Goal: Book appointment/travel/reservation

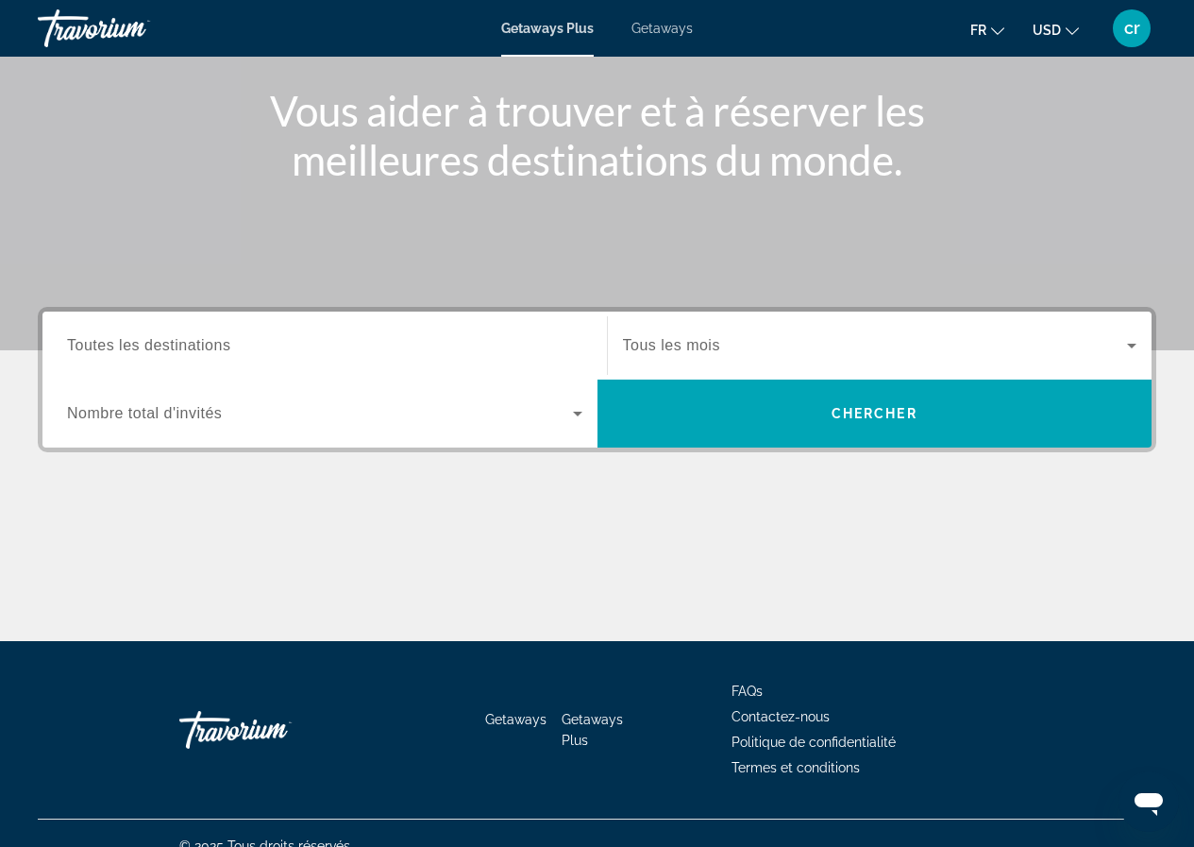
scroll to position [242, 0]
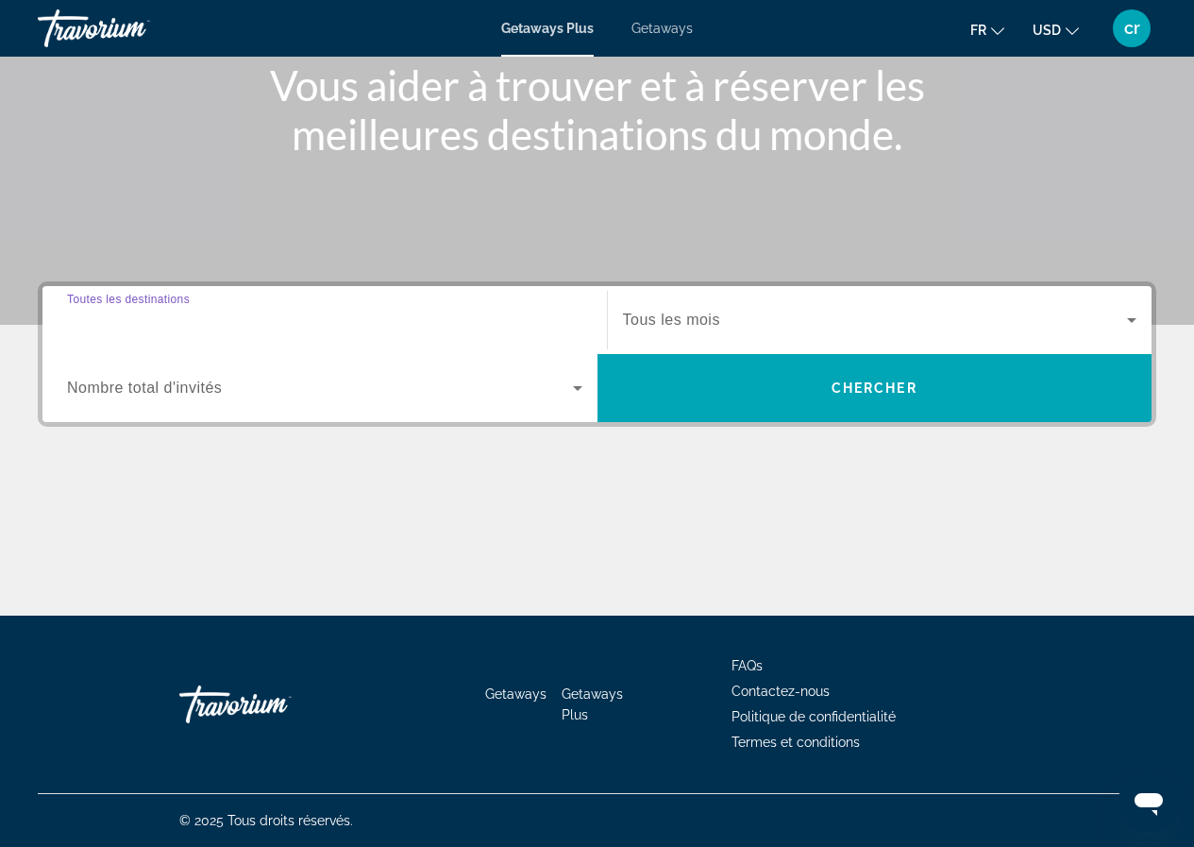
click at [504, 327] on input "Destination Toutes les destinations" at bounding box center [324, 321] width 515 height 23
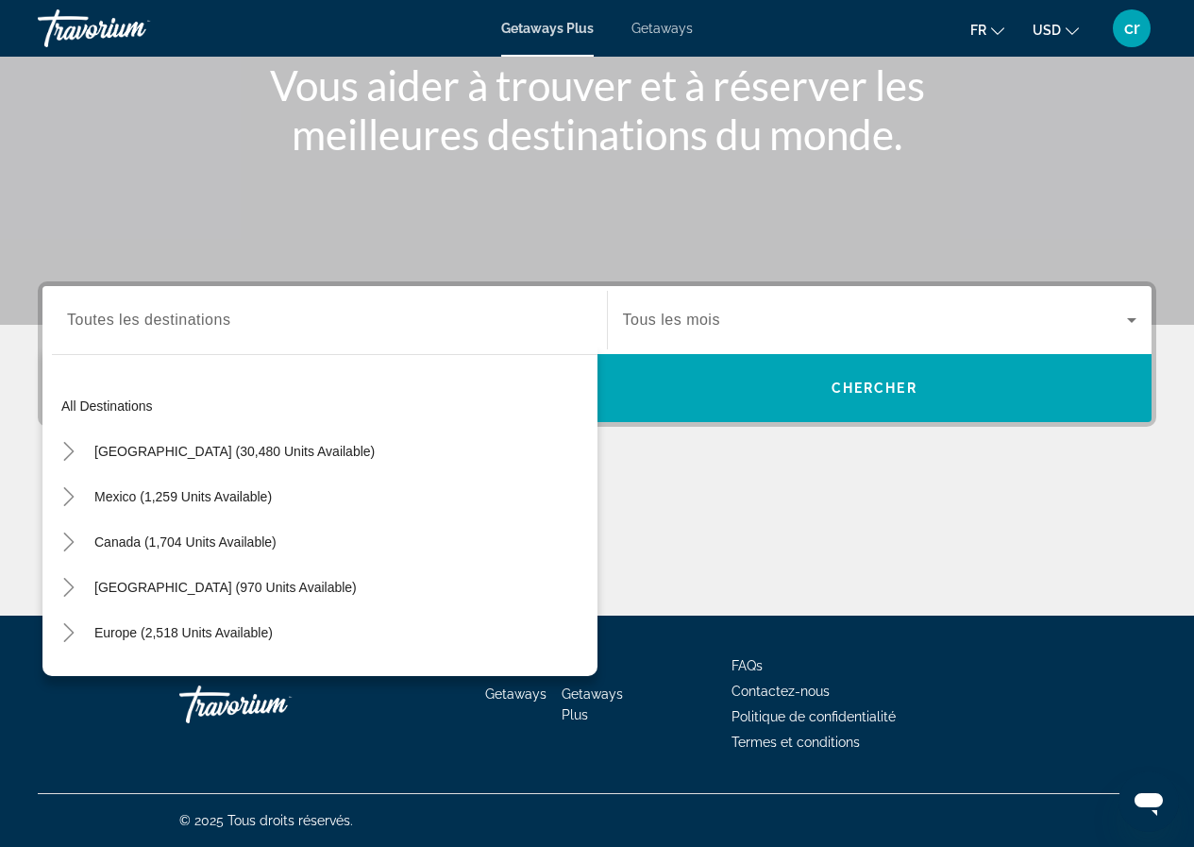
click at [665, 37] on div "Getaways Plus Getaways fr English Español Français Italiano Português русский U…" at bounding box center [597, 28] width 1194 height 49
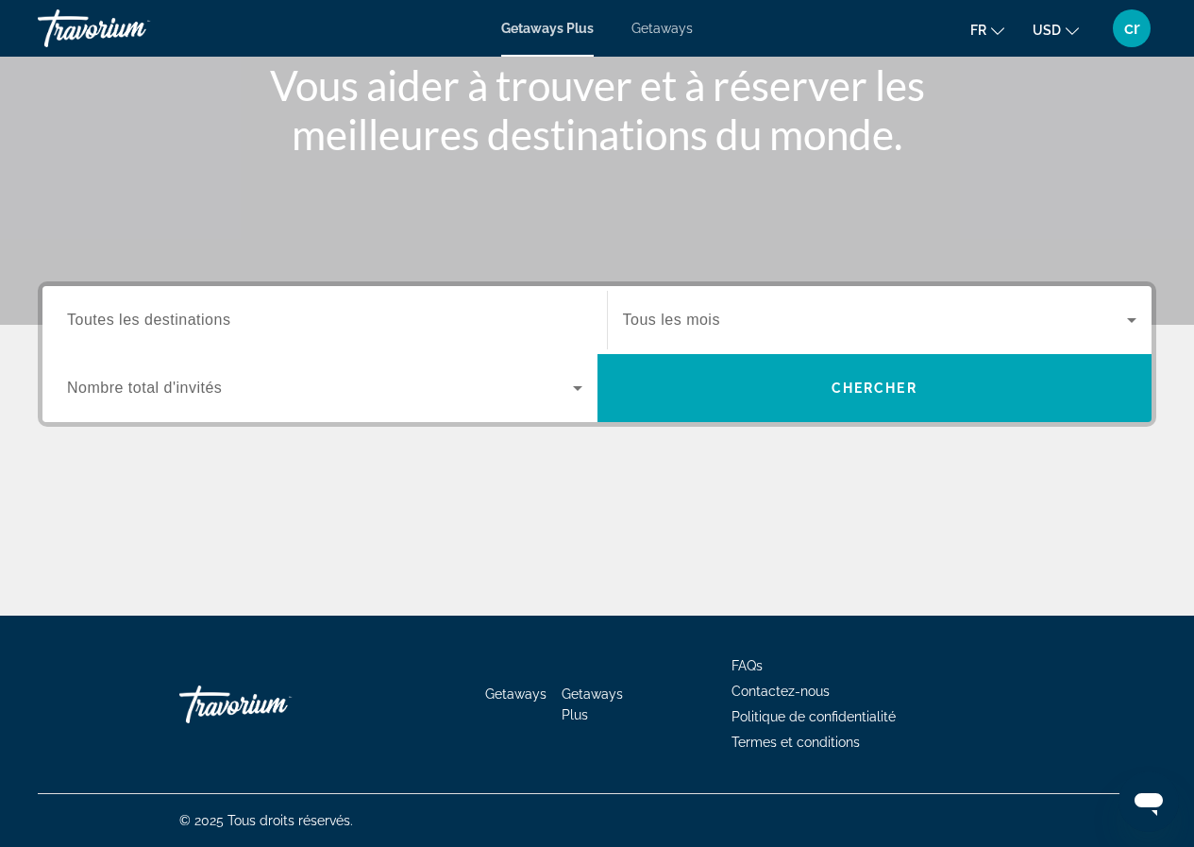
click at [669, 20] on div "Getaways Plus Getaways fr English Español Français Italiano Português русский U…" at bounding box center [597, 28] width 1194 height 49
click at [668, 26] on span "Getaways" at bounding box center [662, 28] width 61 height 15
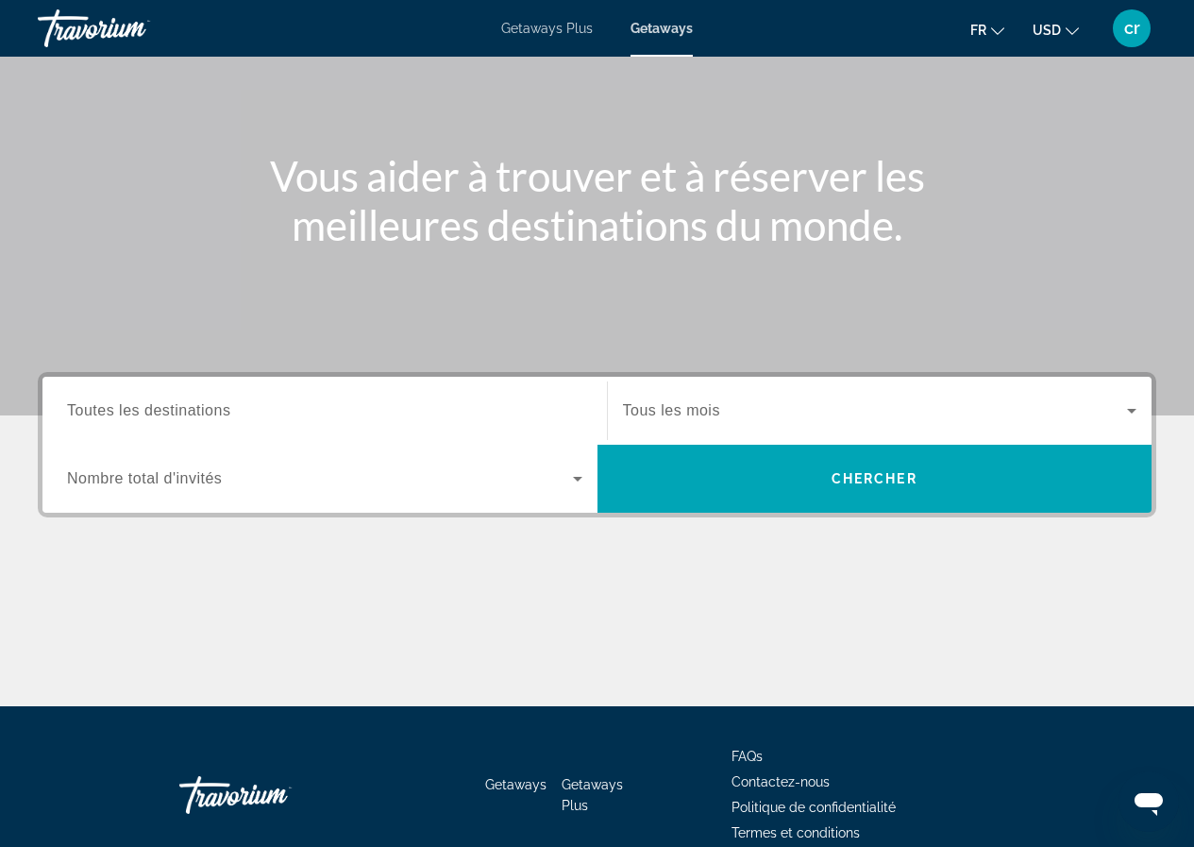
scroll to position [242, 0]
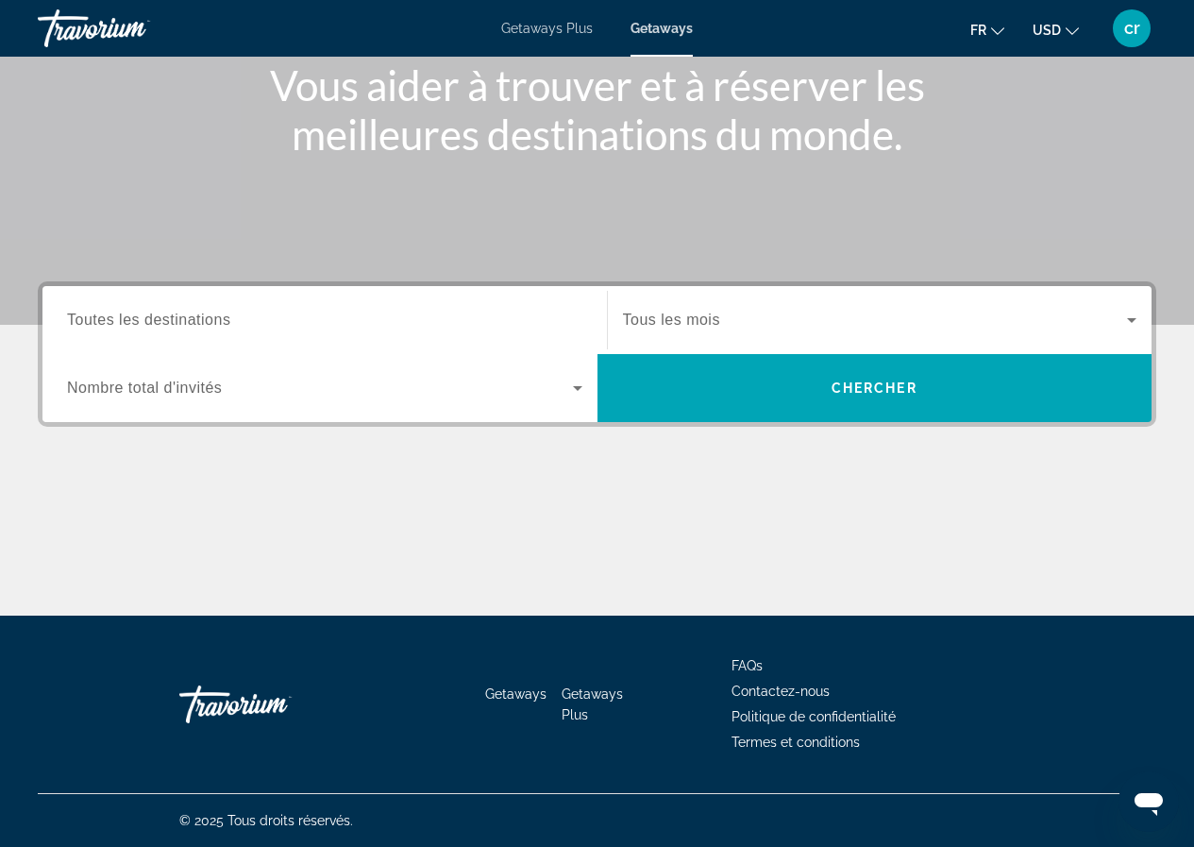
click at [208, 326] on span "Toutes les destinations" at bounding box center [148, 320] width 163 height 16
click at [208, 326] on input "Destination Toutes les destinations" at bounding box center [324, 321] width 515 height 23
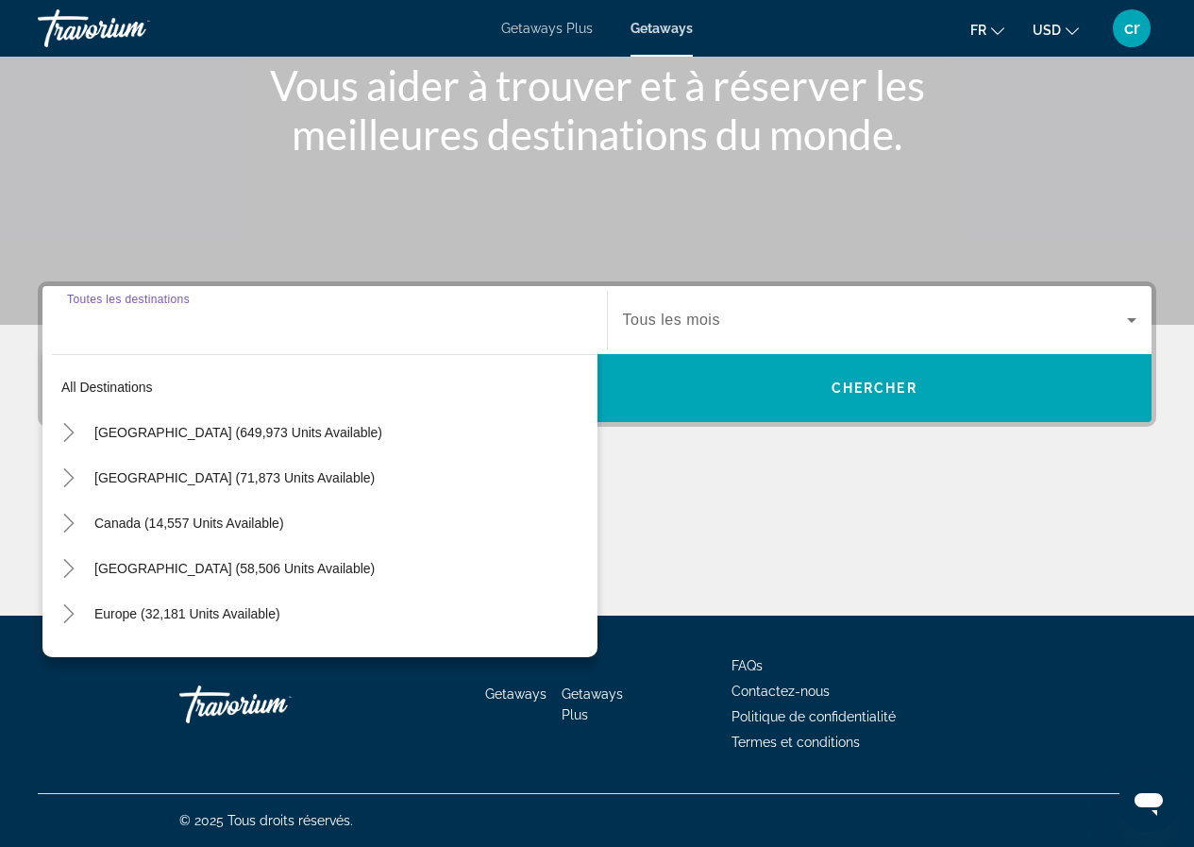
click at [127, 485] on span "Search widget" at bounding box center [341, 477] width 513 height 45
type input "**********"
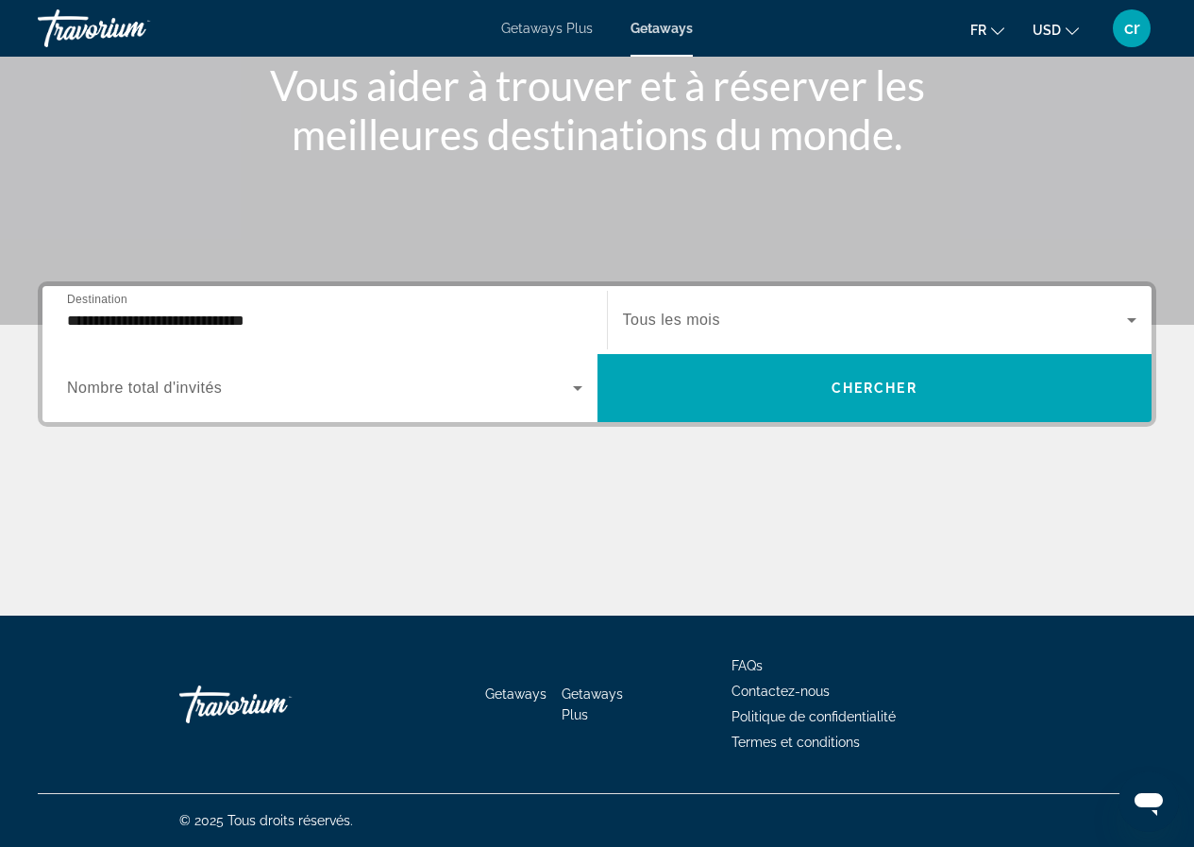
click at [689, 313] on span "Tous les mois" at bounding box center [671, 320] width 97 height 16
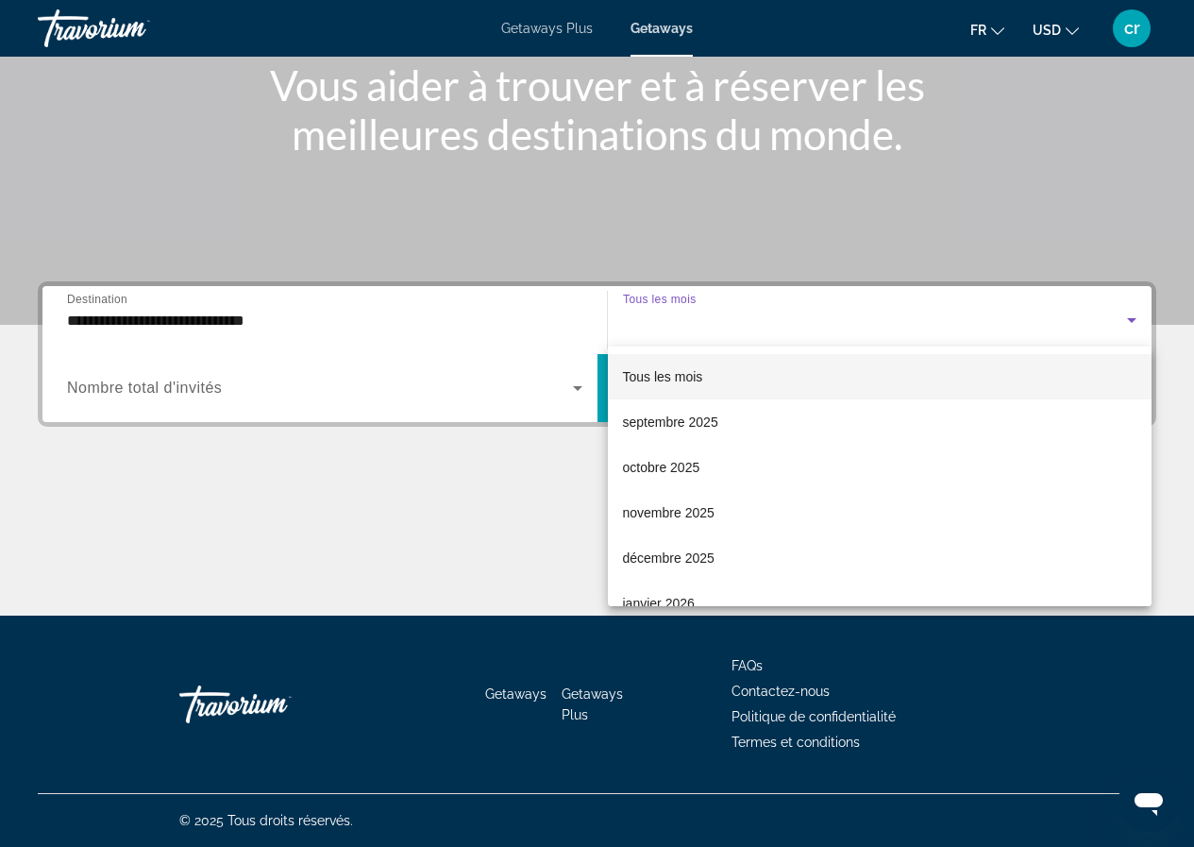
click at [1108, 317] on div at bounding box center [597, 423] width 1194 height 847
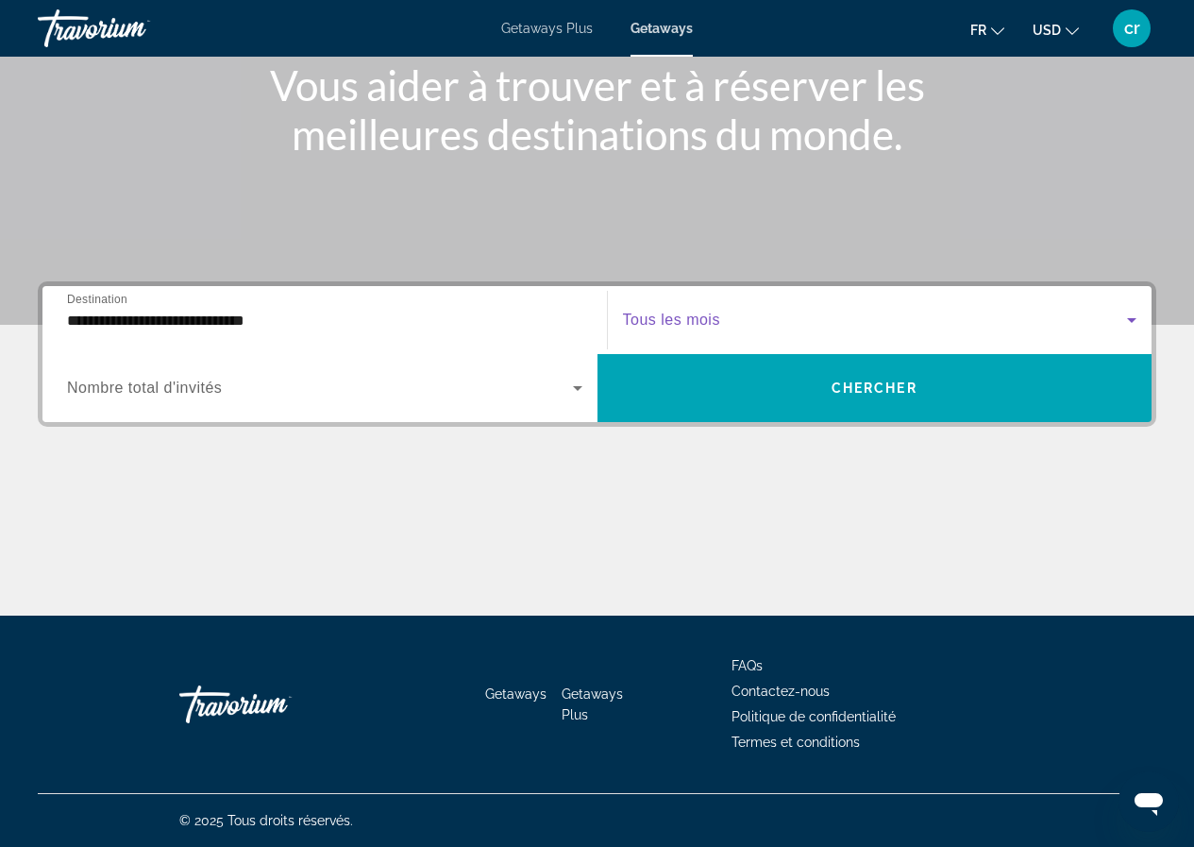
click at [940, 326] on span "Search widget" at bounding box center [875, 320] width 505 height 23
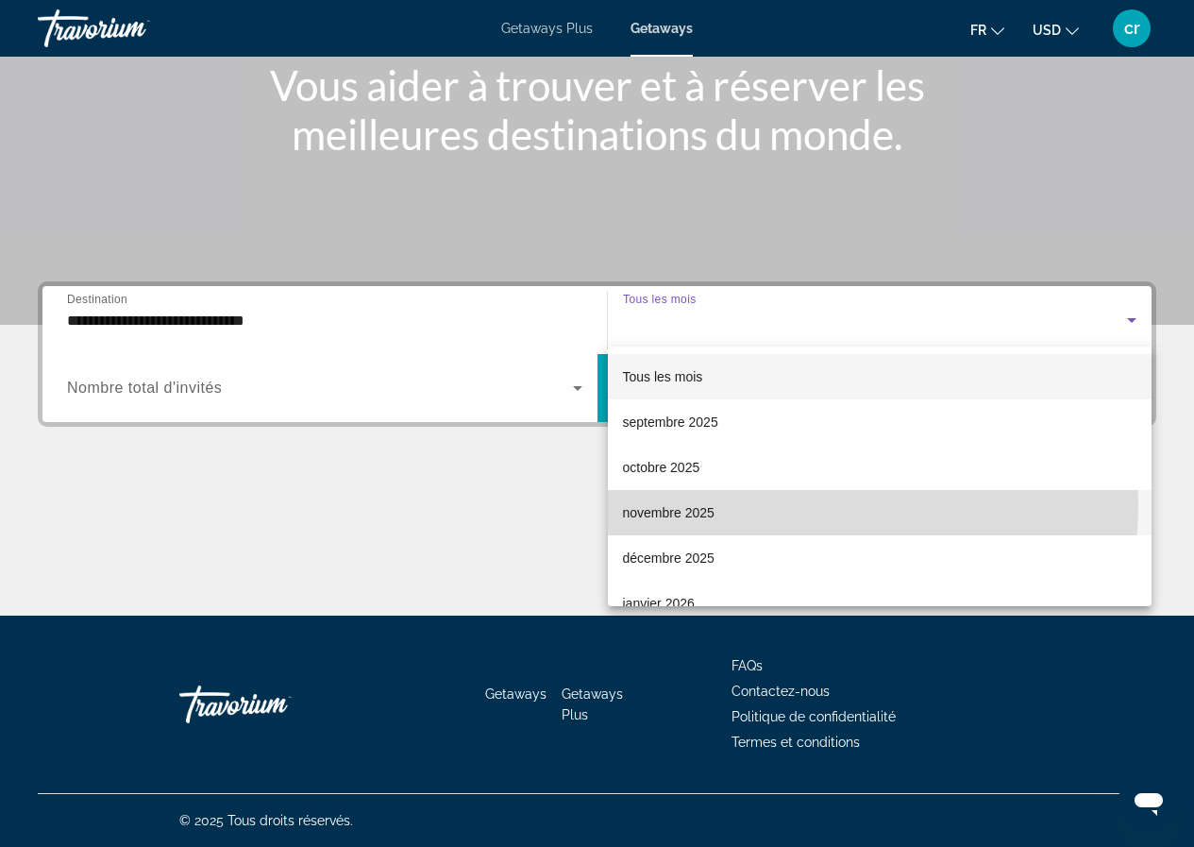
click at [734, 503] on mat-option "novembre 2025" at bounding box center [880, 512] width 545 height 45
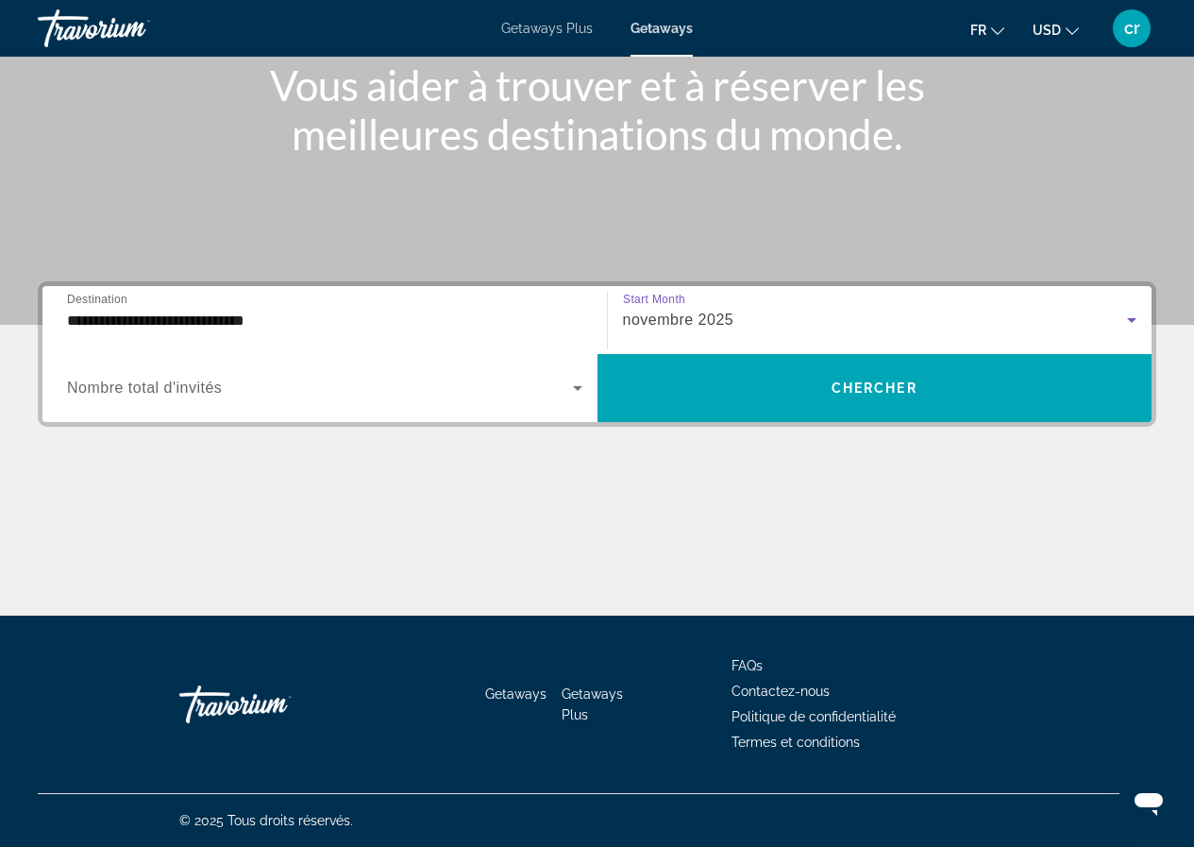
click at [373, 396] on span "Search widget" at bounding box center [320, 388] width 506 height 23
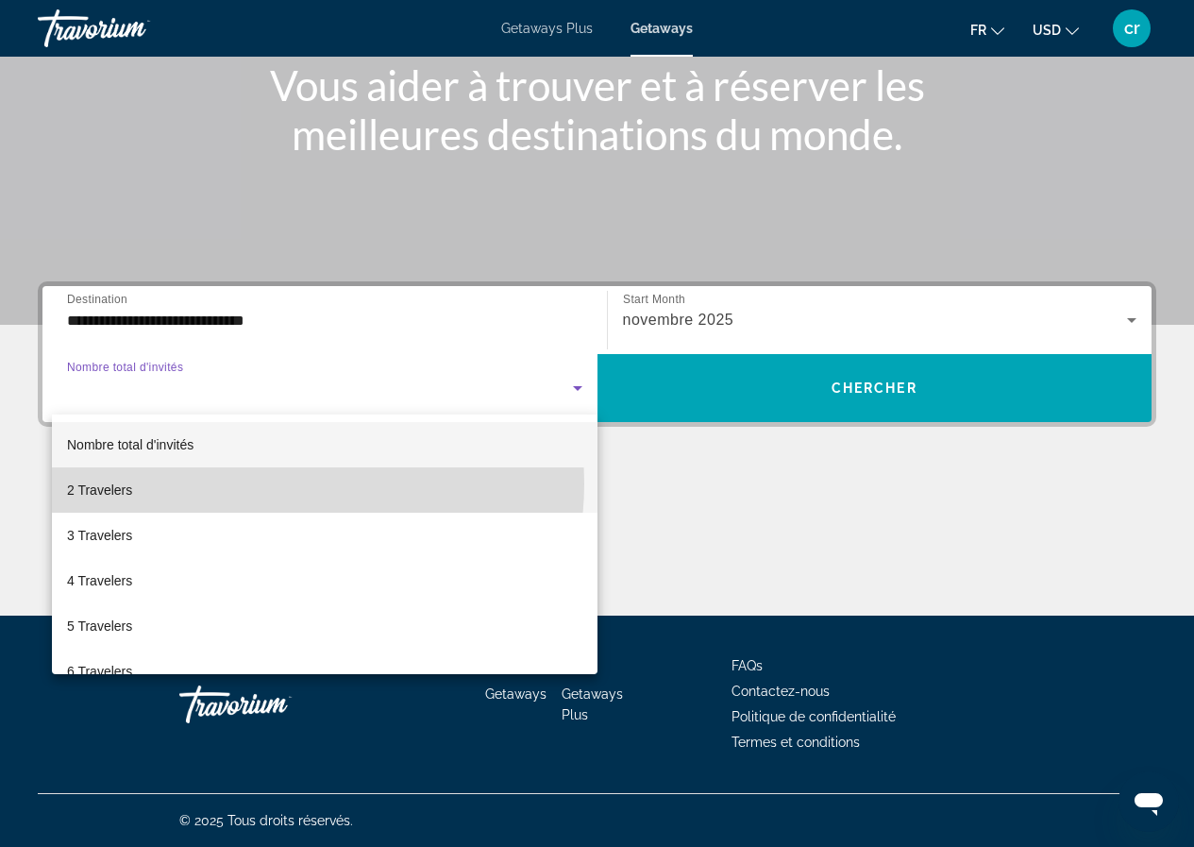
click at [268, 483] on mat-option "2 Travelers" at bounding box center [325, 489] width 546 height 45
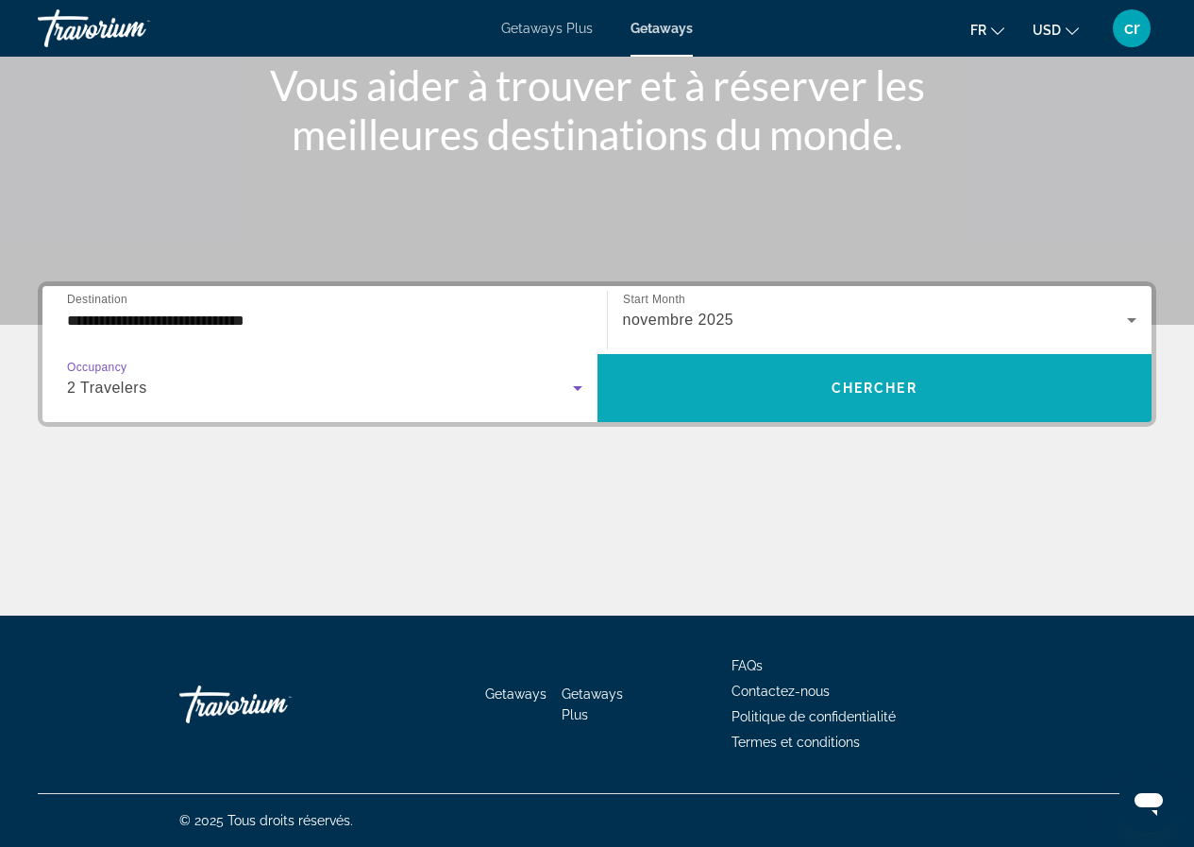
click at [941, 414] on span "Search widget" at bounding box center [875, 388] width 555 height 68
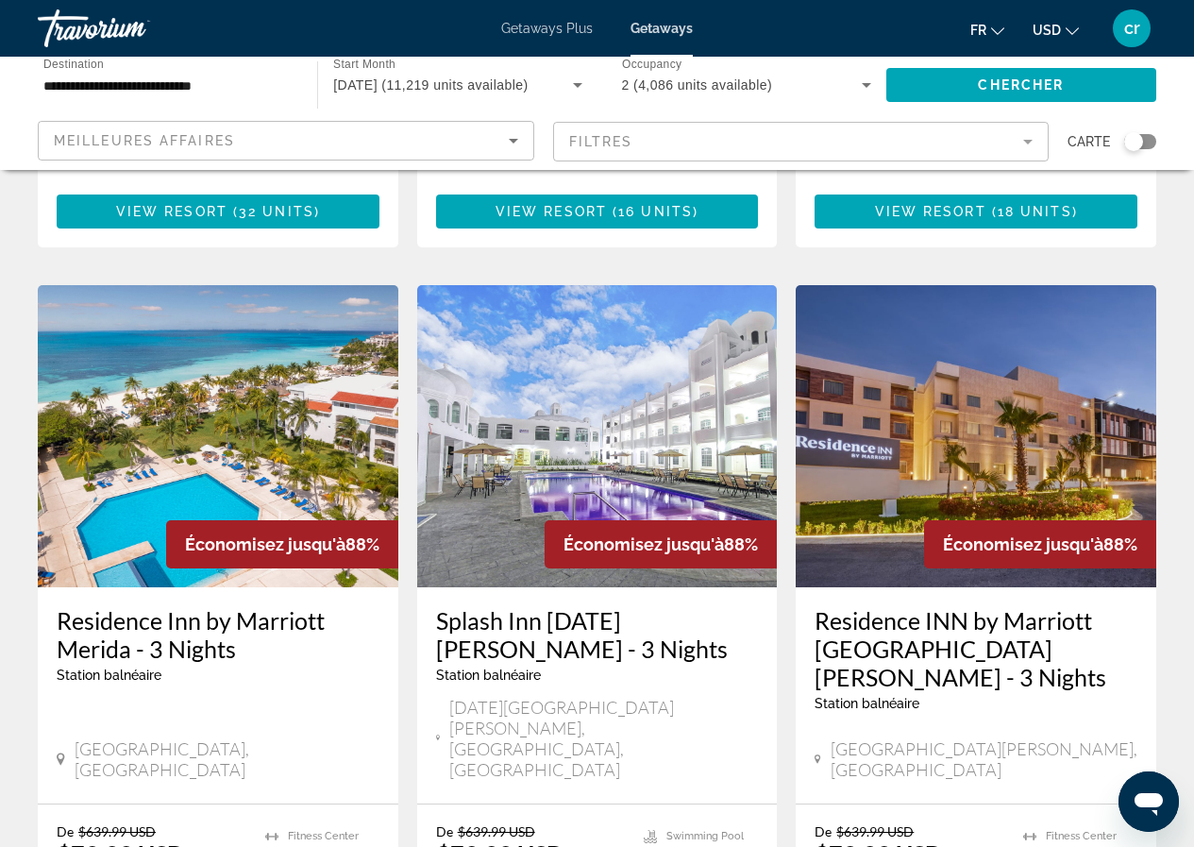
scroll to position [2266, 0]
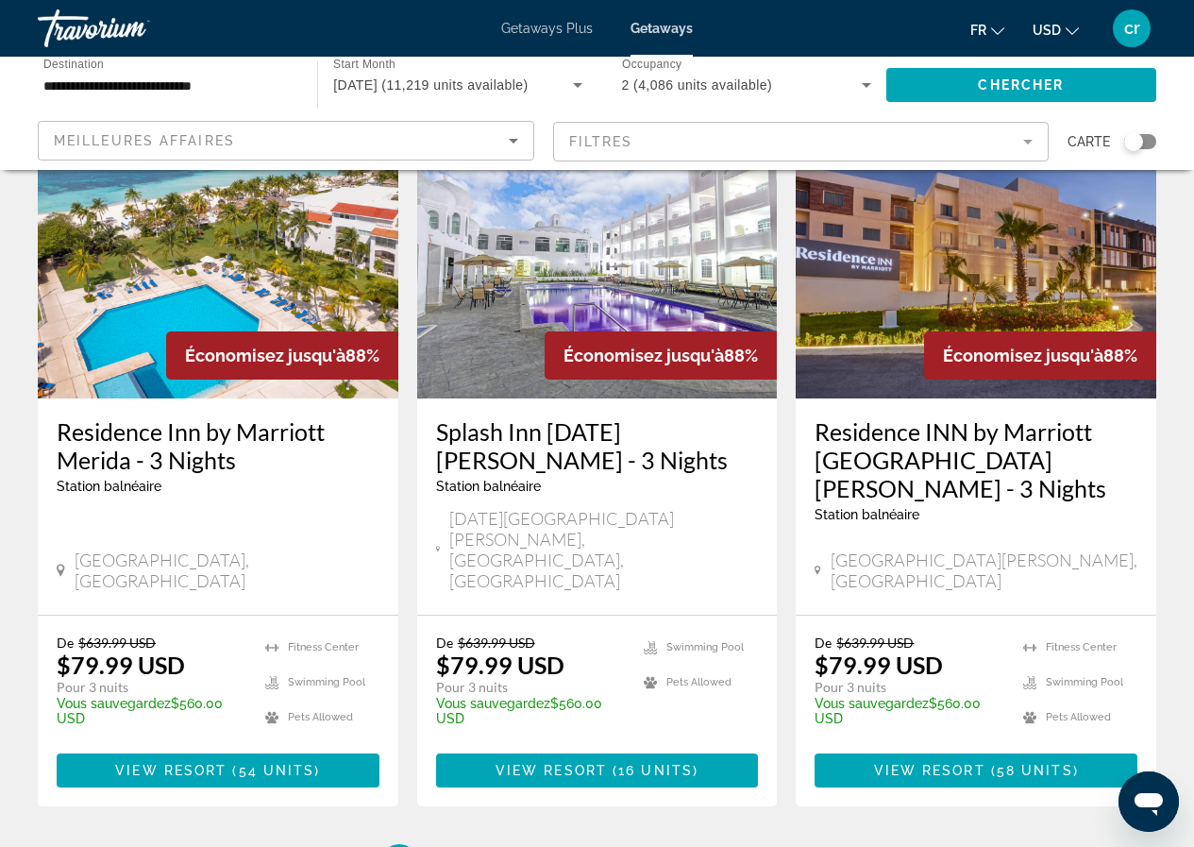
click at [207, 417] on h3 "Residence Inn by Marriott Merida - 3 Nights" at bounding box center [218, 445] width 323 height 57
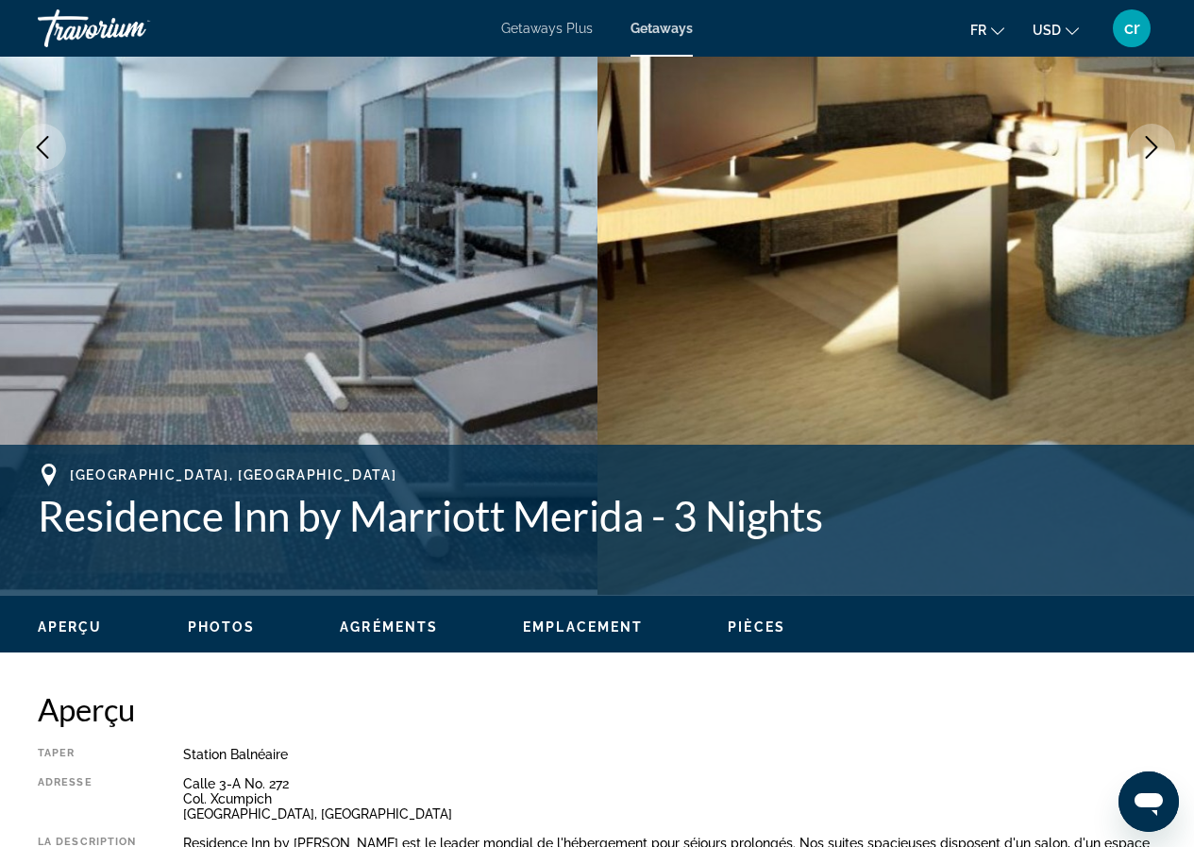
scroll to position [472, 0]
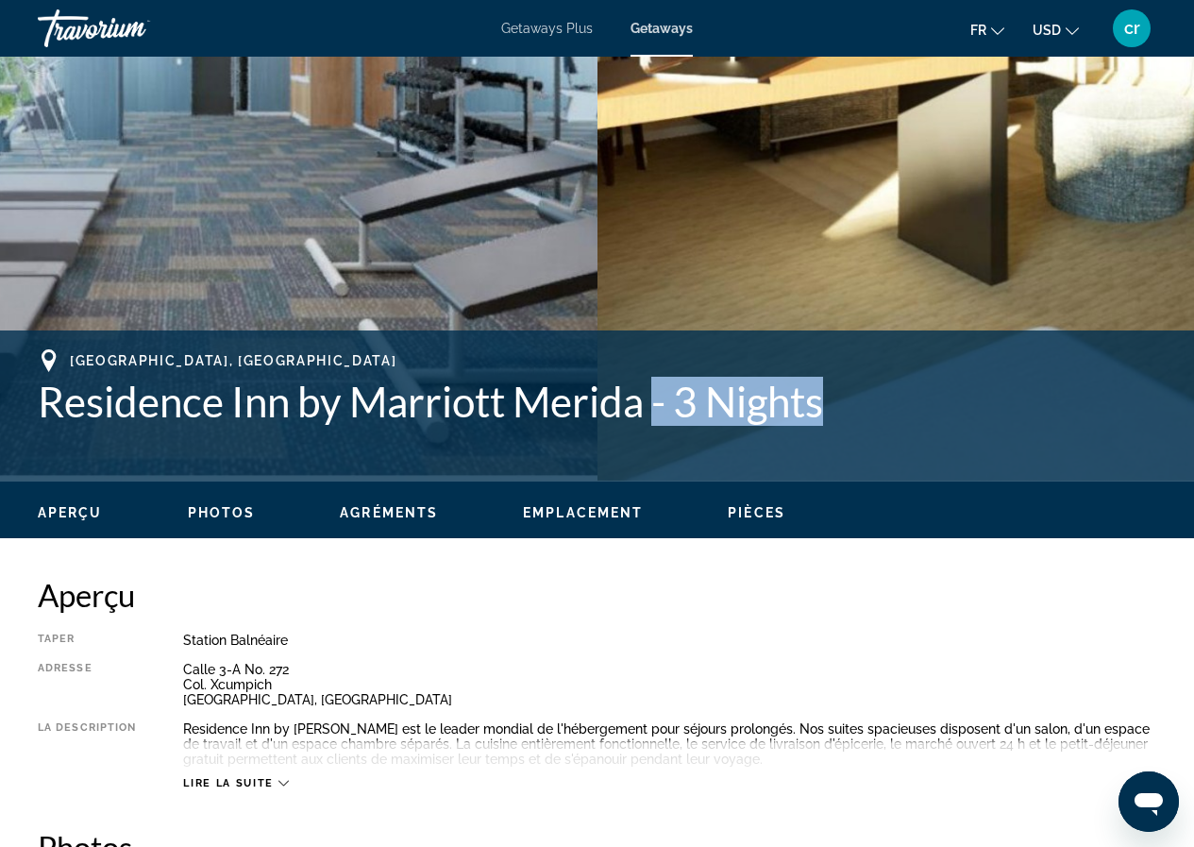
drag, startPoint x: 864, startPoint y: 403, endPoint x: 654, endPoint y: 395, distance: 209.8
click at [651, 397] on h1 "Residence Inn by Marriott Merida - 3 Nights" at bounding box center [597, 401] width 1119 height 49
click at [654, 393] on h1 "Residence Inn by Marriott Merida - 3 Nights" at bounding box center [597, 401] width 1119 height 49
click at [649, 398] on h1 "Residence Inn by Marriott Merida - 3 Nights" at bounding box center [597, 401] width 1119 height 49
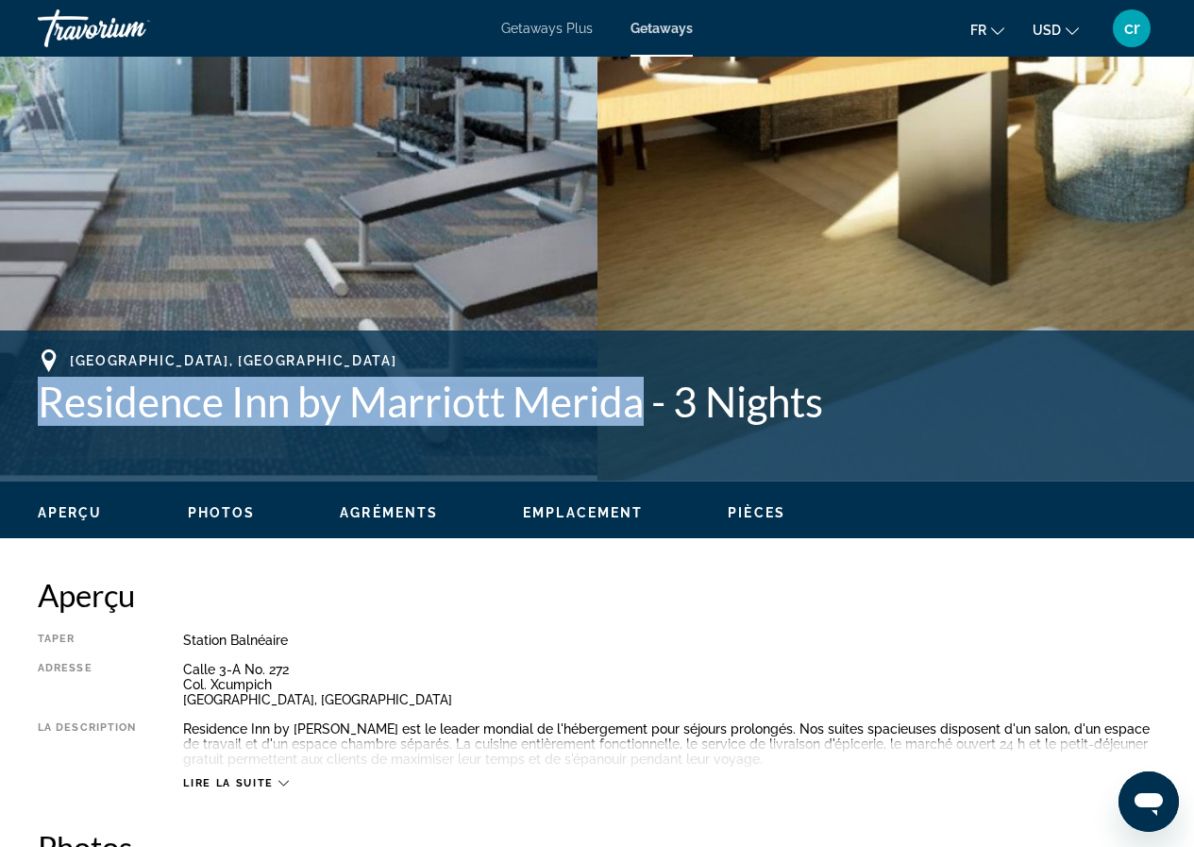
drag, startPoint x: 650, startPoint y: 411, endPoint x: 0, endPoint y: 403, distance: 649.6
click at [0, 403] on div "Mérida, Mexico Residence Inn by Marriott Merida - 3 Nights Adresse Calle 3-A No…" at bounding box center [597, 405] width 1194 height 113
copy h1 "Residence Inn by Marriott Merida"
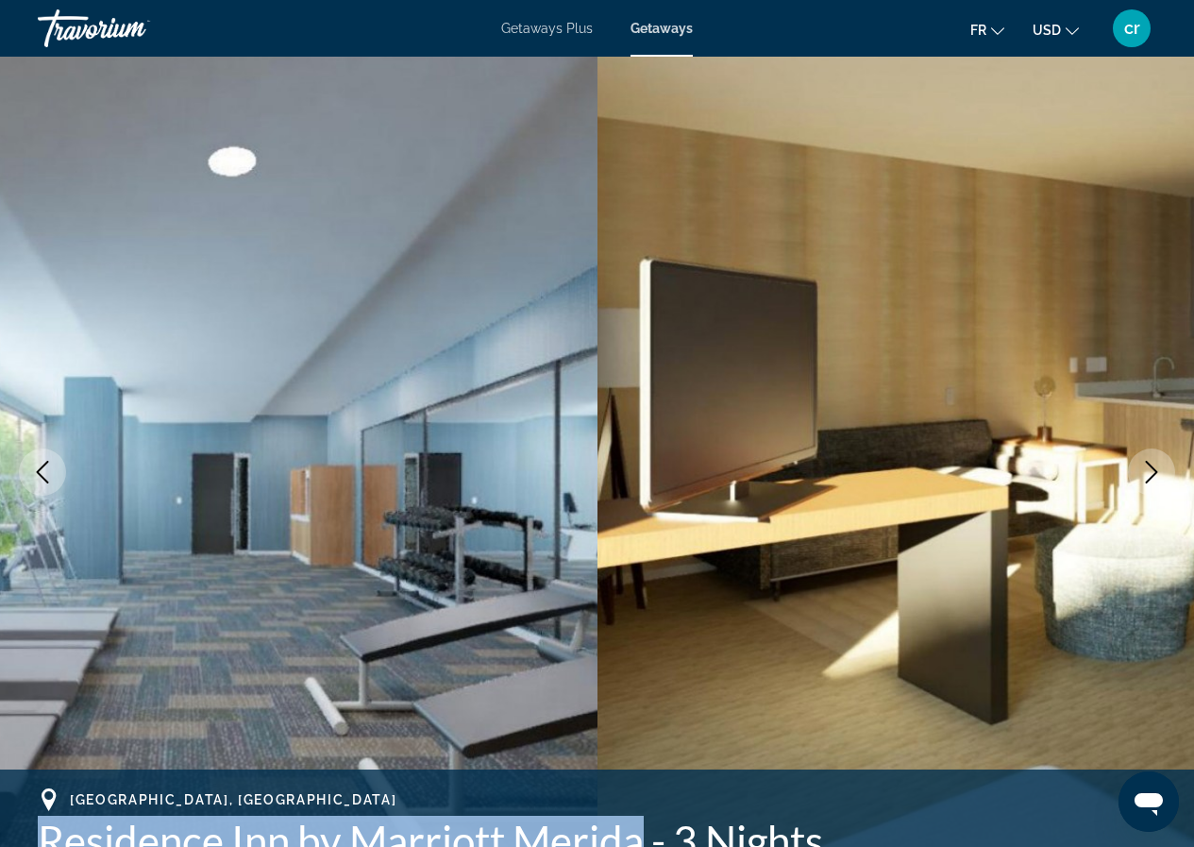
scroll to position [0, 0]
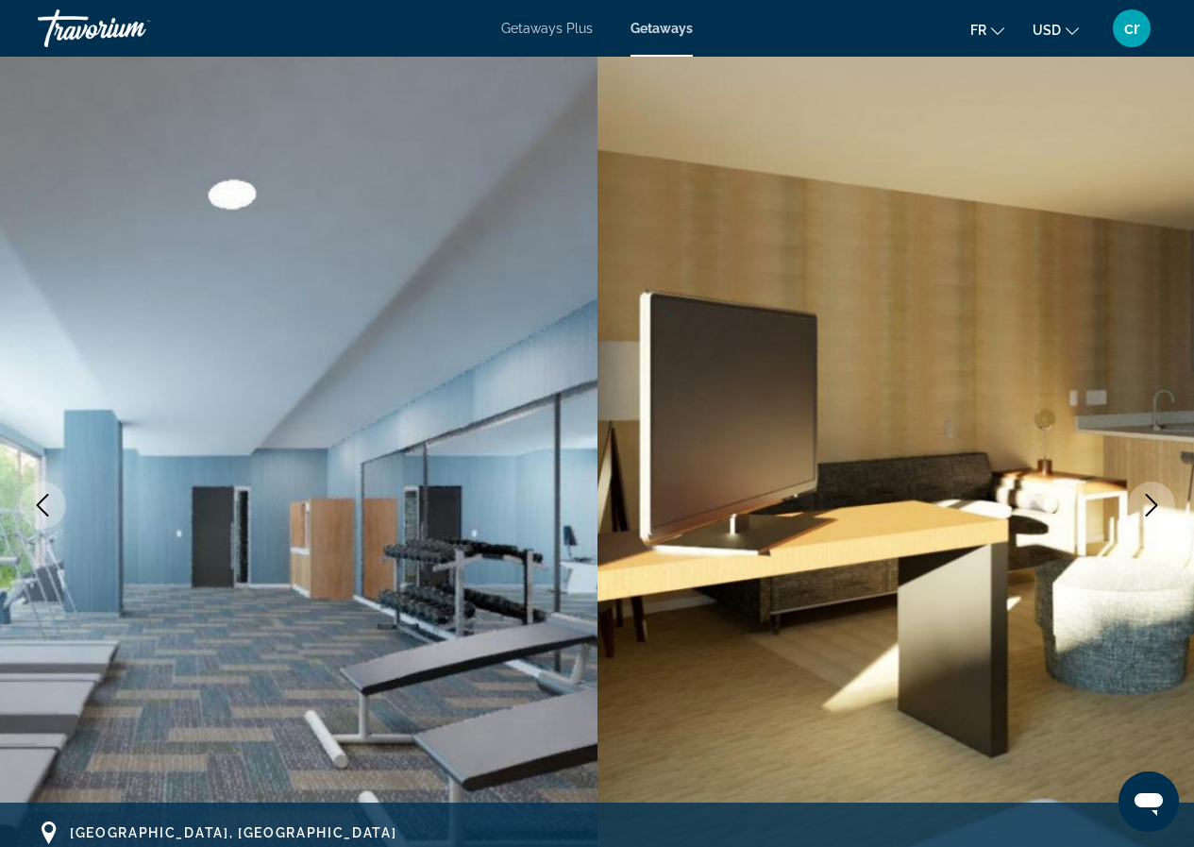
click at [644, 36] on div "Getaways Plus Getaways fr English Español Français Italiano Português русский U…" at bounding box center [597, 28] width 1194 height 49
click at [661, 22] on span "Getaways" at bounding box center [662, 28] width 62 height 15
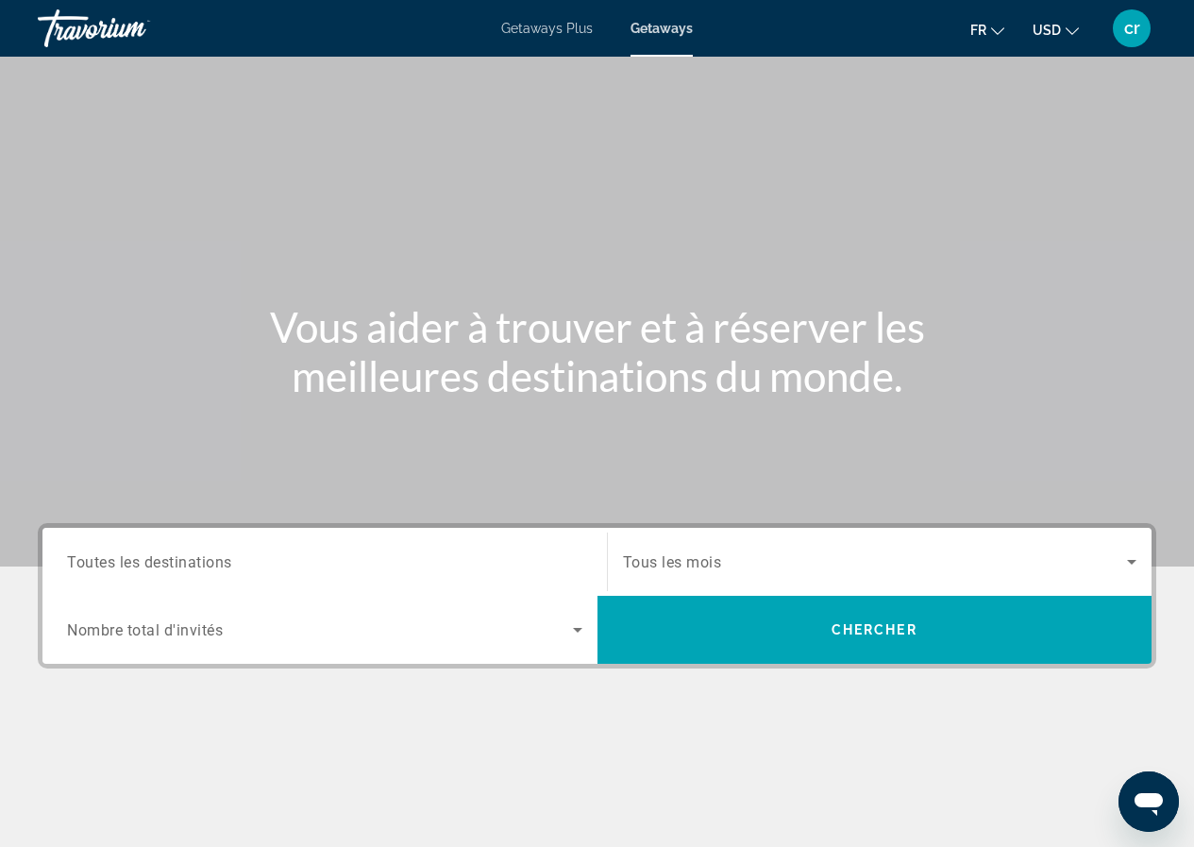
click at [277, 555] on input "Destination Toutes les destinations" at bounding box center [324, 562] width 515 height 23
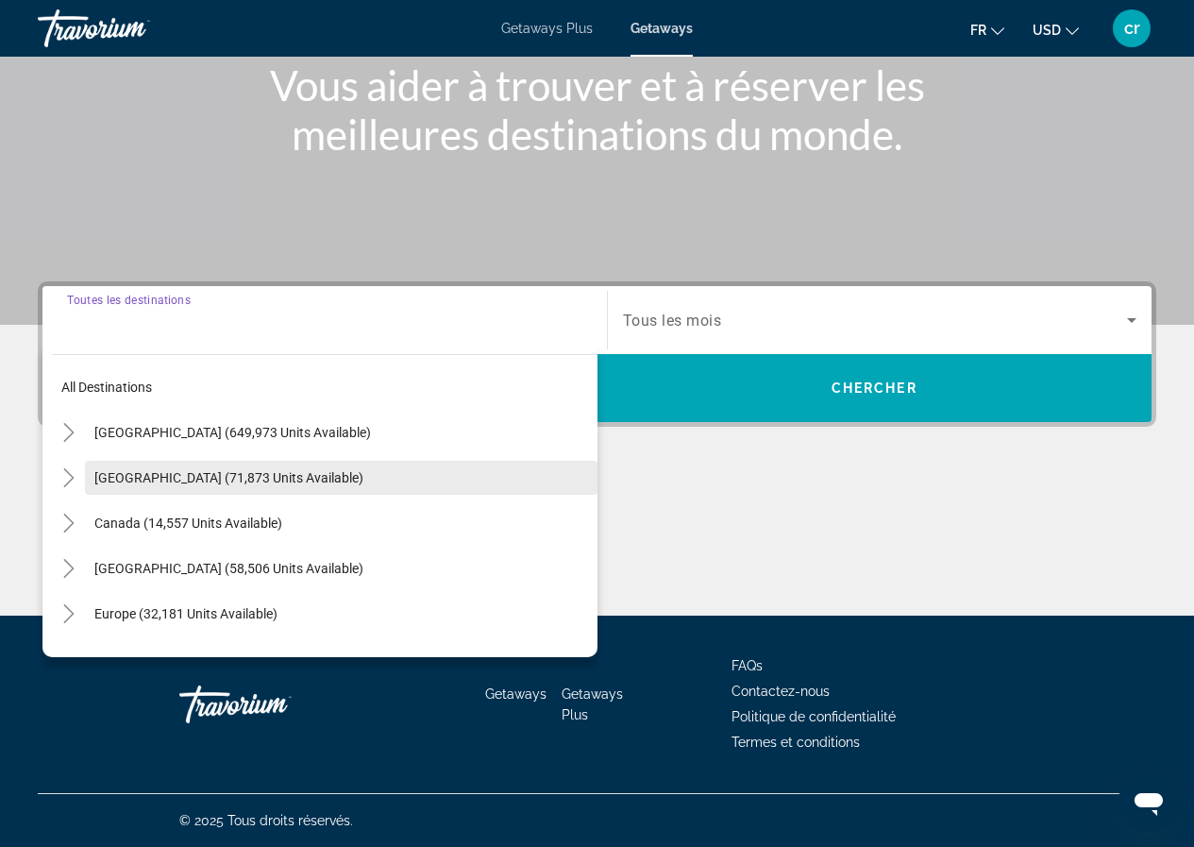
scroll to position [94, 0]
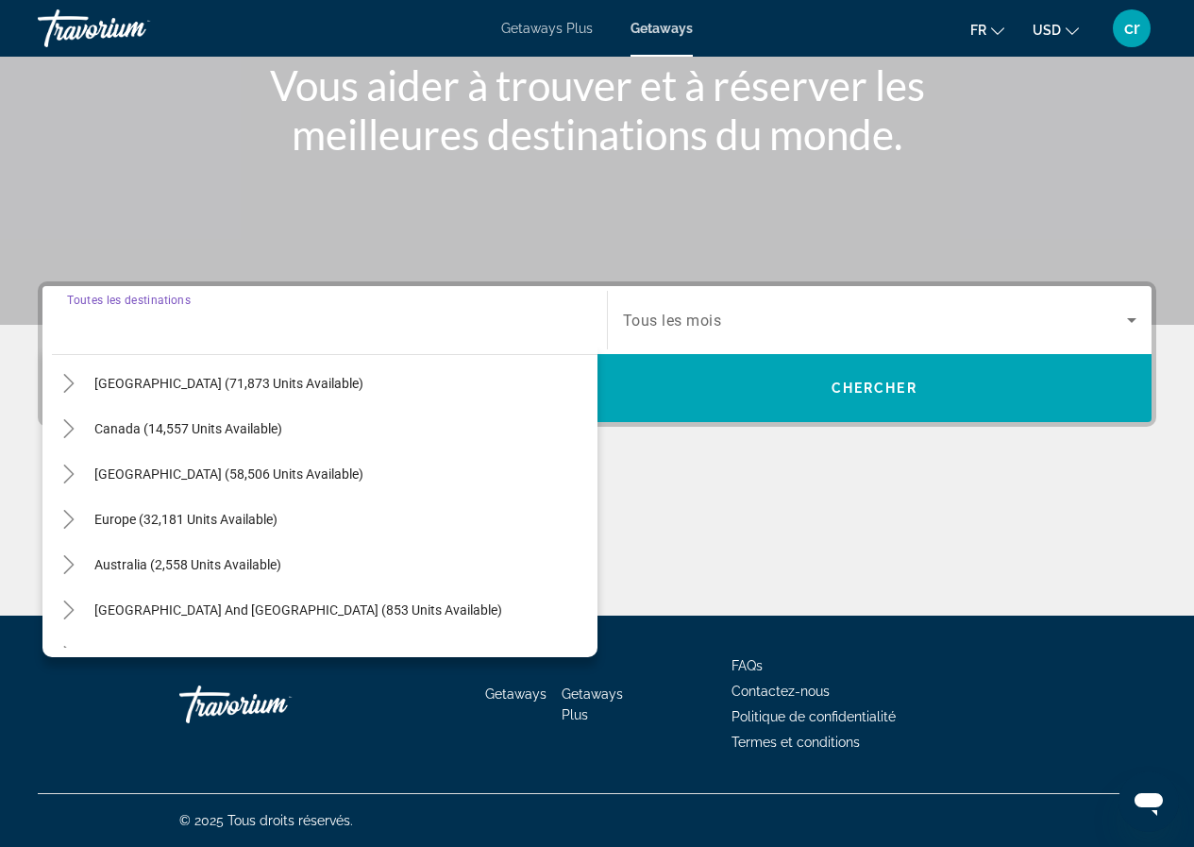
click at [66, 524] on icon "Toggle Europe (32,181 units available)" at bounding box center [68, 519] width 19 height 19
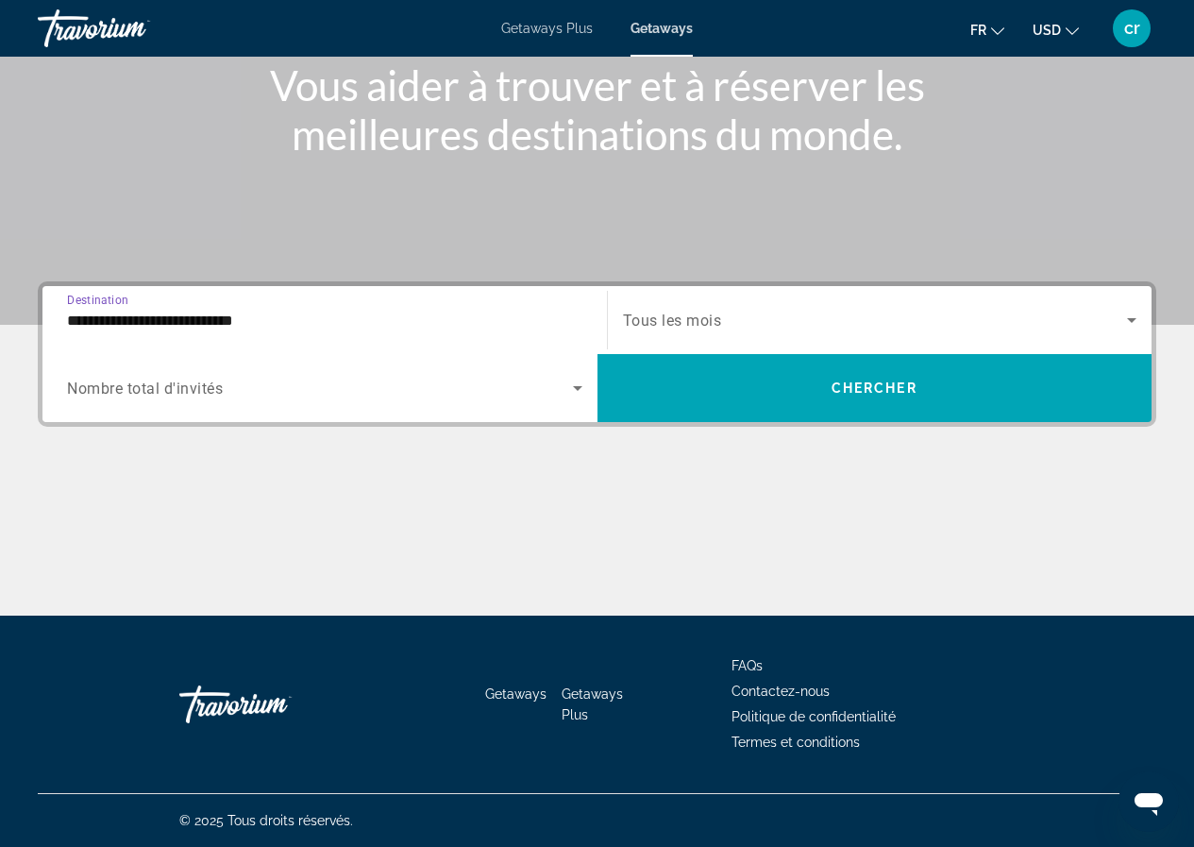
click at [158, 326] on input "**********" at bounding box center [324, 321] width 515 height 23
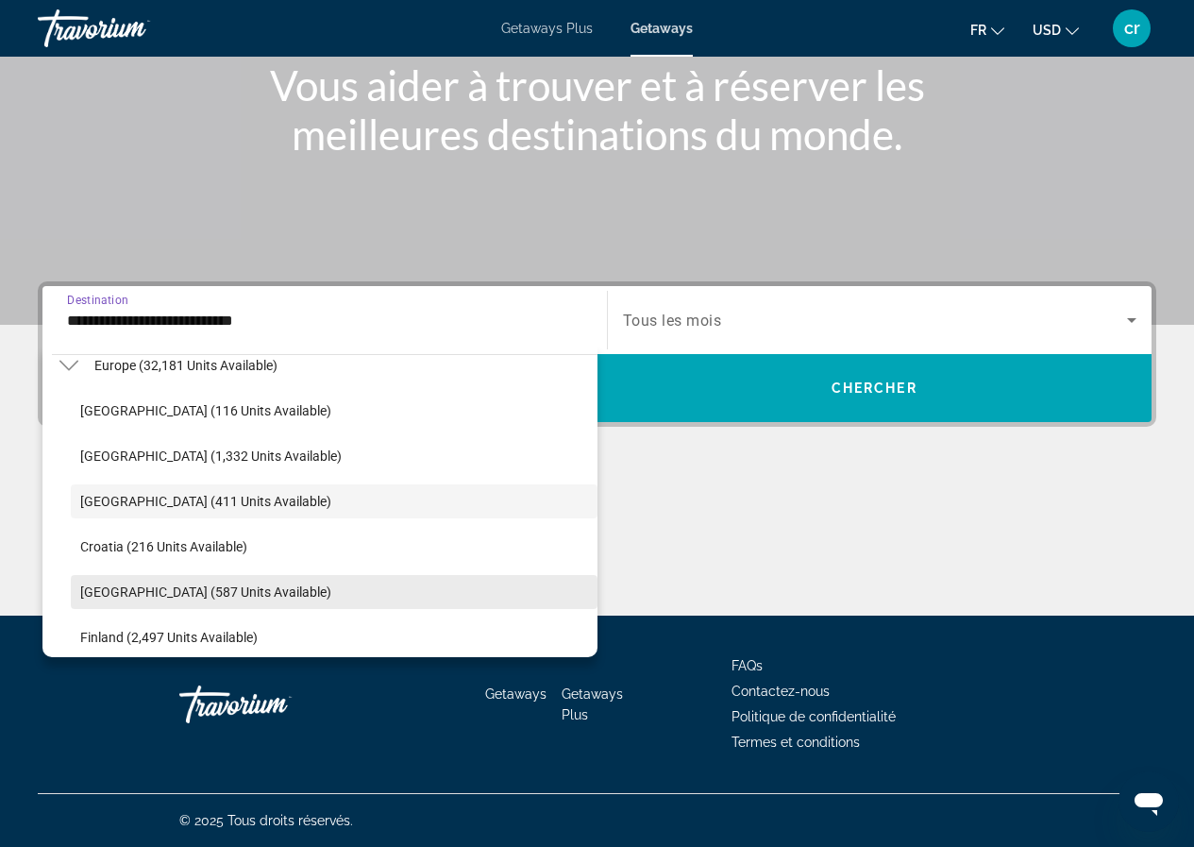
scroll to position [343, 0]
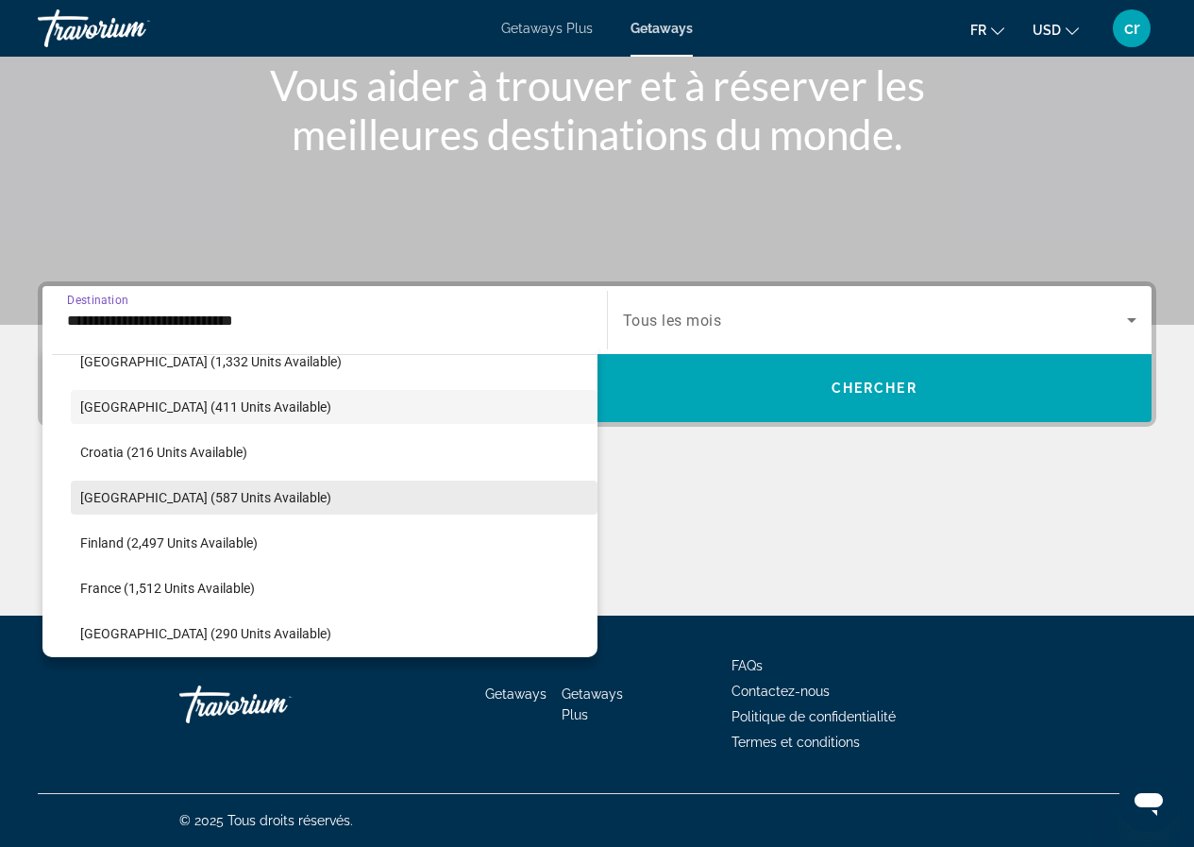
click at [136, 581] on span "France (1,512 units available)" at bounding box center [167, 588] width 175 height 15
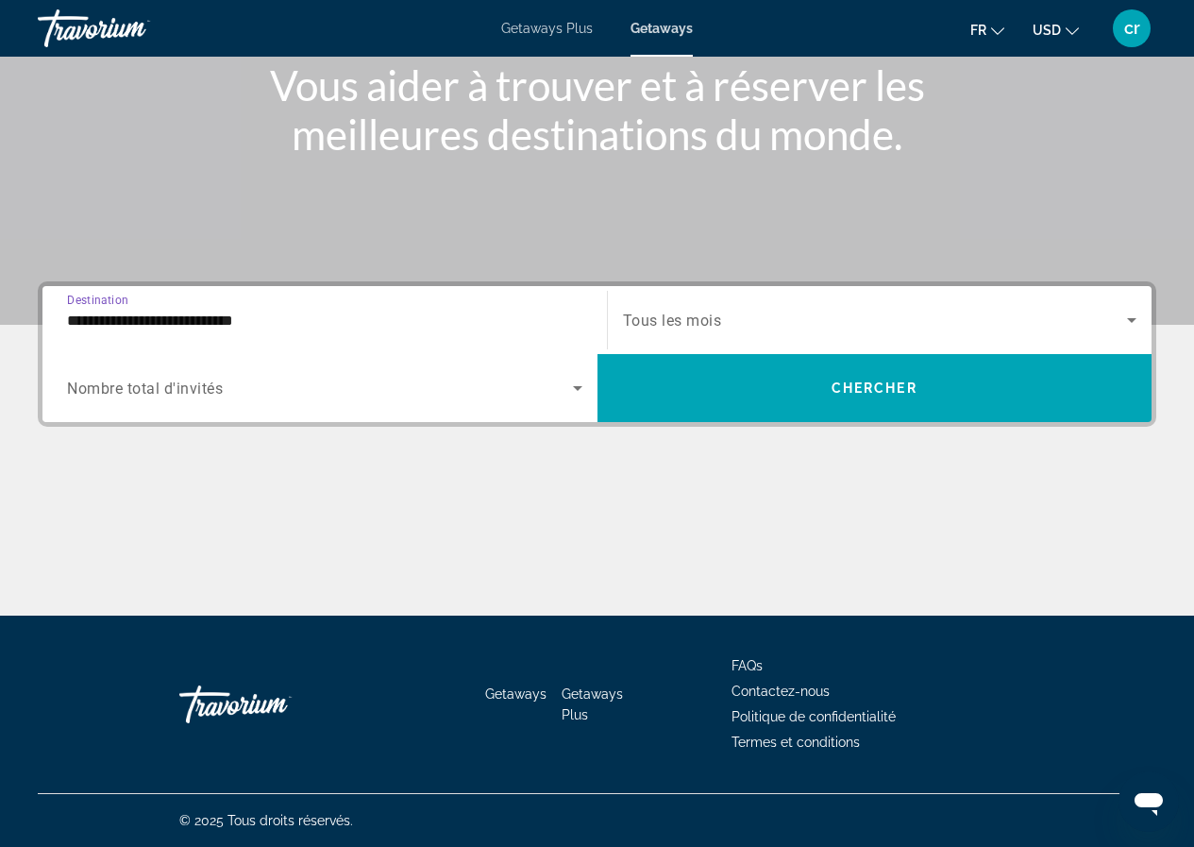
type input "**********"
click at [807, 295] on div "Search widget" at bounding box center [880, 320] width 515 height 53
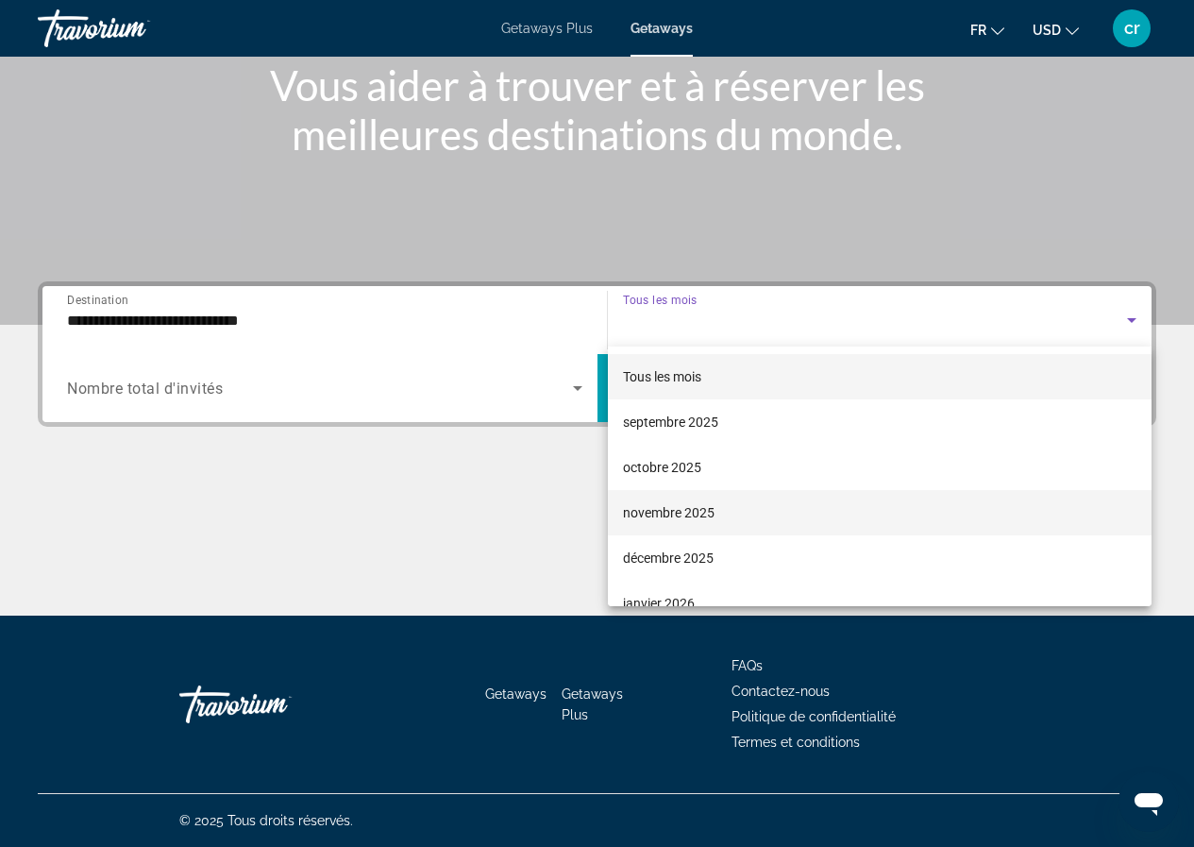
click at [690, 503] on span "novembre 2025" at bounding box center [669, 512] width 92 height 23
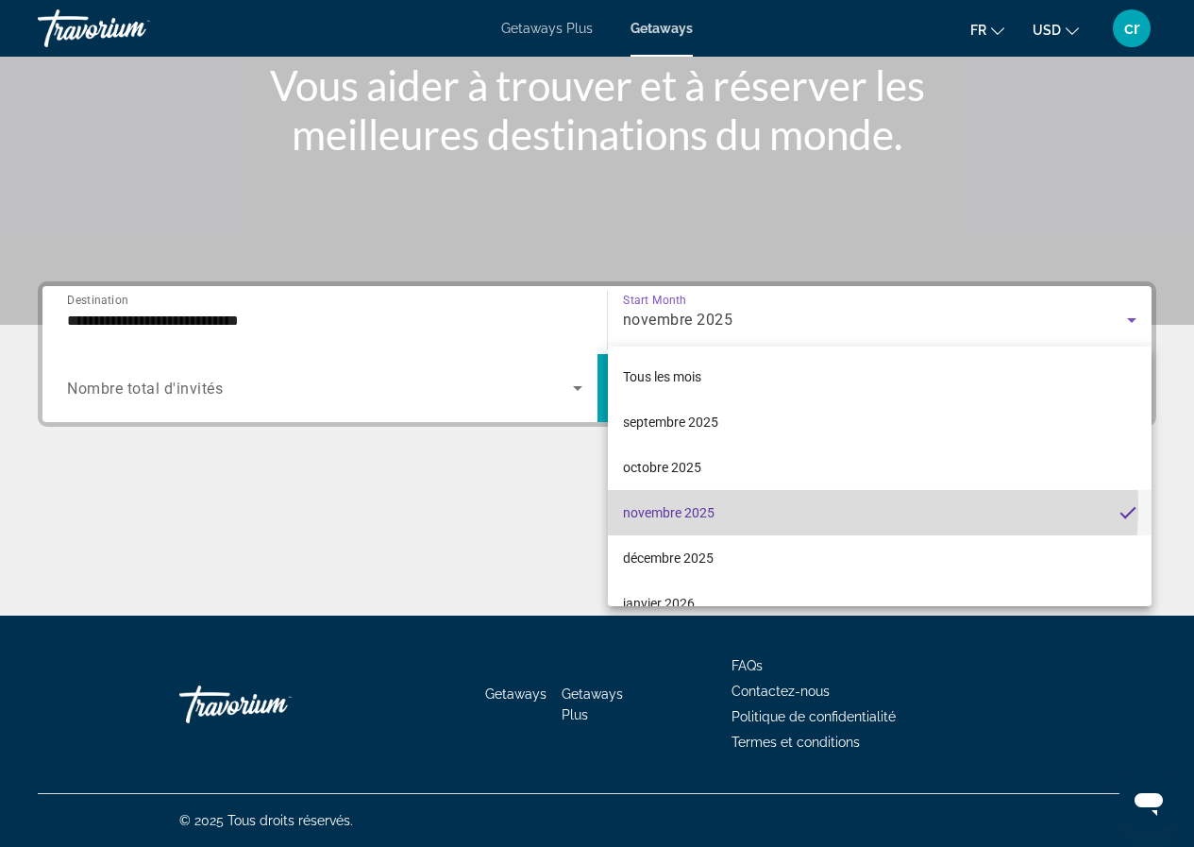
click at [667, 508] on span "novembre 2025" at bounding box center [669, 512] width 92 height 23
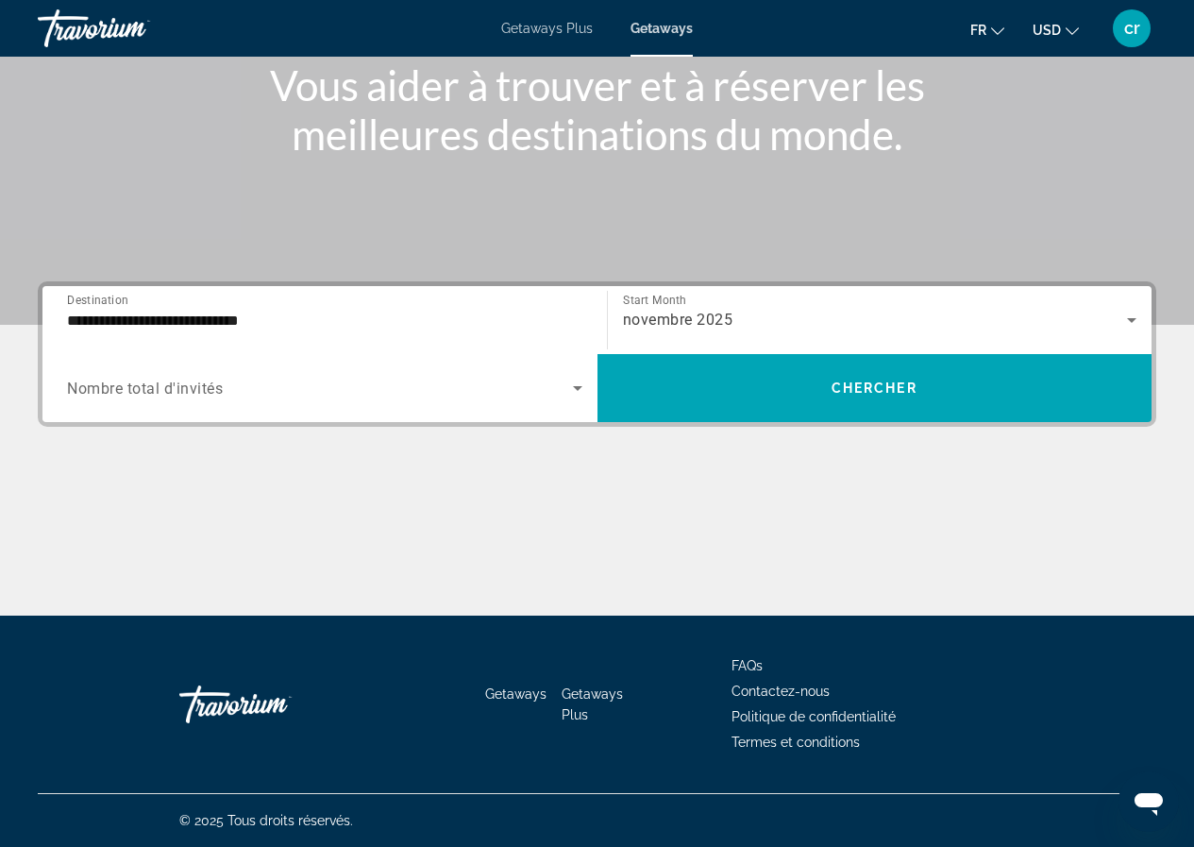
click at [410, 409] on div "Search widget" at bounding box center [324, 388] width 515 height 53
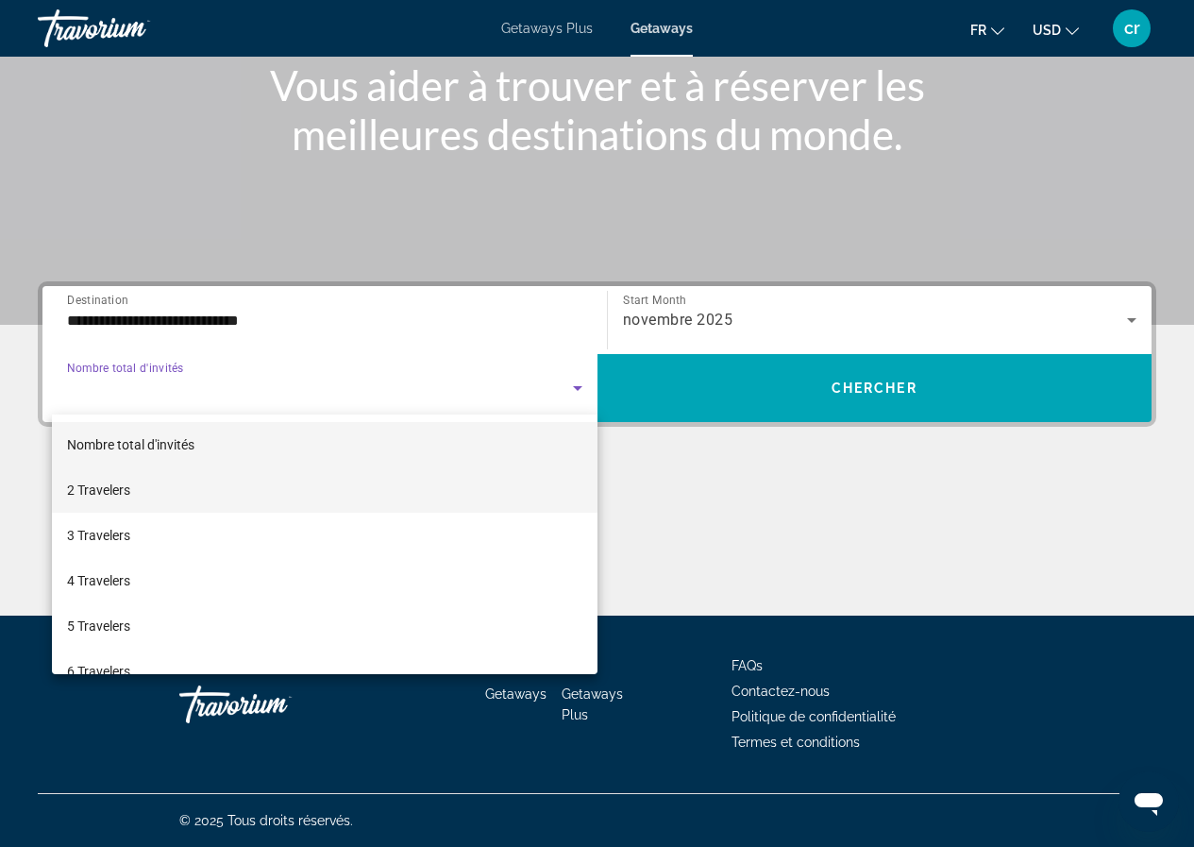
click at [140, 498] on mat-option "2 Travelers" at bounding box center [325, 489] width 546 height 45
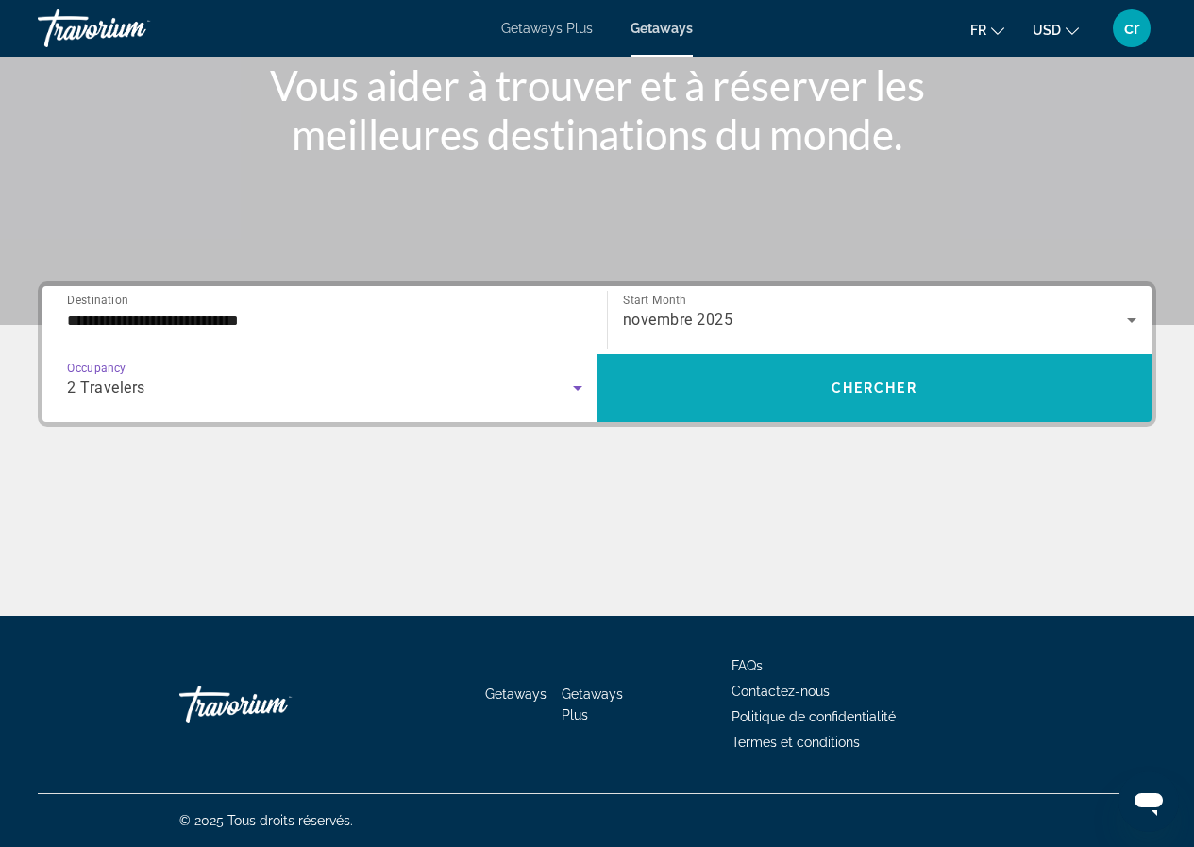
click at [896, 383] on span "Chercher" at bounding box center [875, 387] width 86 height 15
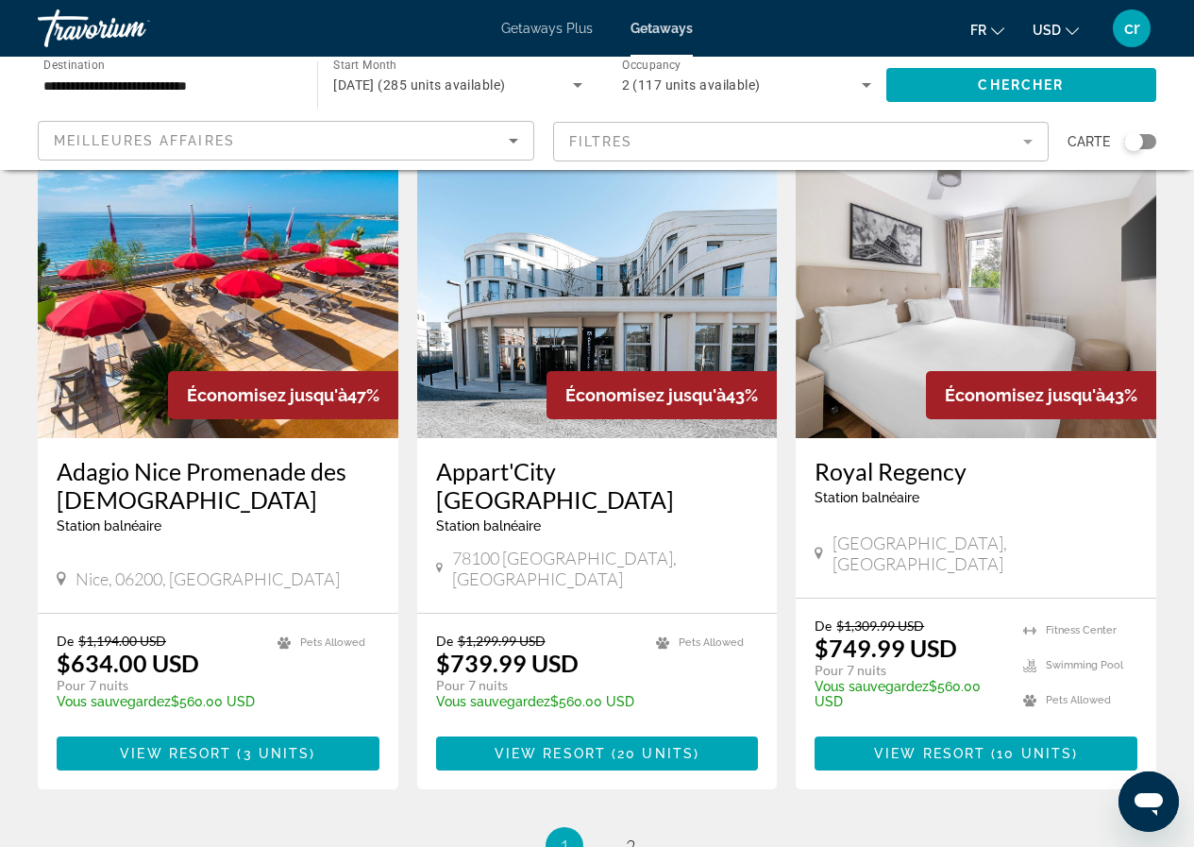
scroll to position [2351, 0]
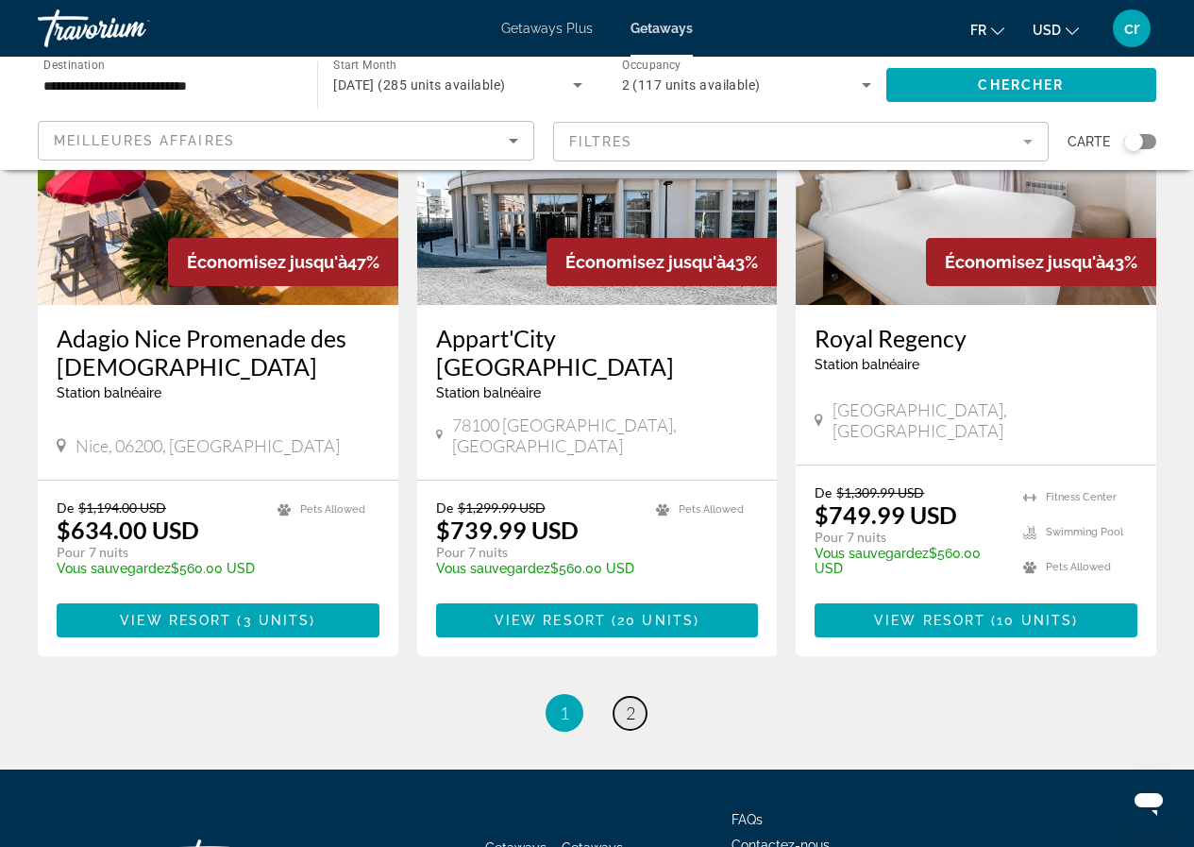
click at [628, 697] on link "page 2" at bounding box center [630, 713] width 33 height 33
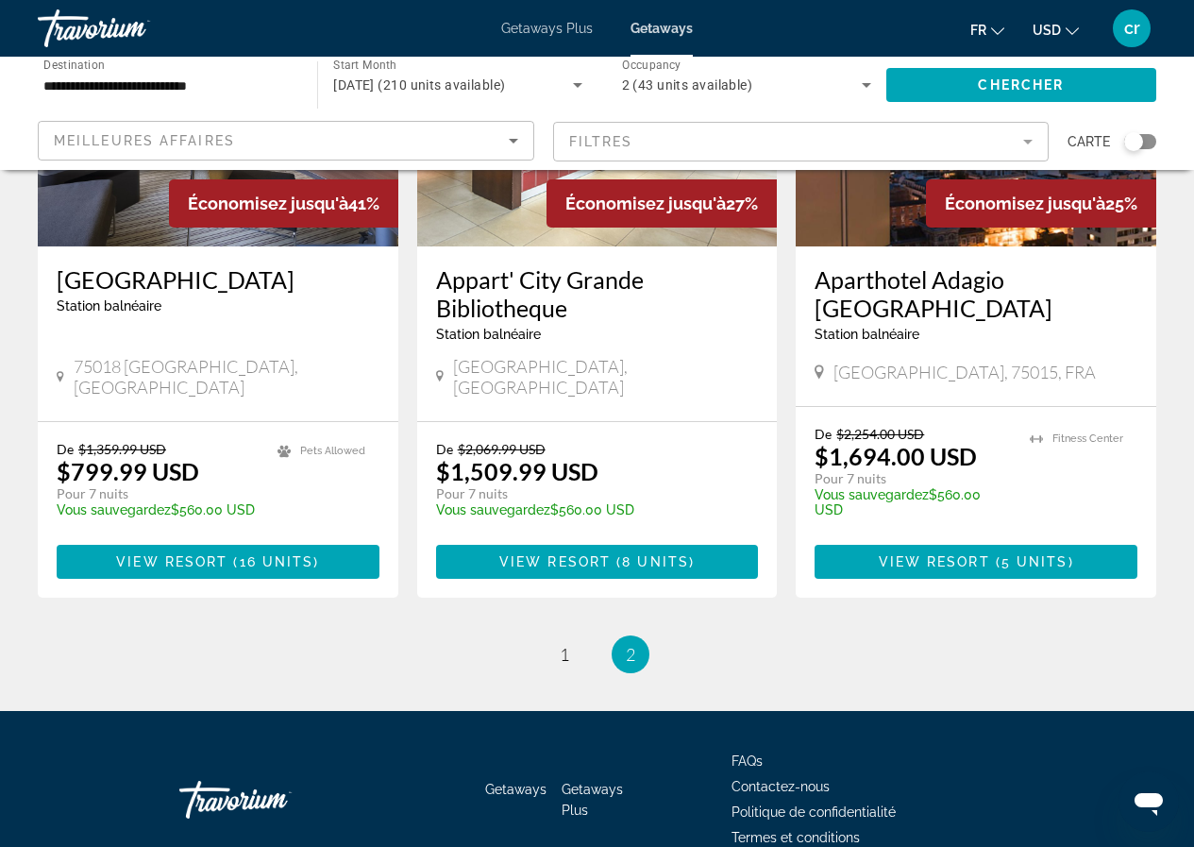
scroll to position [378, 0]
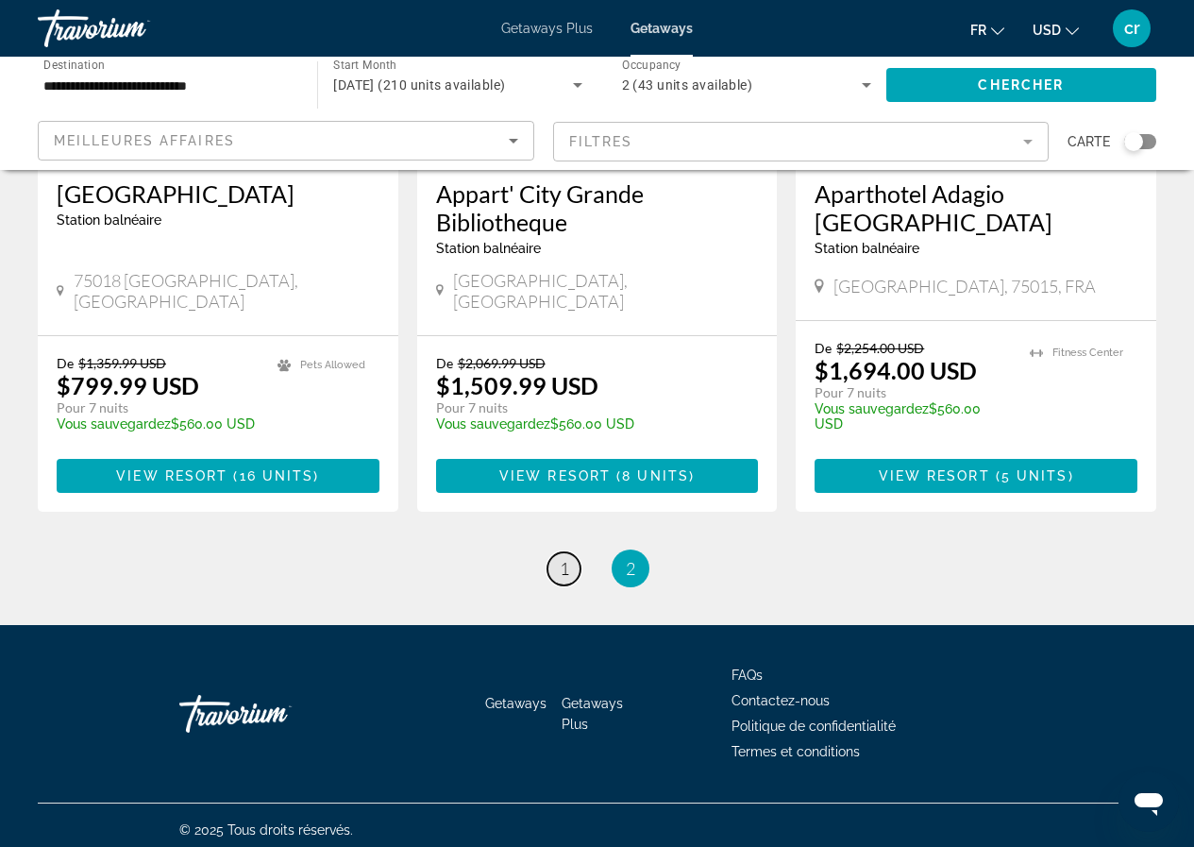
click at [557, 552] on link "page 1" at bounding box center [564, 568] width 33 height 33
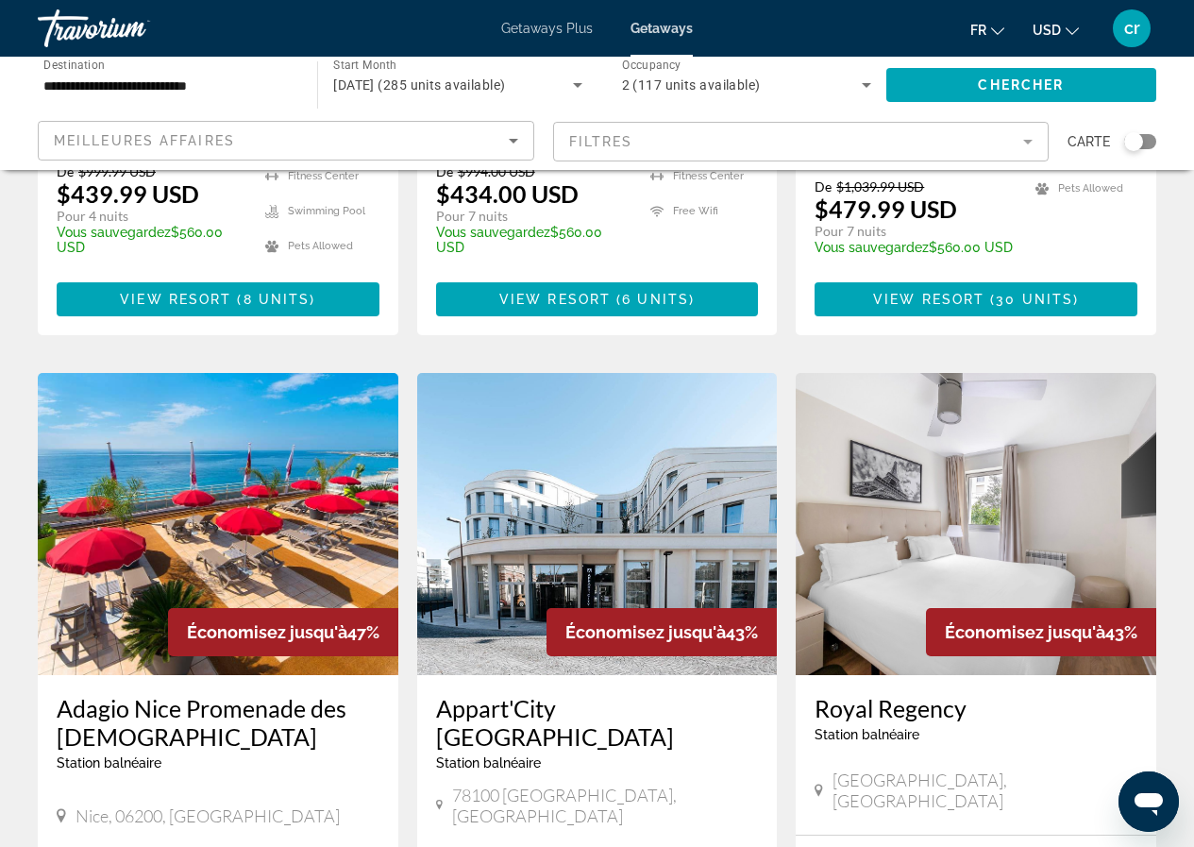
scroll to position [1983, 0]
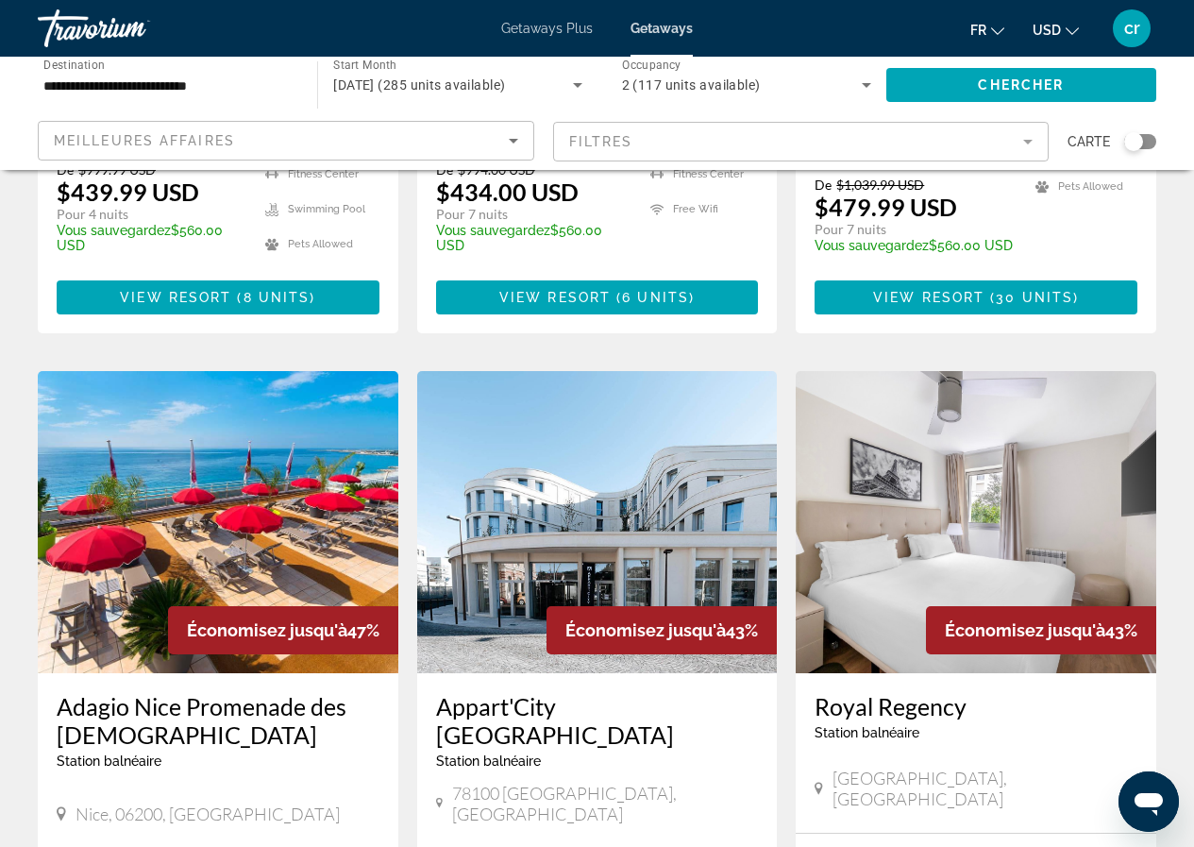
click at [84, 692] on h3 "Adagio Nice Promenade des Anglais" at bounding box center [218, 720] width 323 height 57
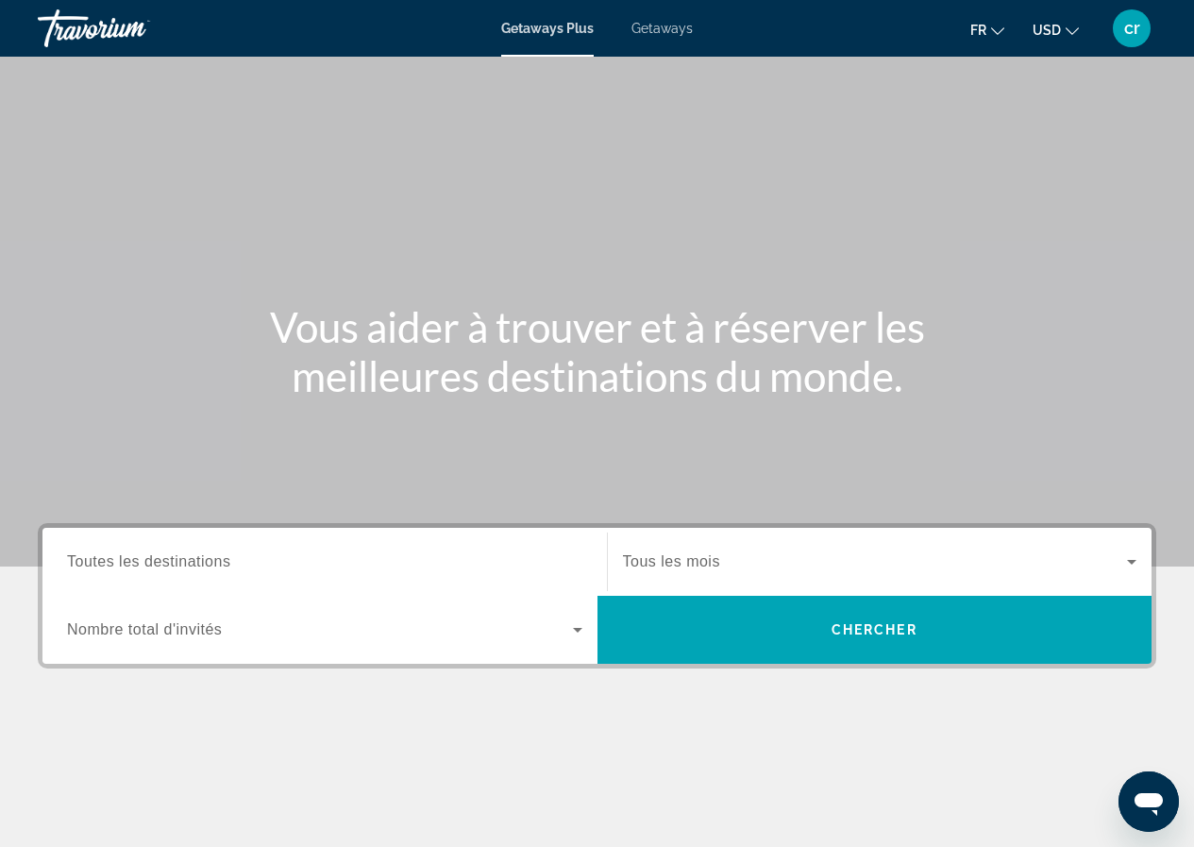
click at [644, 27] on span "Getaways" at bounding box center [662, 28] width 61 height 15
click at [222, 566] on span "Toutes les destinations" at bounding box center [148, 561] width 163 height 16
click at [222, 566] on input "Destination Toutes les destinations" at bounding box center [324, 562] width 515 height 23
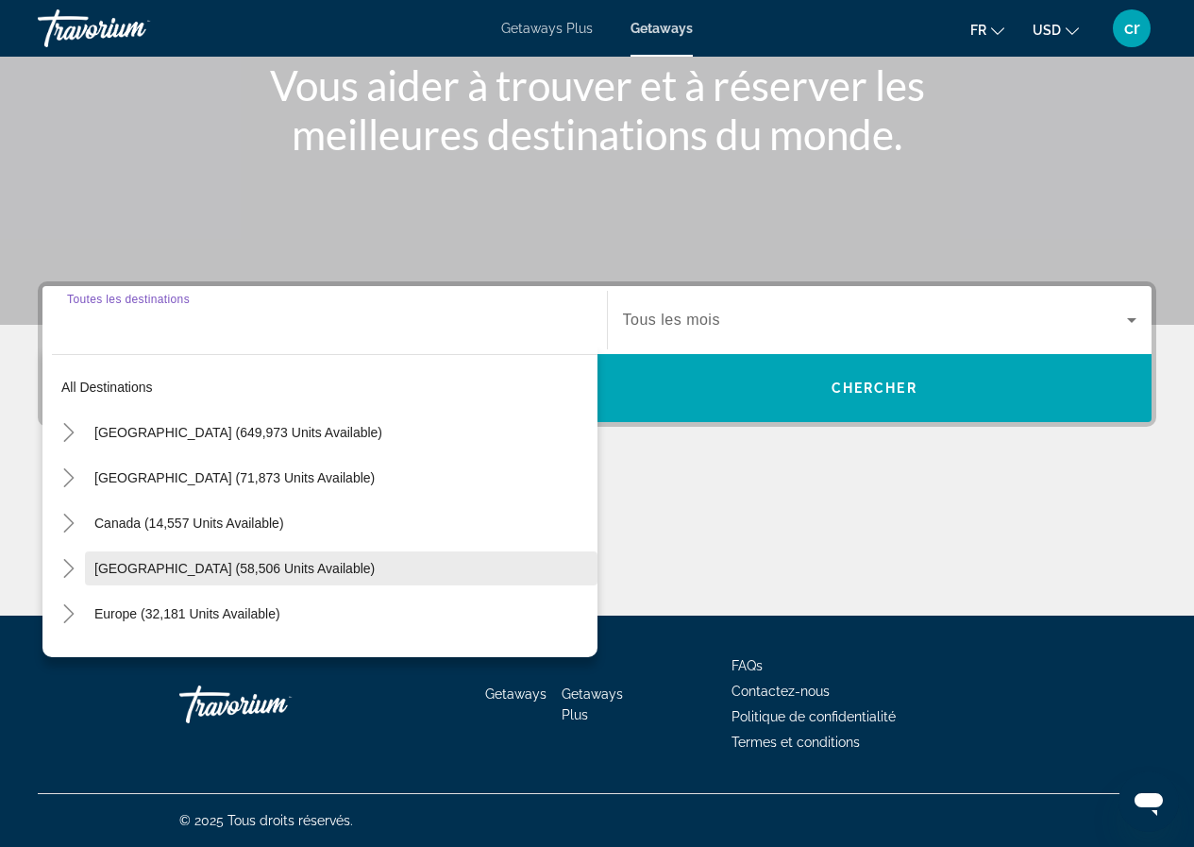
scroll to position [94, 0]
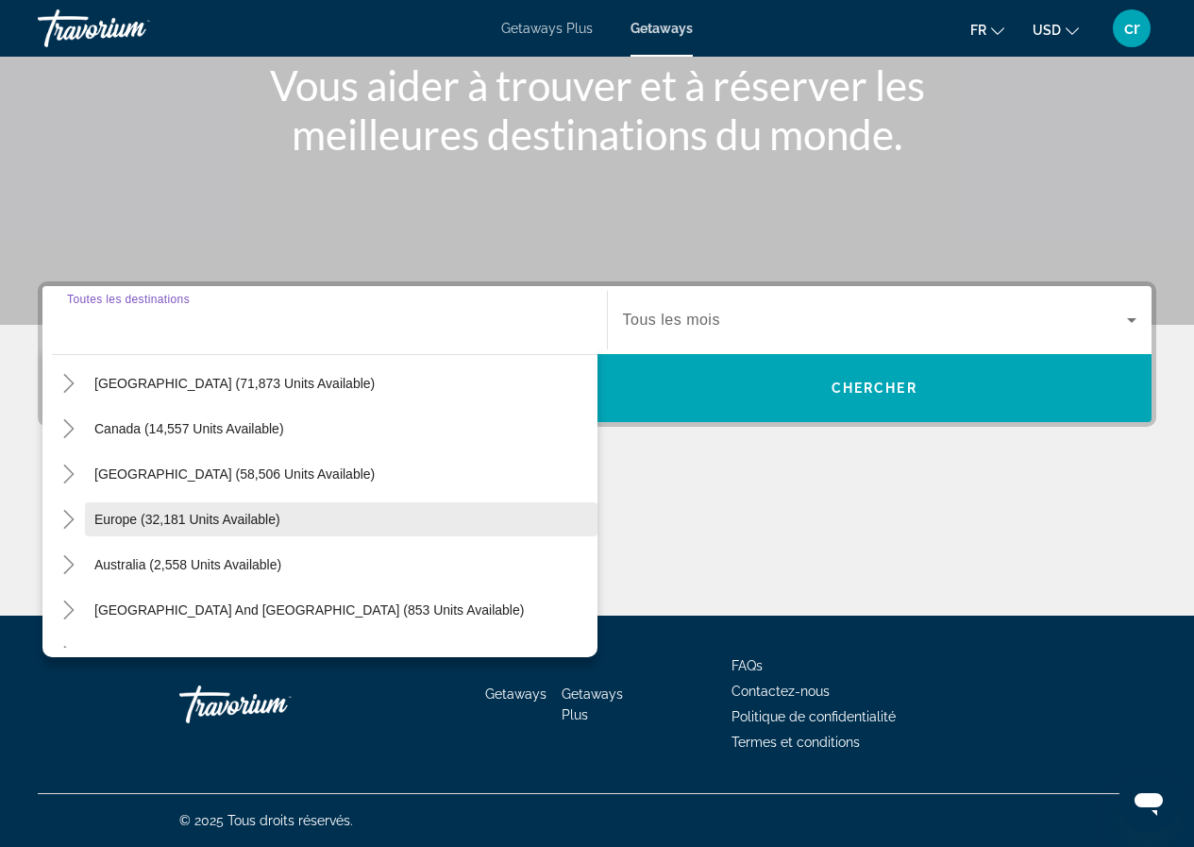
click at [159, 512] on span "Europe (32,181 units available)" at bounding box center [187, 519] width 186 height 15
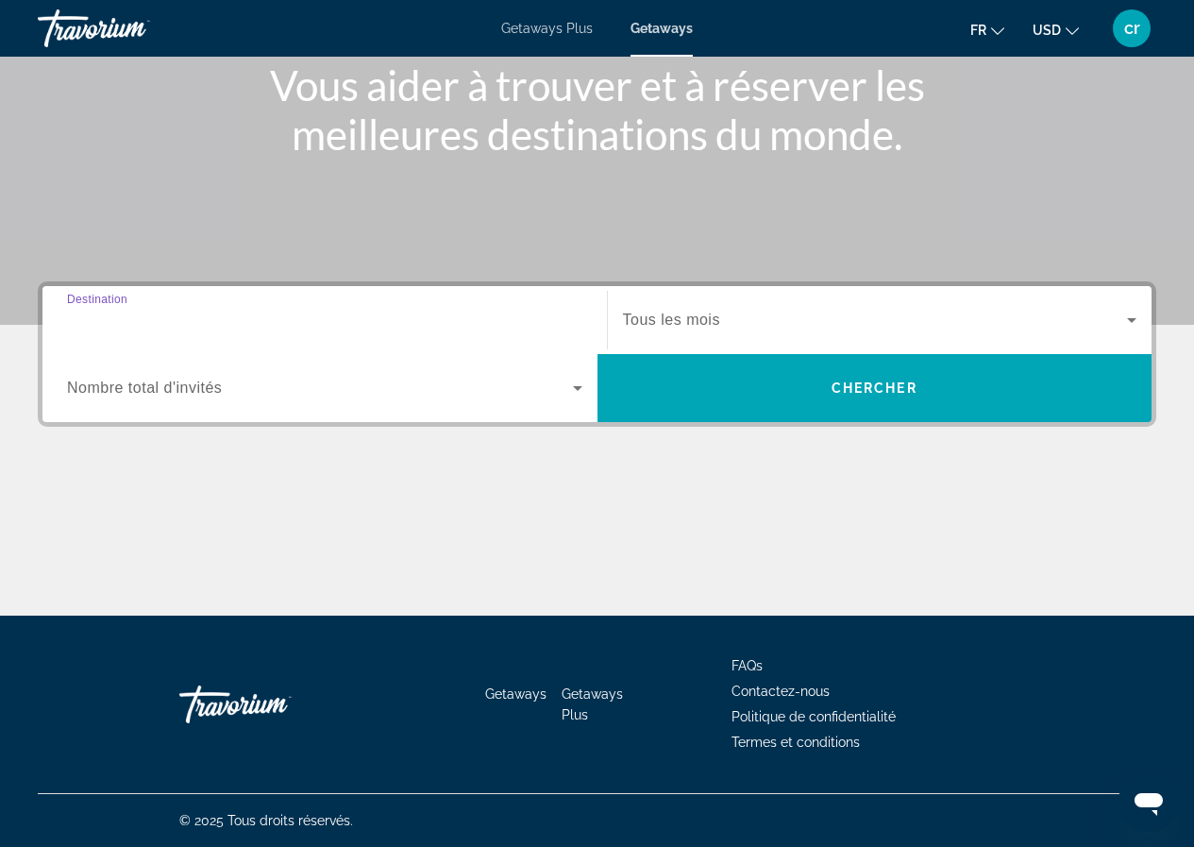
type input "**********"
click at [809, 312] on span "Search widget" at bounding box center [875, 320] width 505 height 23
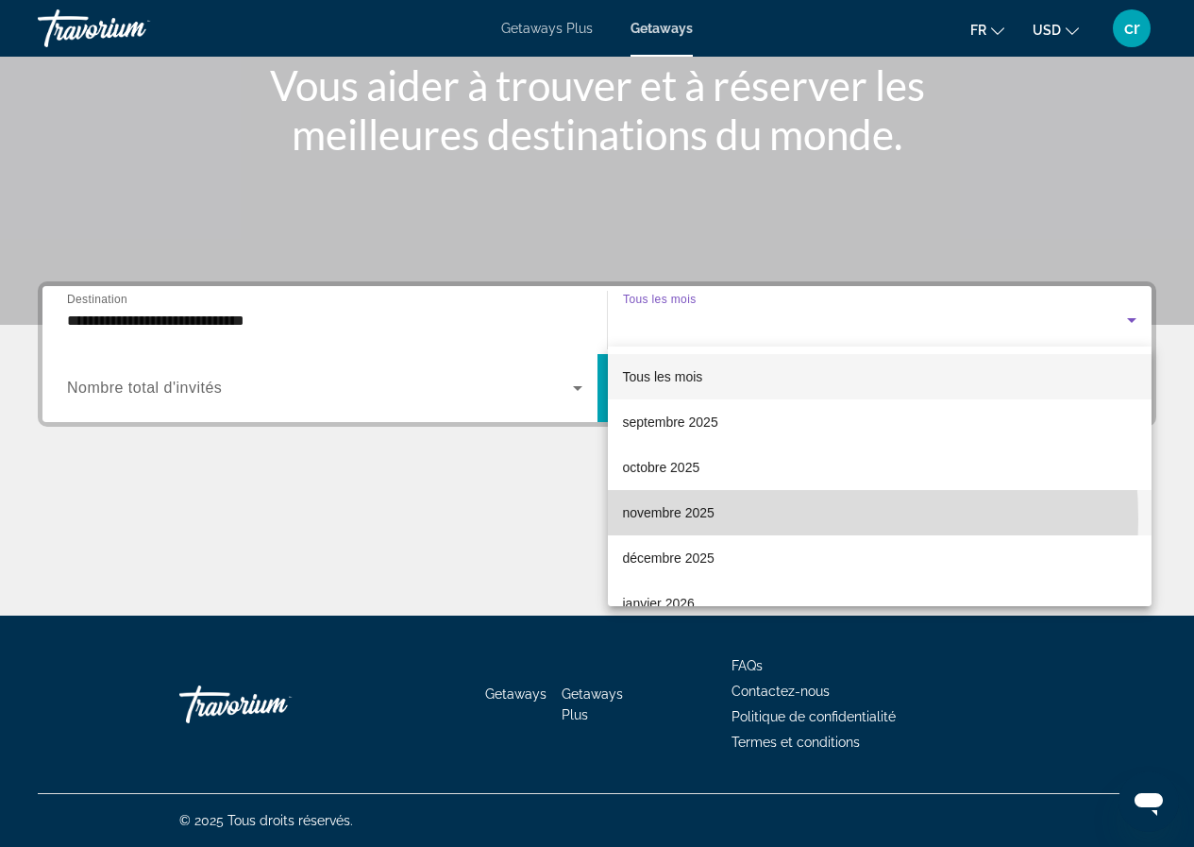
click at [708, 519] on span "novembre 2025" at bounding box center [669, 512] width 92 height 23
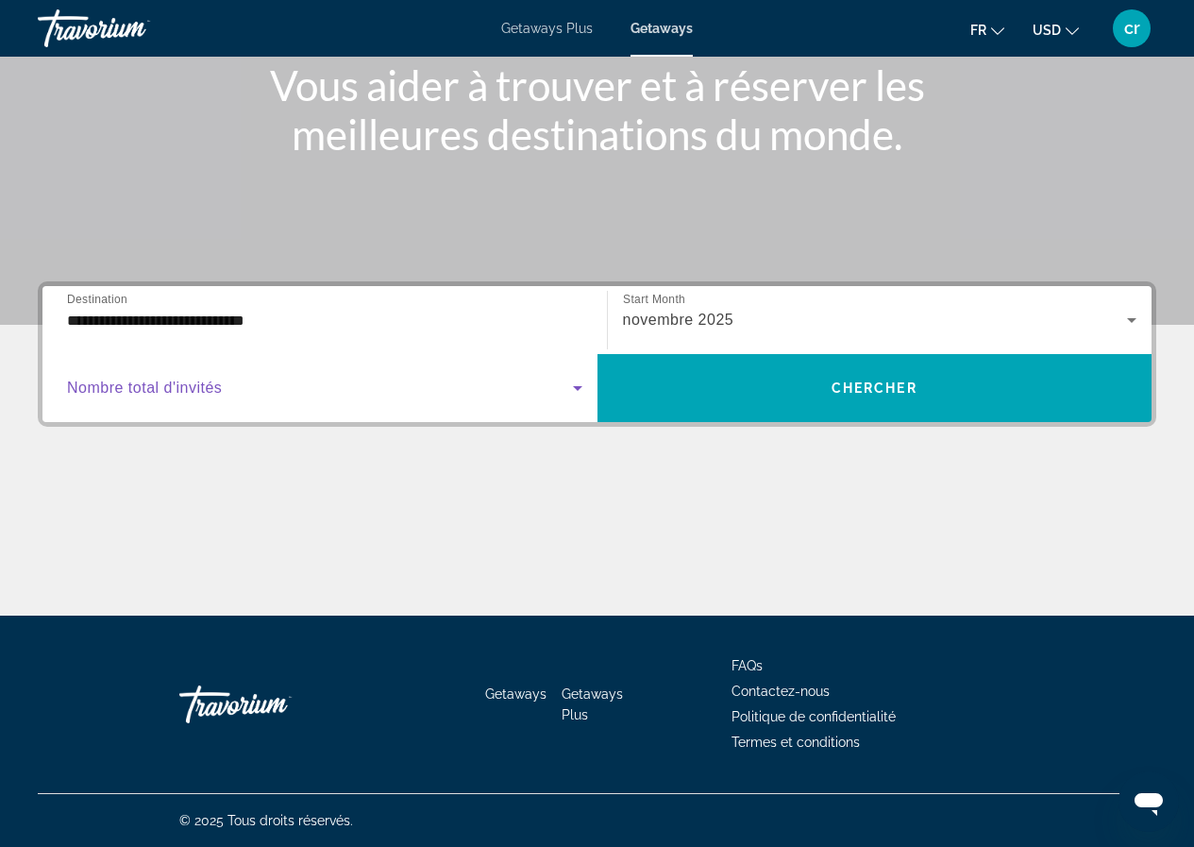
click at [334, 383] on span "Search widget" at bounding box center [320, 388] width 506 height 23
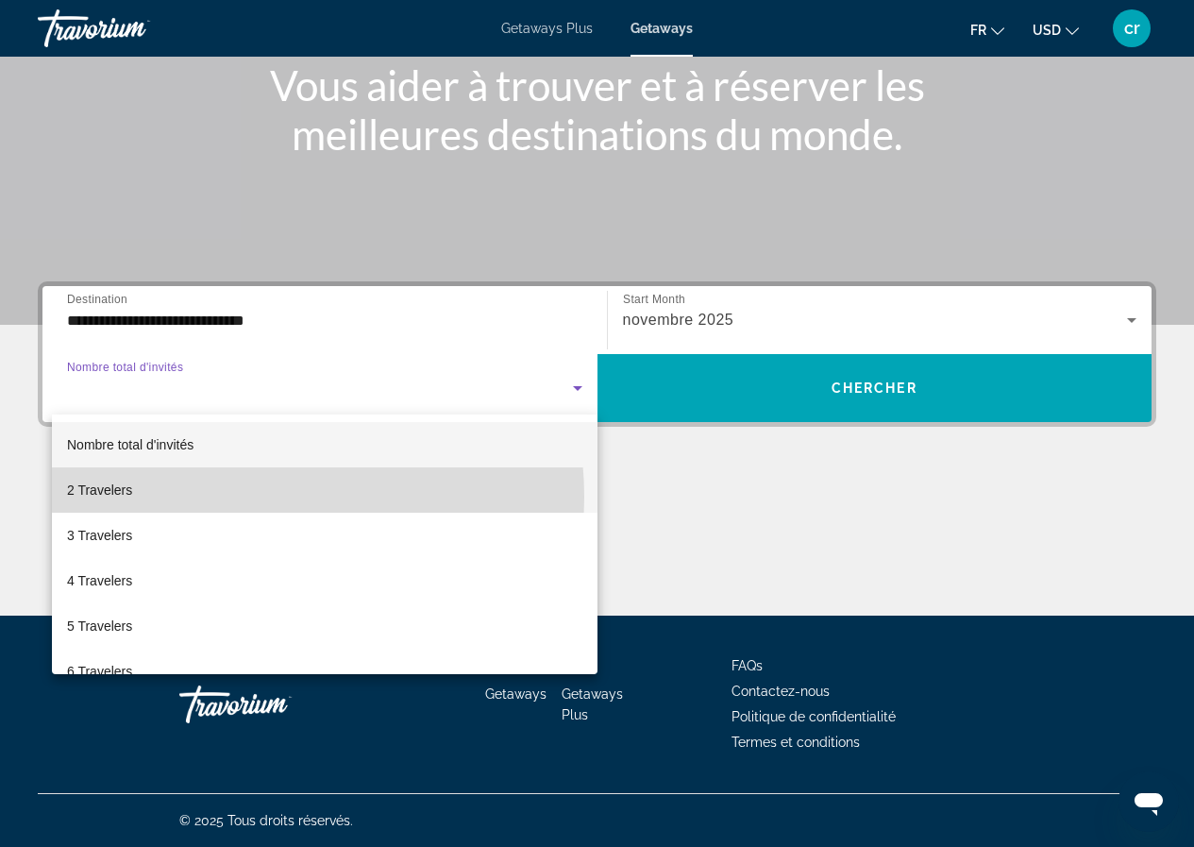
click at [247, 497] on mat-option "2 Travelers" at bounding box center [325, 489] width 546 height 45
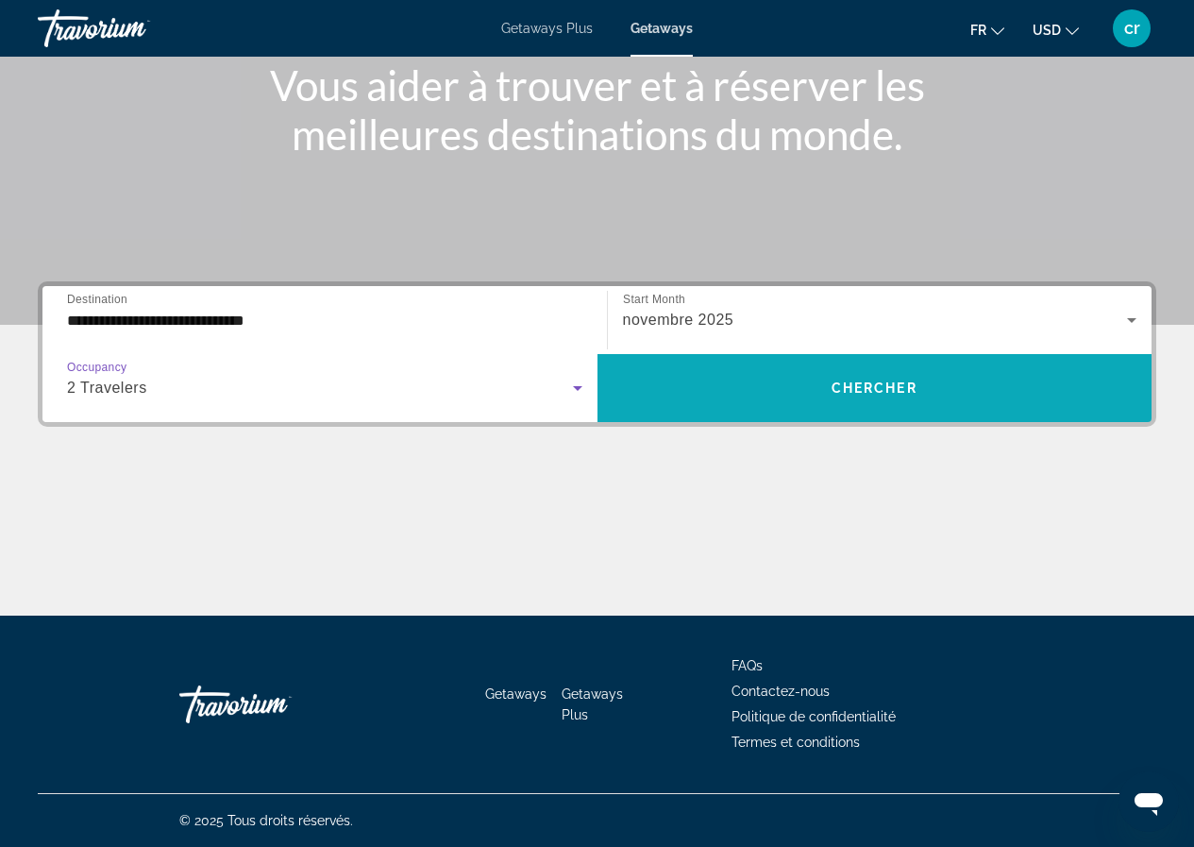
click at [656, 408] on span "Search widget" at bounding box center [875, 387] width 555 height 45
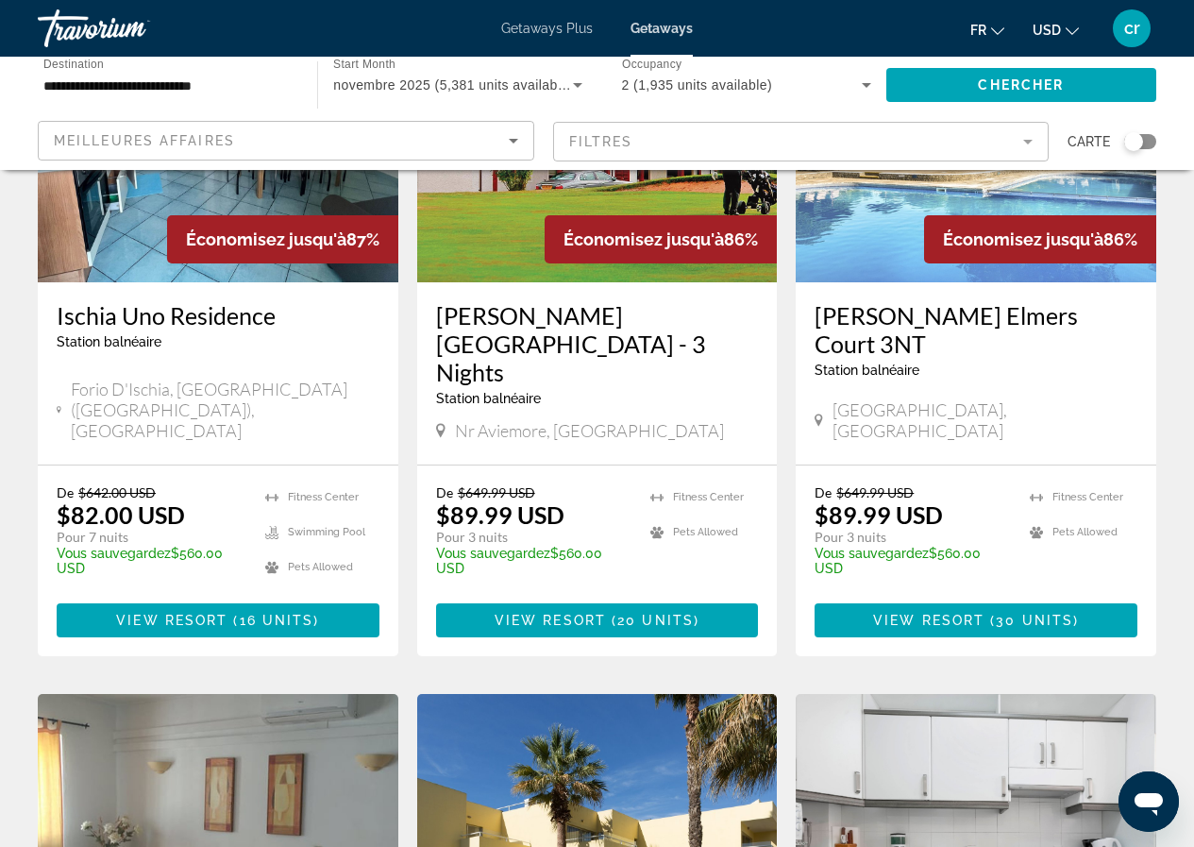
scroll to position [1699, 0]
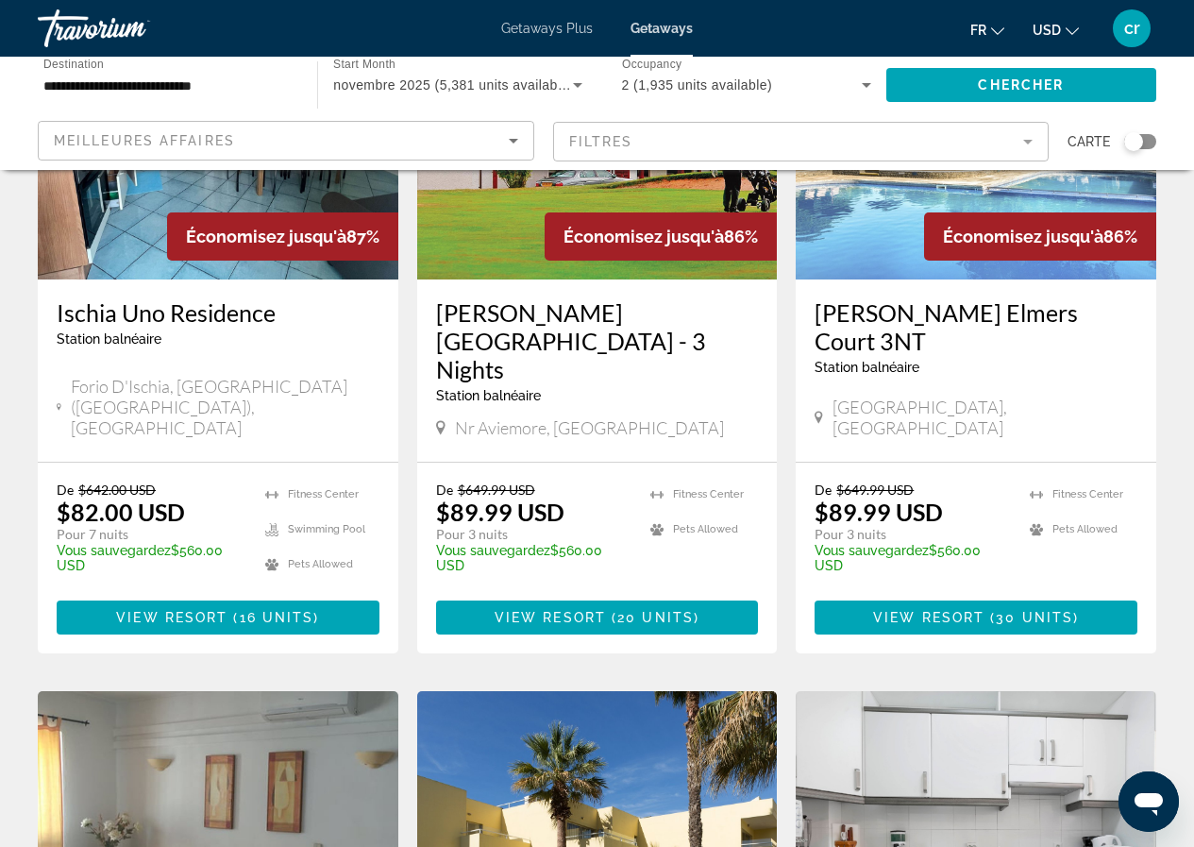
click at [131, 98] on div "**********" at bounding box center [167, 86] width 249 height 54
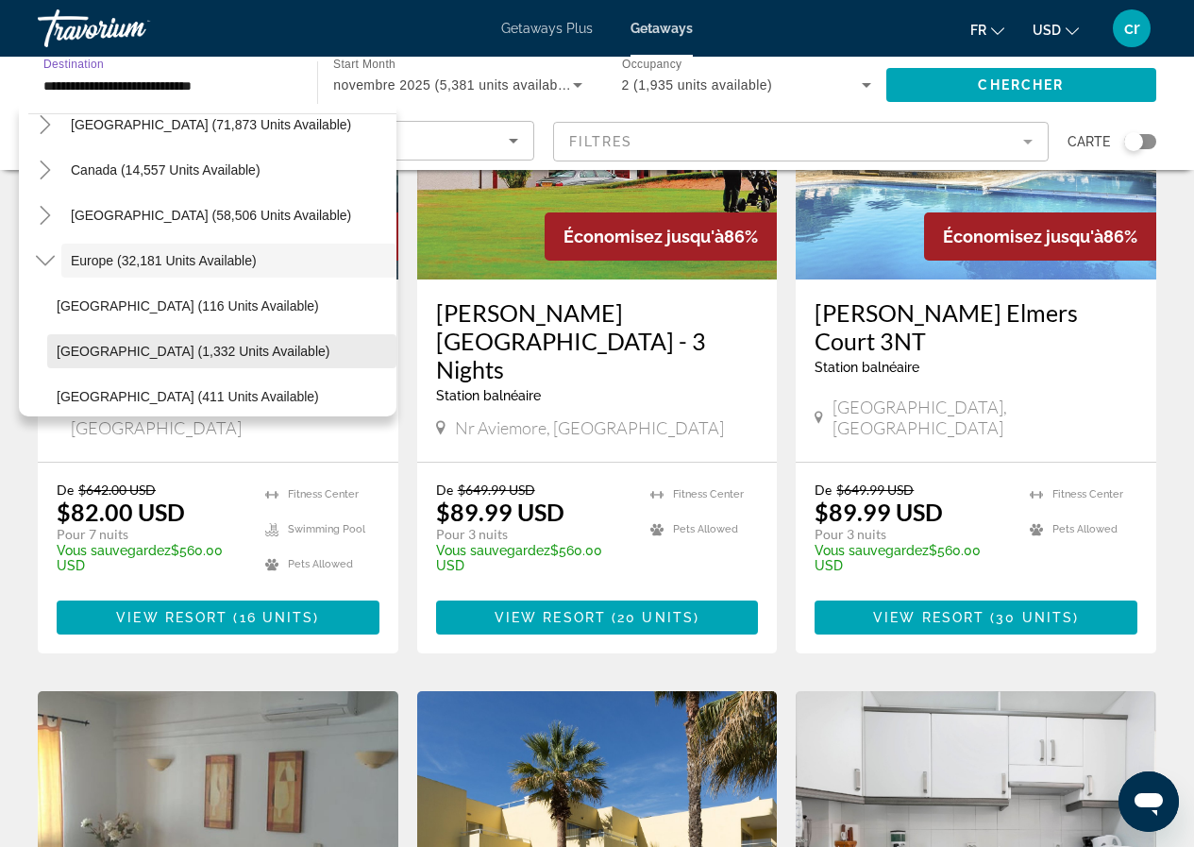
scroll to position [18, 0]
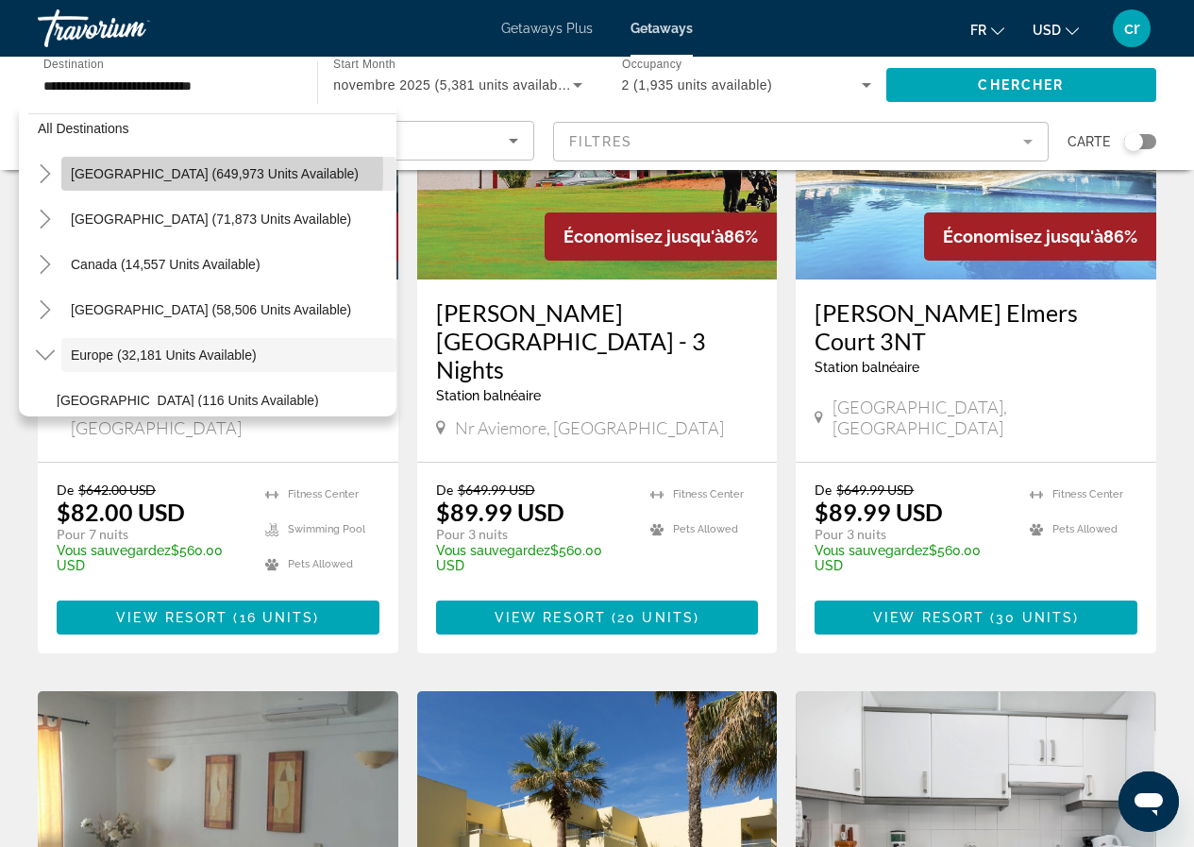
click at [164, 172] on span "[GEOGRAPHIC_DATA] (649,973 units available)" at bounding box center [215, 173] width 288 height 15
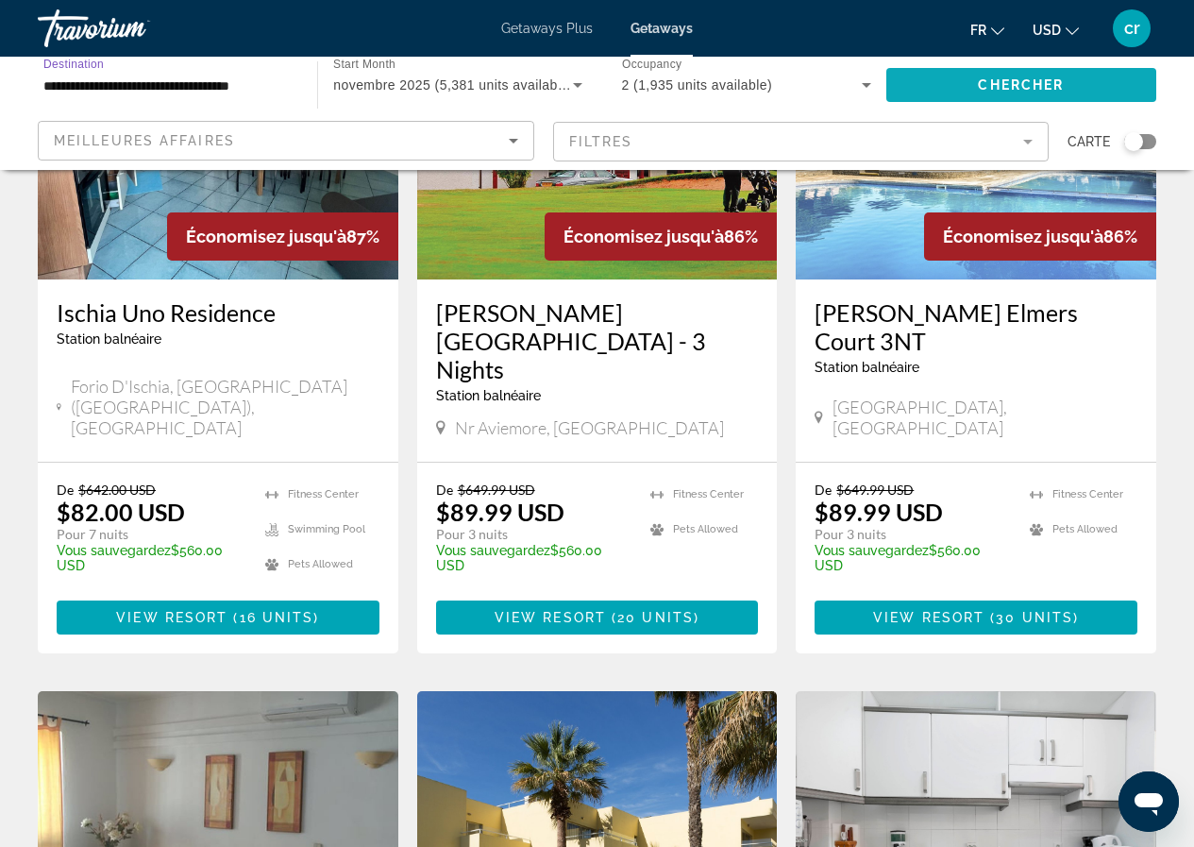
click at [1011, 85] on span "Chercher" at bounding box center [1021, 84] width 86 height 15
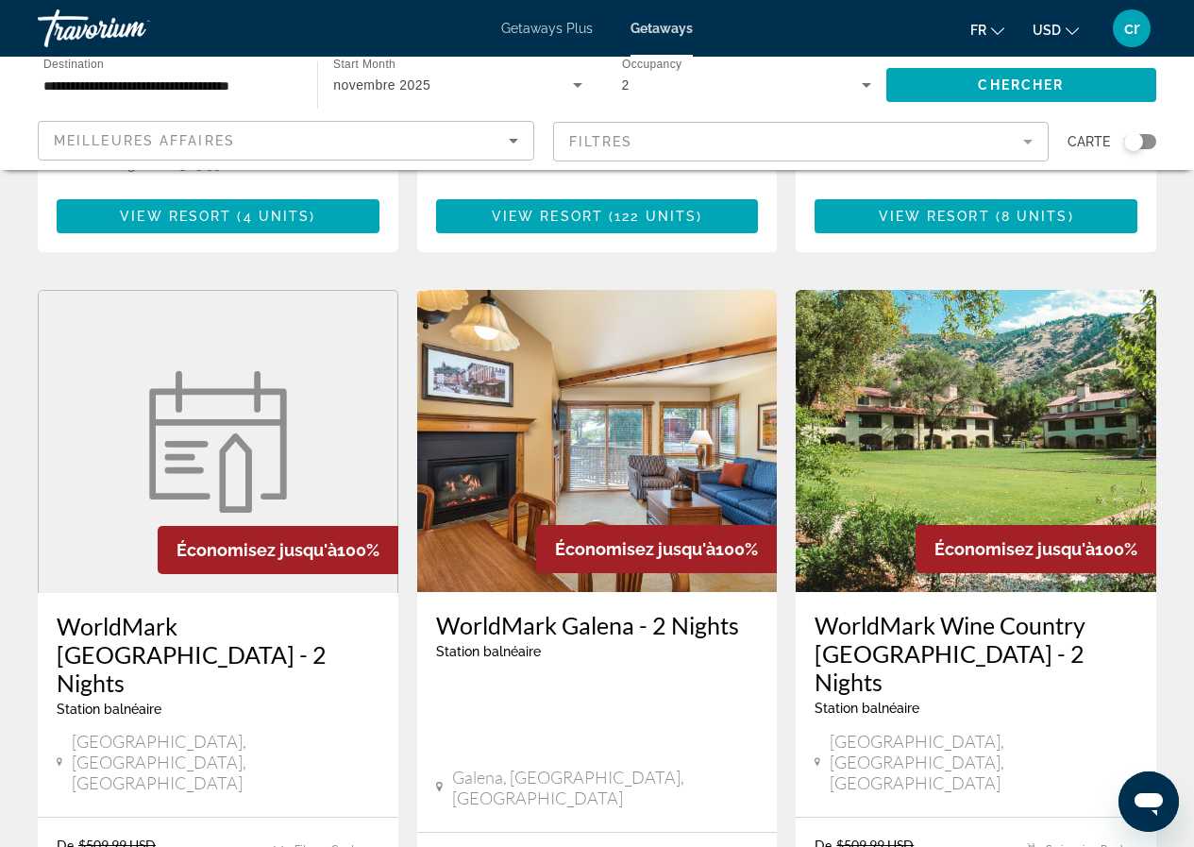
scroll to position [2424, 0]
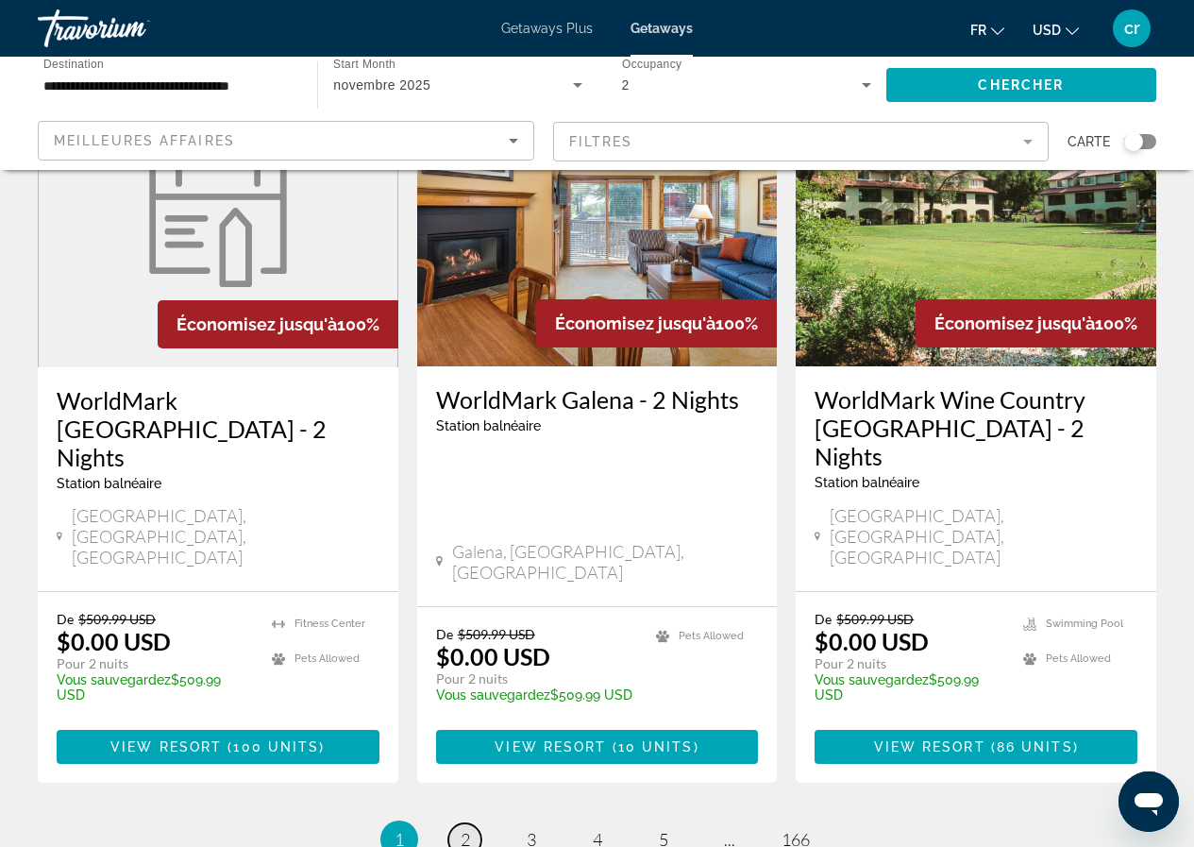
click at [476, 823] on link "page 2" at bounding box center [464, 839] width 33 height 33
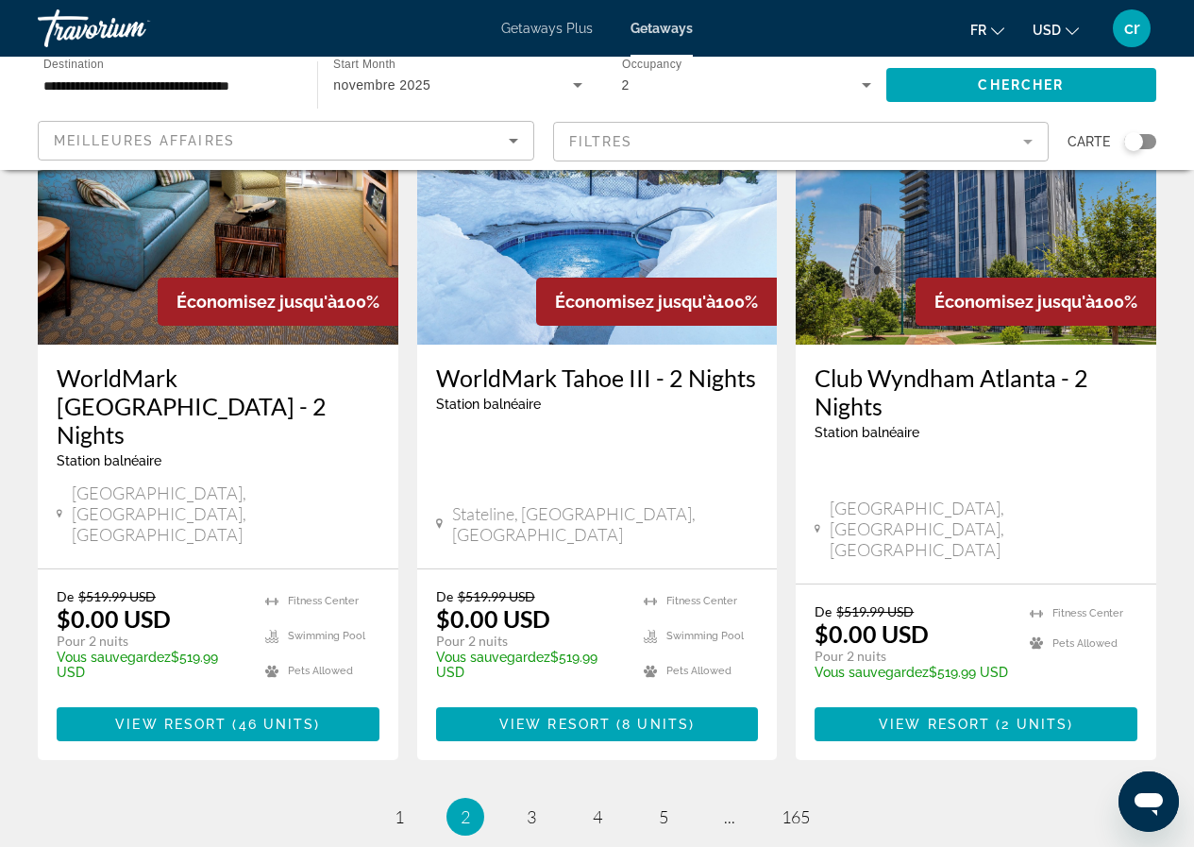
scroll to position [2455, 0]
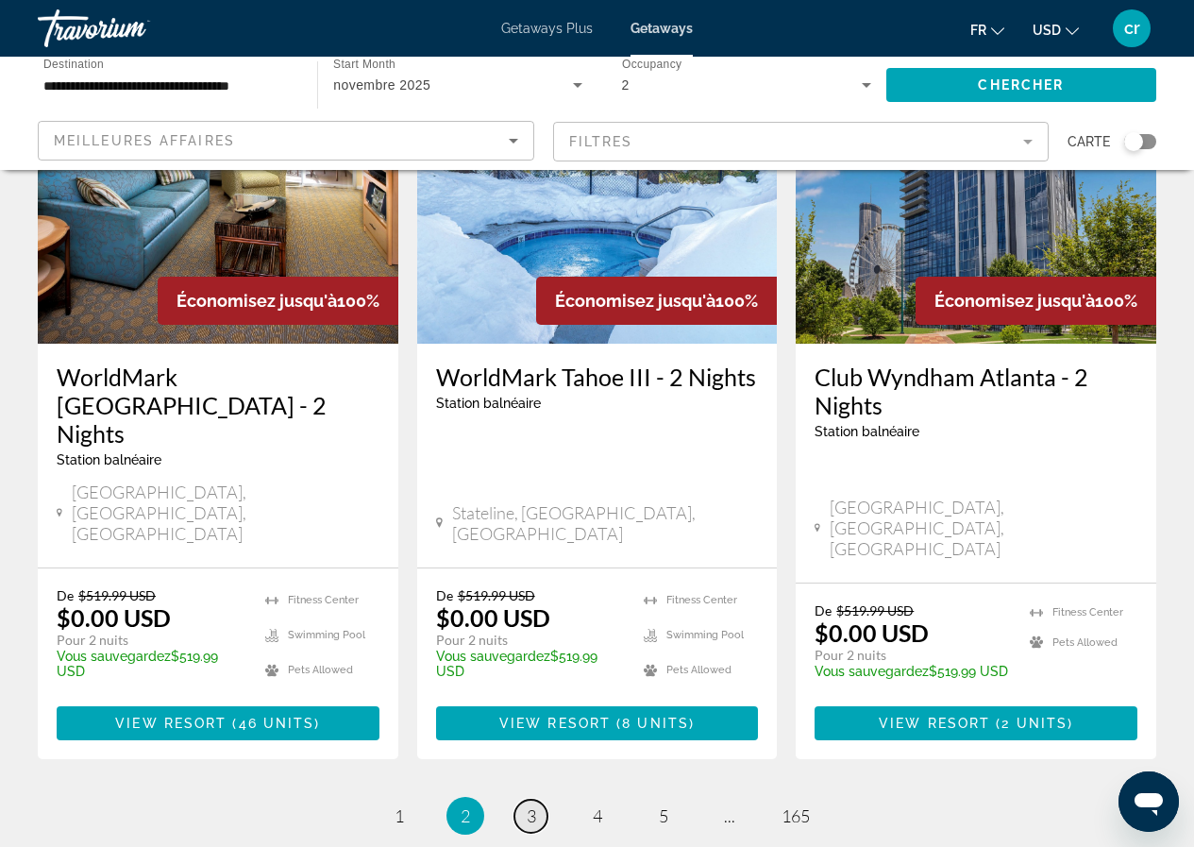
click at [519, 800] on link "page 3" at bounding box center [531, 816] width 33 height 33
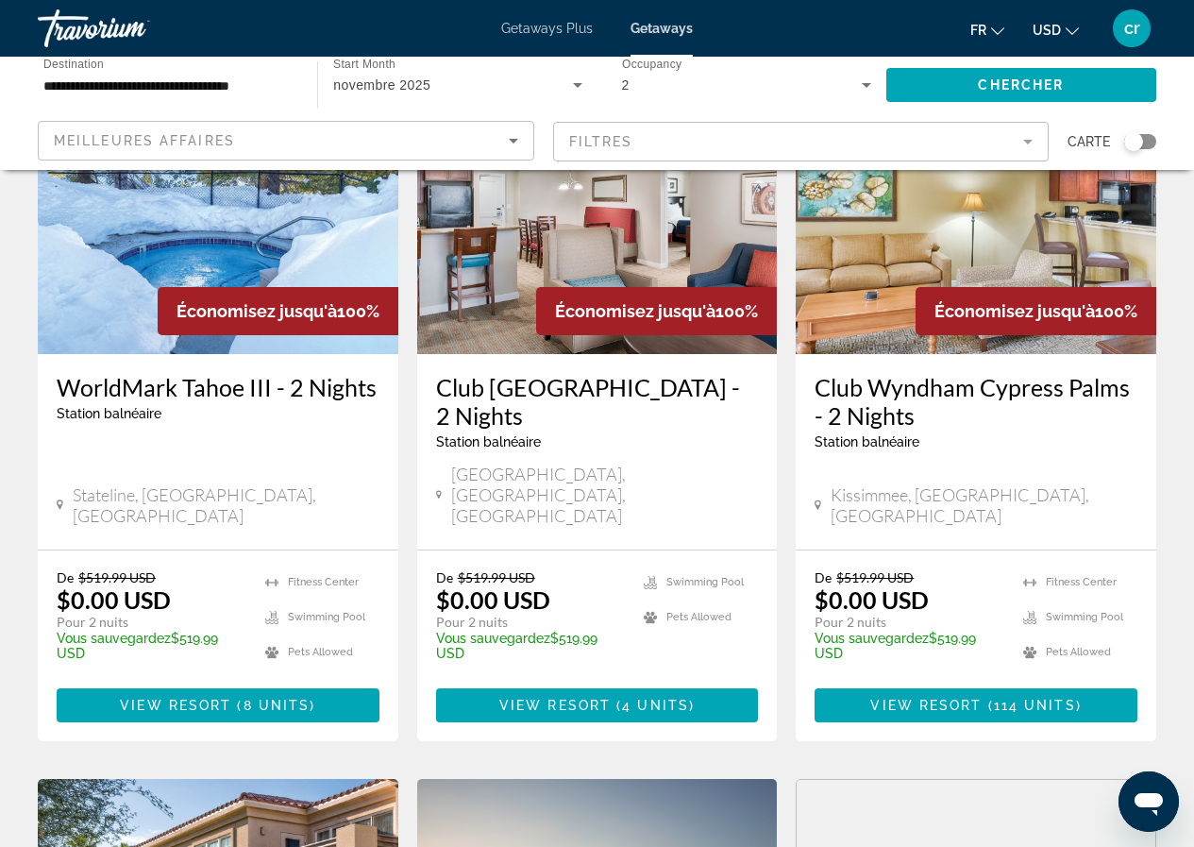
scroll to position [189, 0]
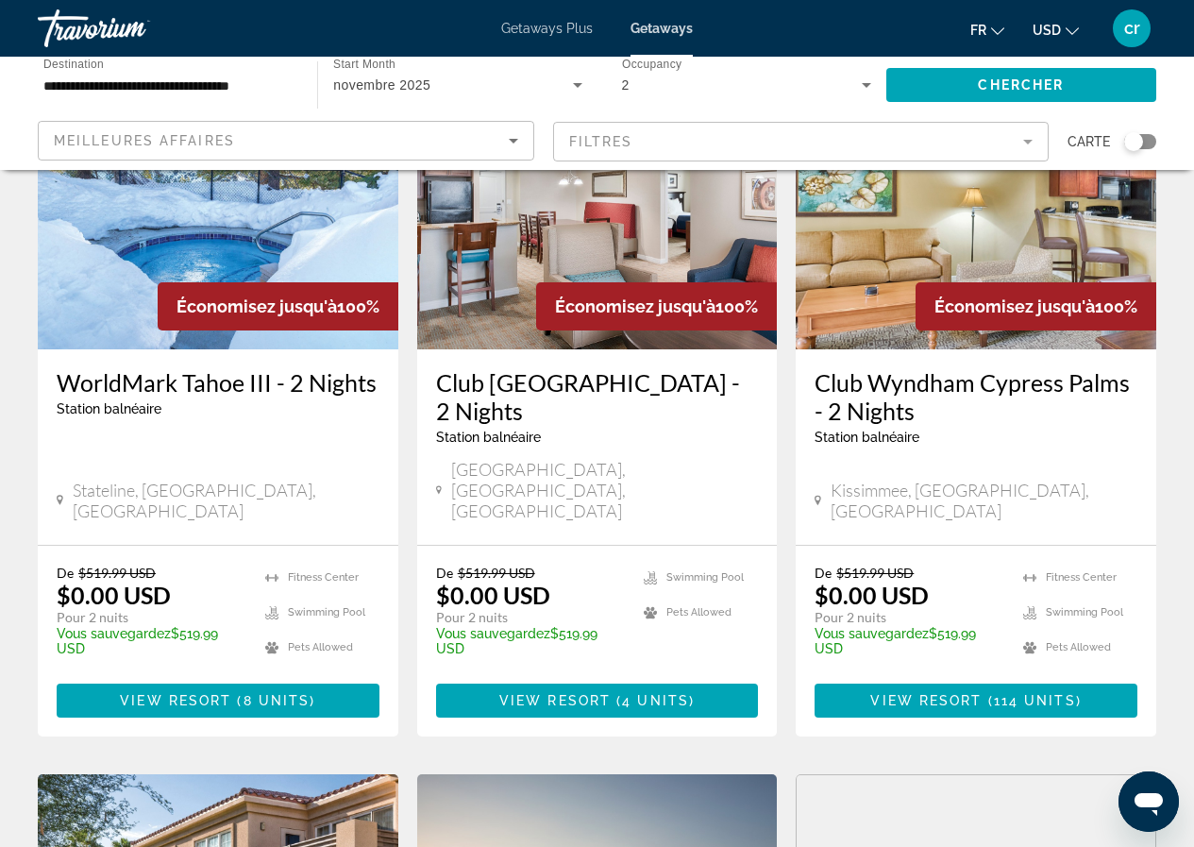
click at [109, 76] on input "**********" at bounding box center [167, 86] width 249 height 23
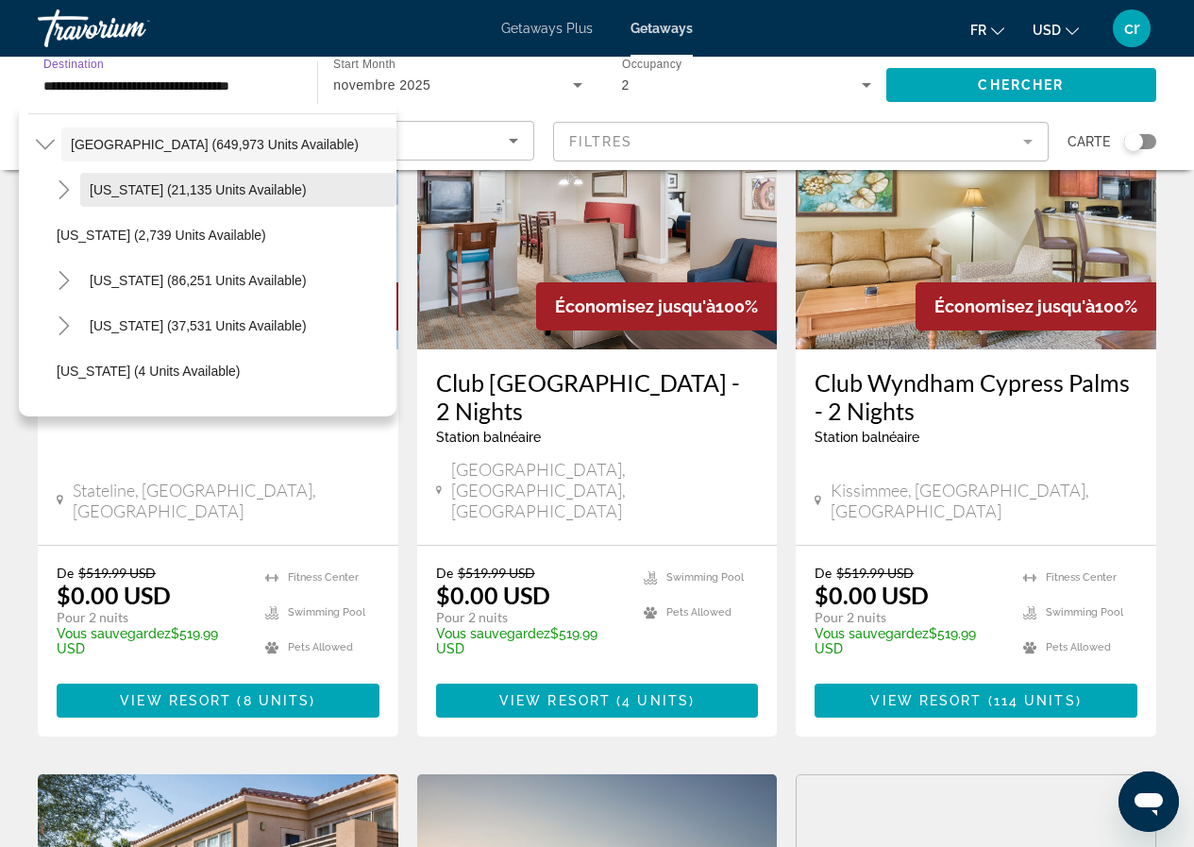
scroll to position [0, 0]
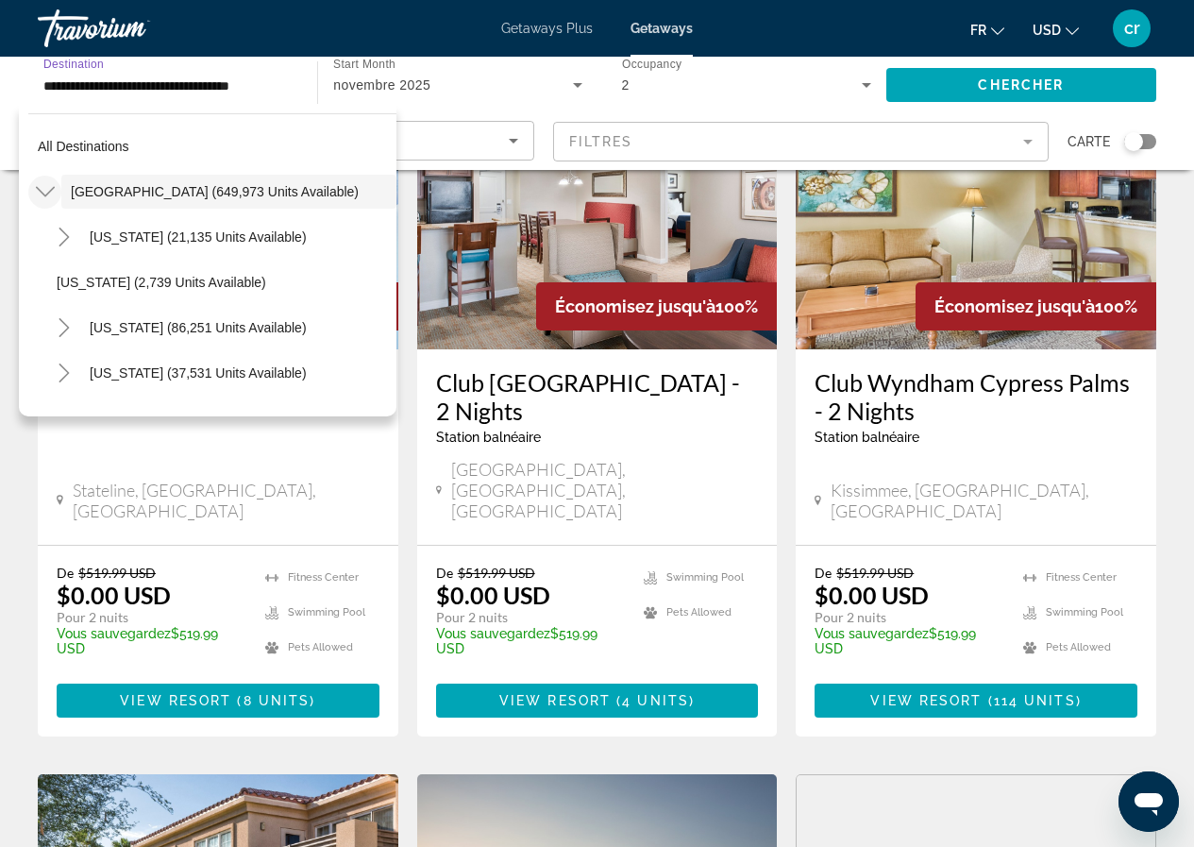
click at [38, 183] on icon "Toggle United States (649,973 units available)" at bounding box center [45, 191] width 19 height 19
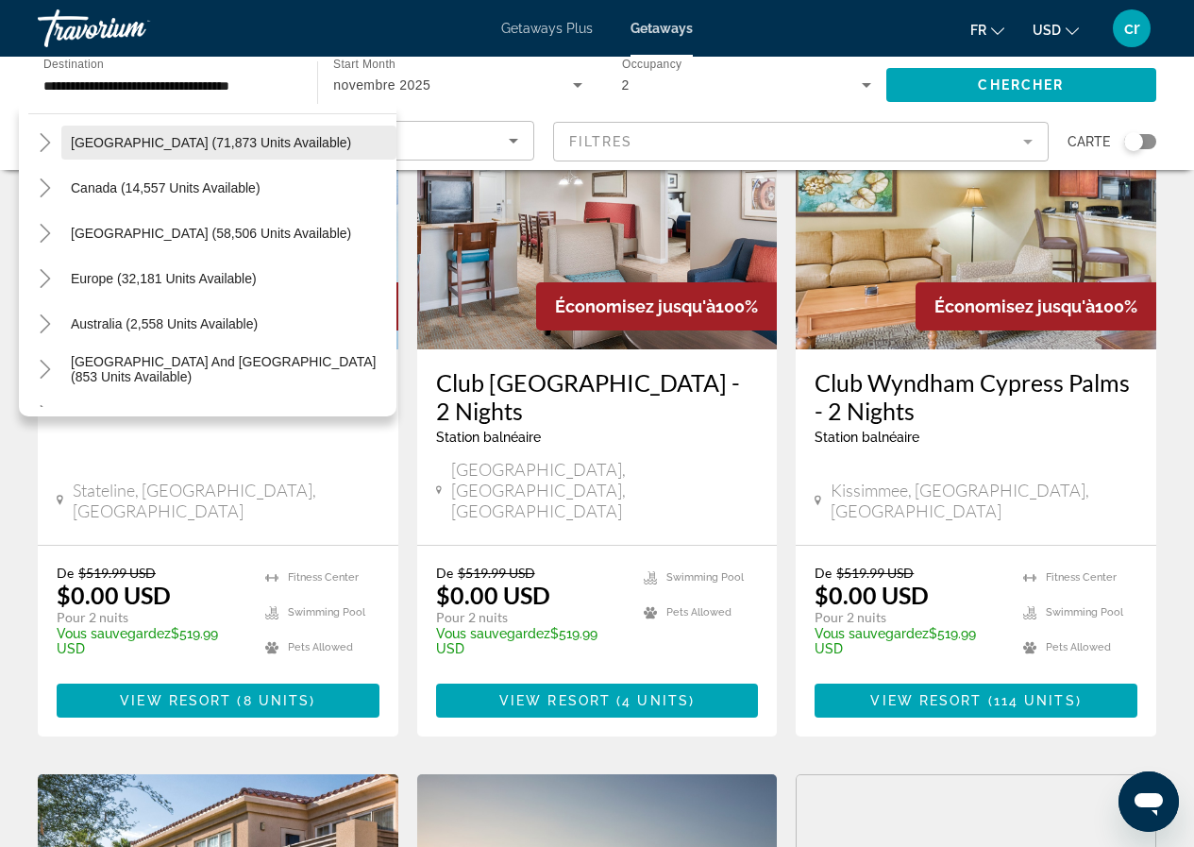
scroll to position [189, 0]
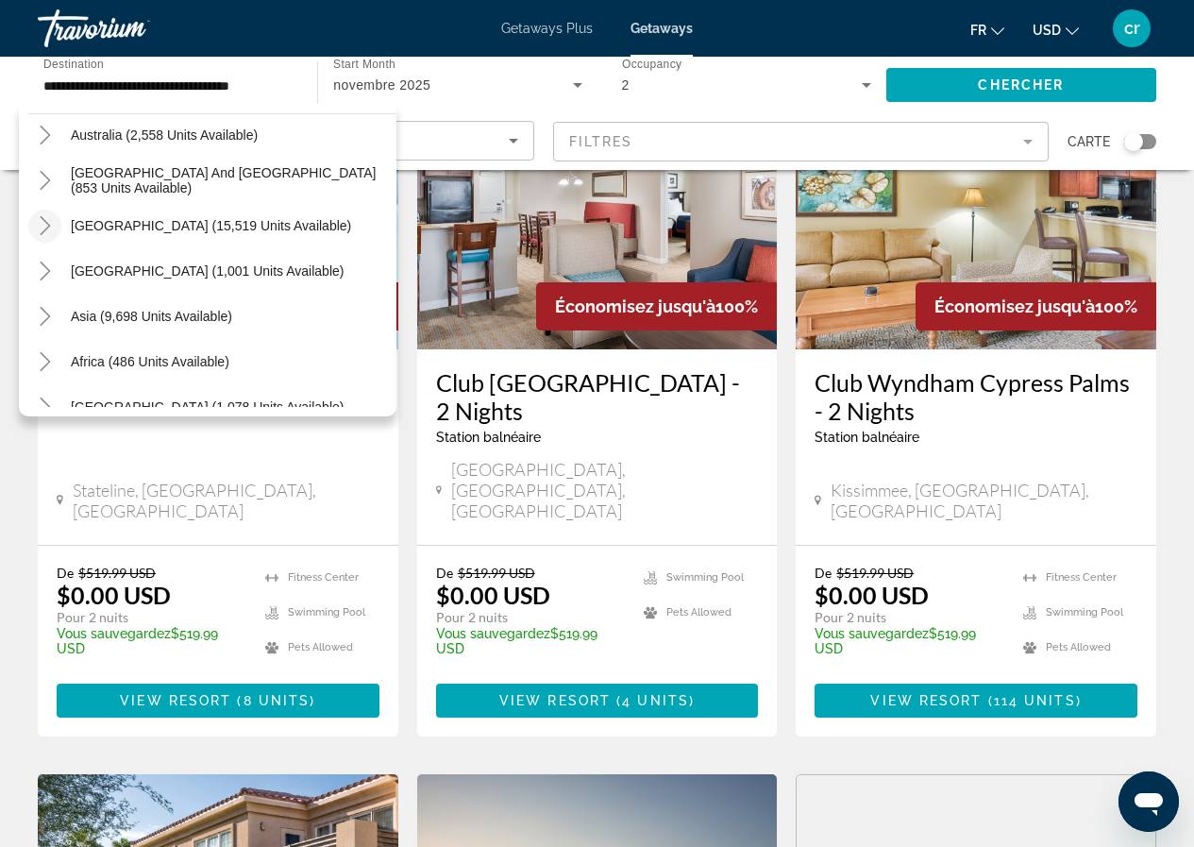
click at [50, 228] on icon "Toggle South America (15,519 units available)" at bounding box center [45, 225] width 19 height 19
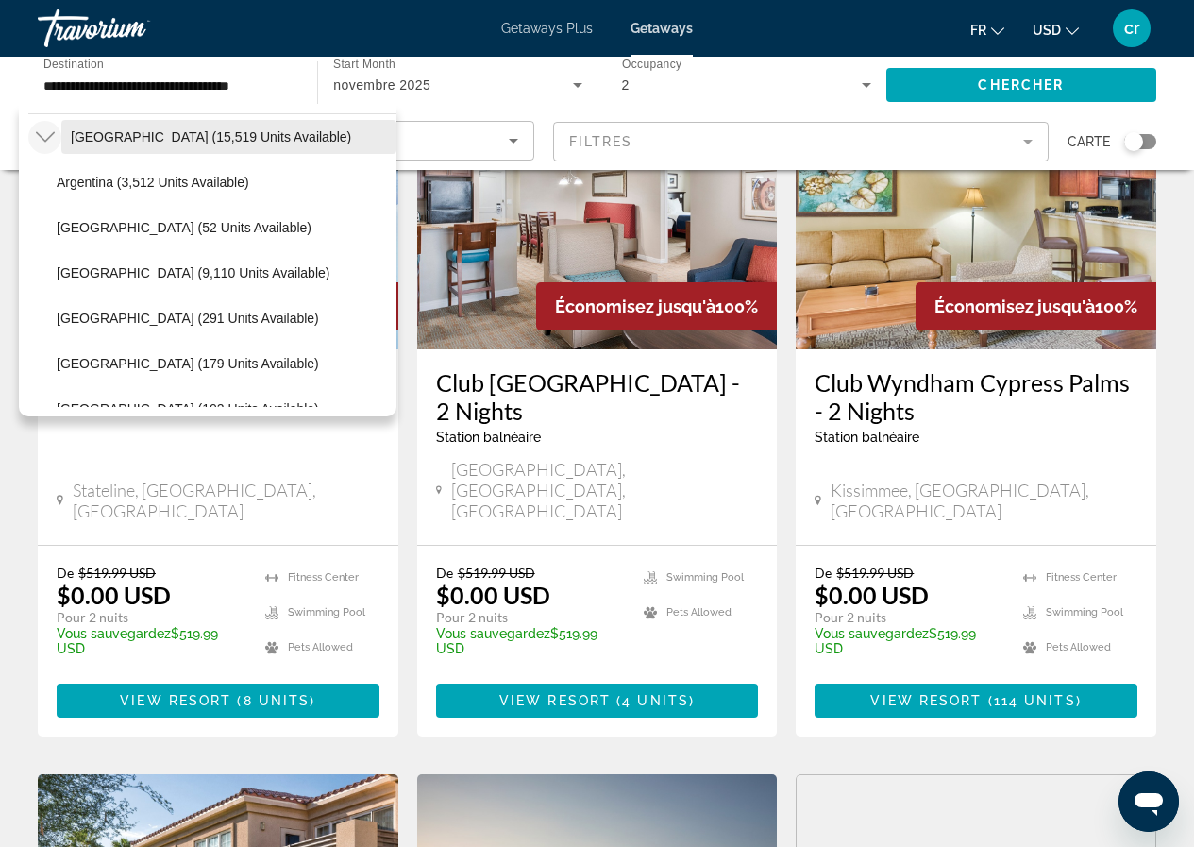
click at [107, 134] on span "[GEOGRAPHIC_DATA] (15,519 units available)" at bounding box center [211, 136] width 280 height 15
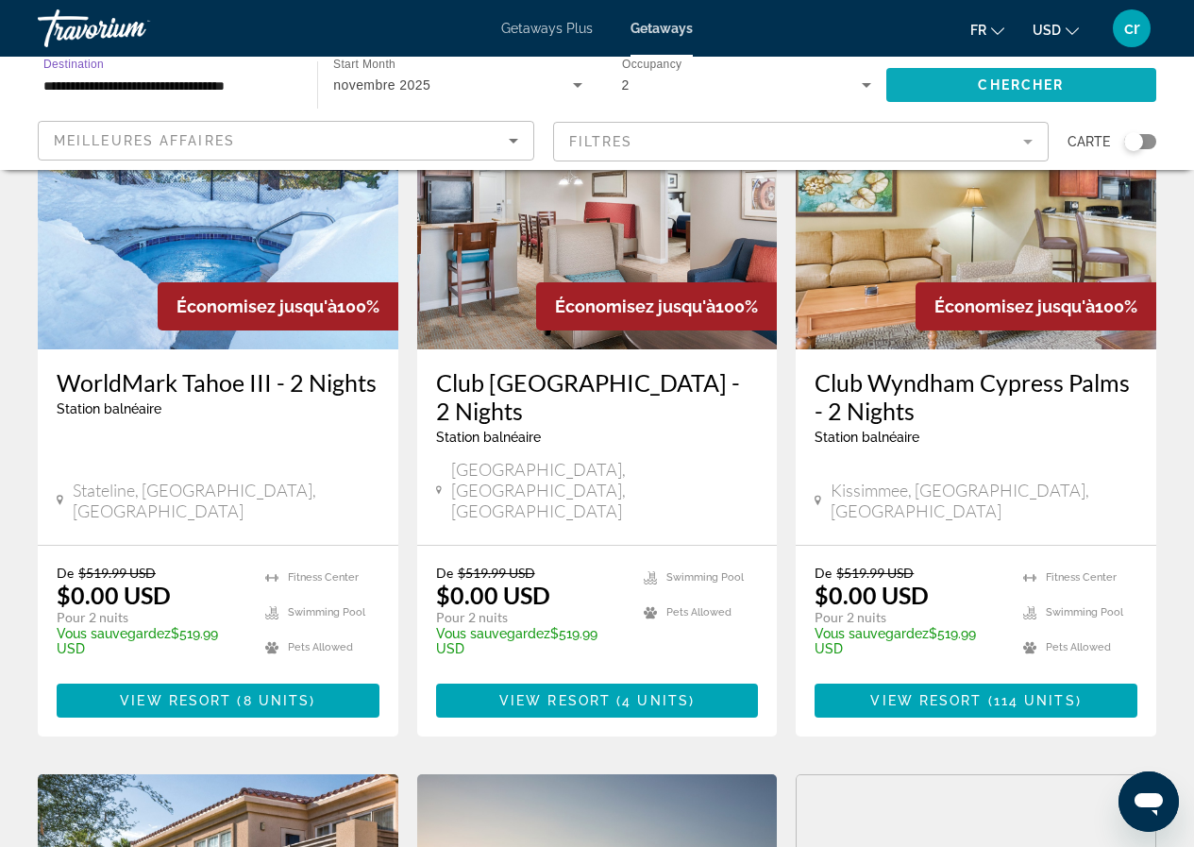
click at [999, 84] on span "Chercher" at bounding box center [1021, 84] width 86 height 15
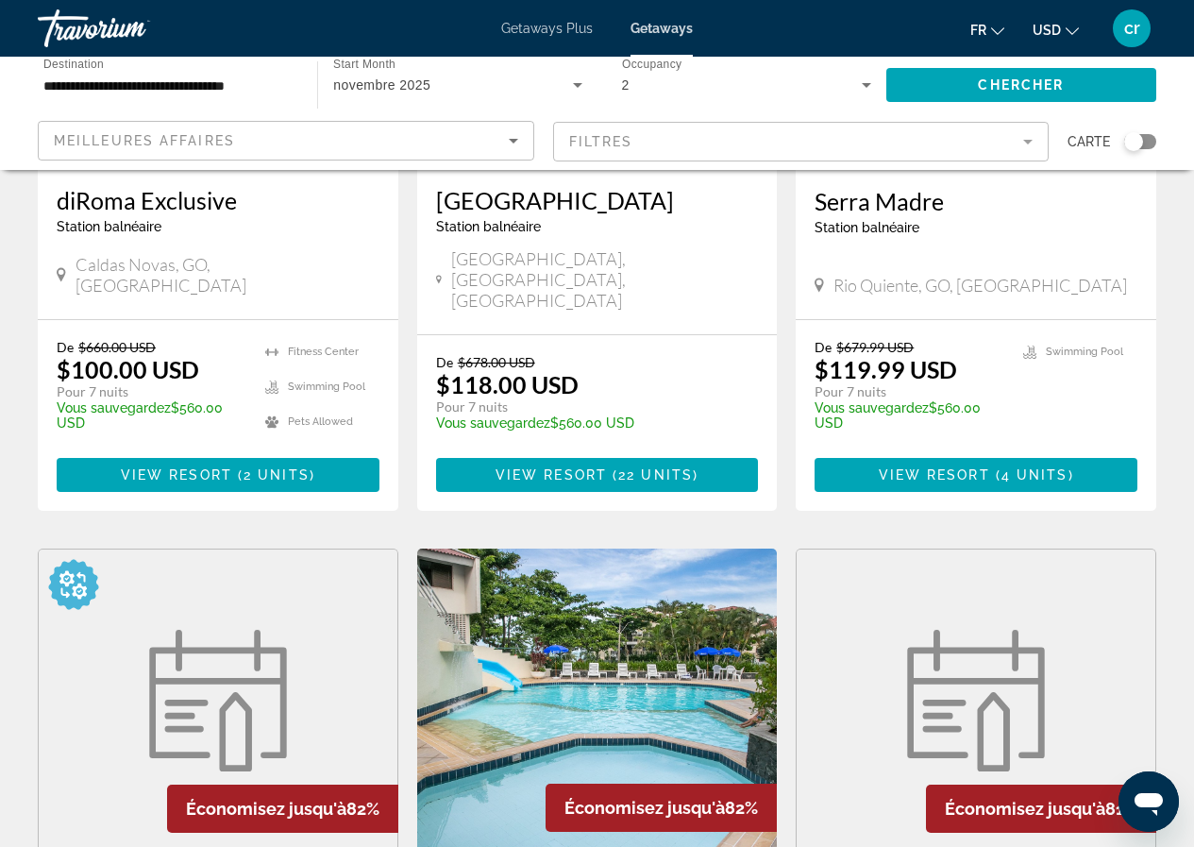
scroll to position [2171, 0]
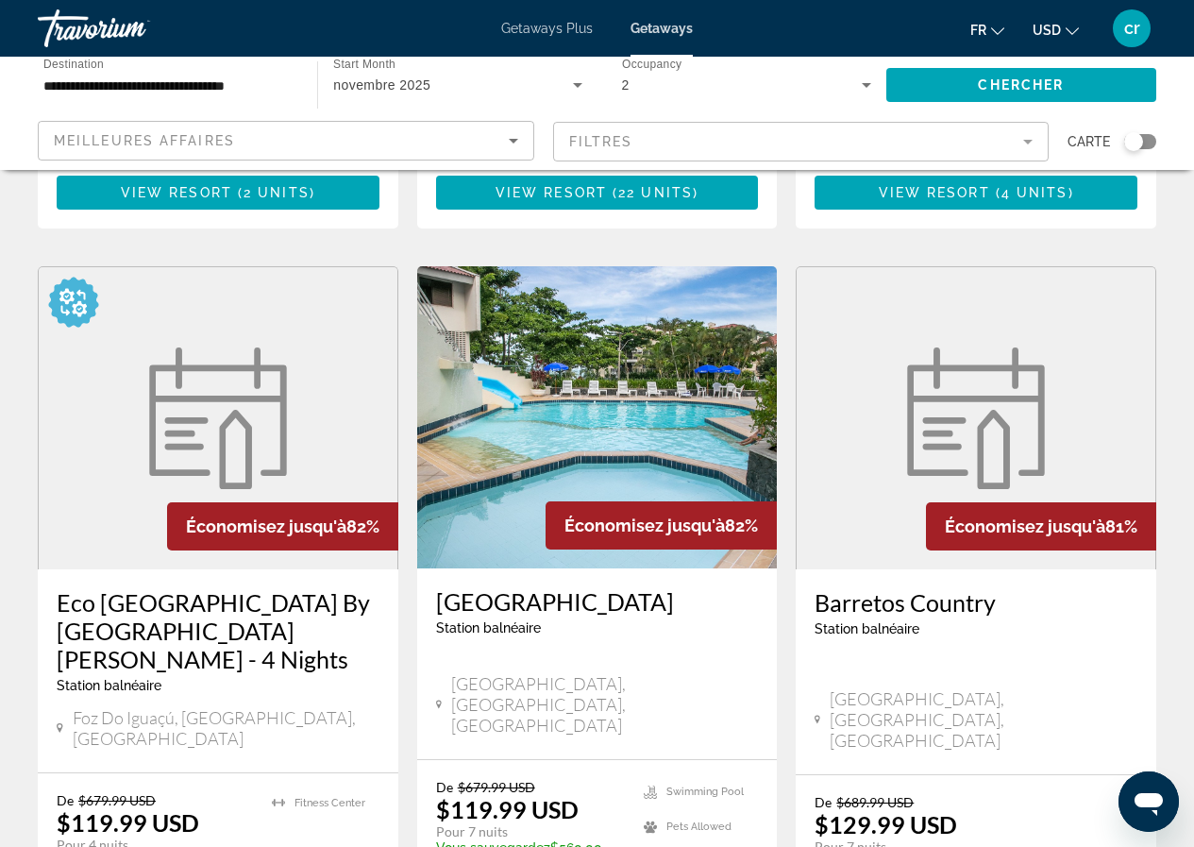
click at [147, 83] on input "**********" at bounding box center [167, 86] width 249 height 23
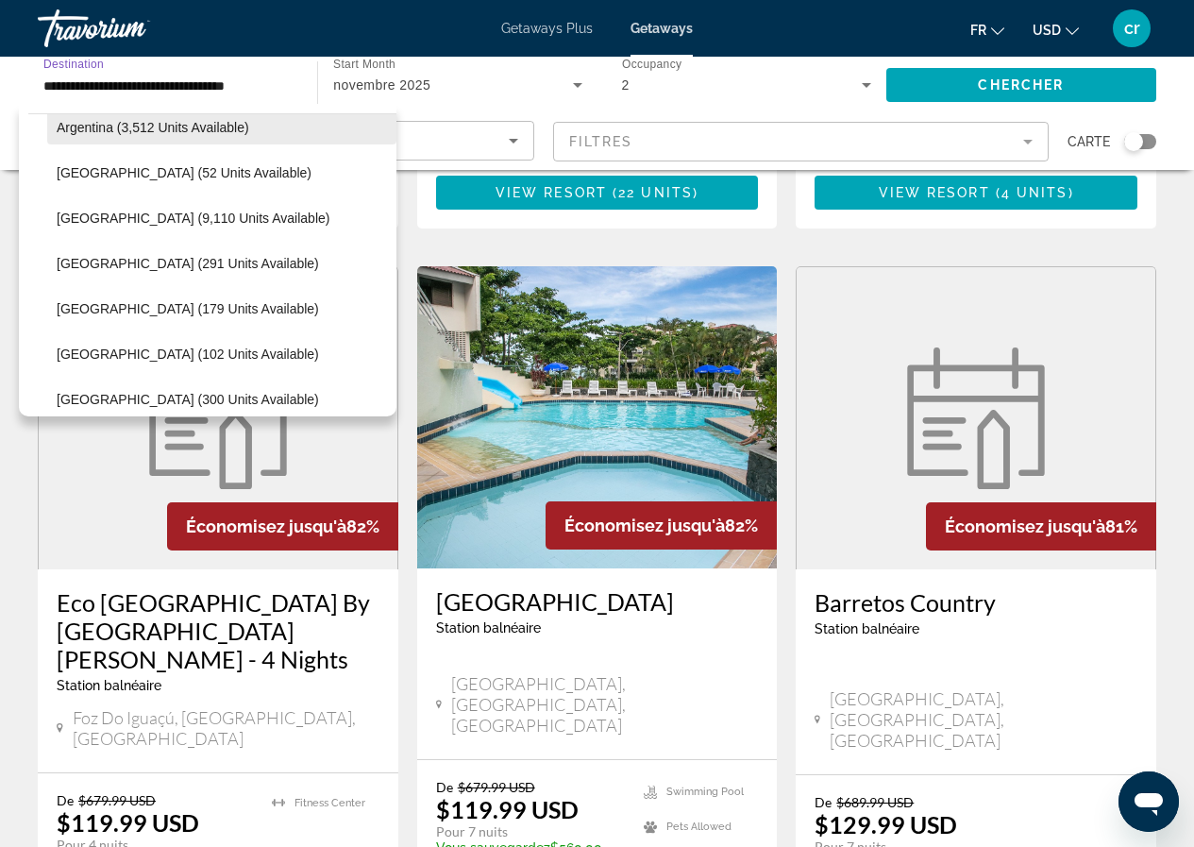
scroll to position [437, 0]
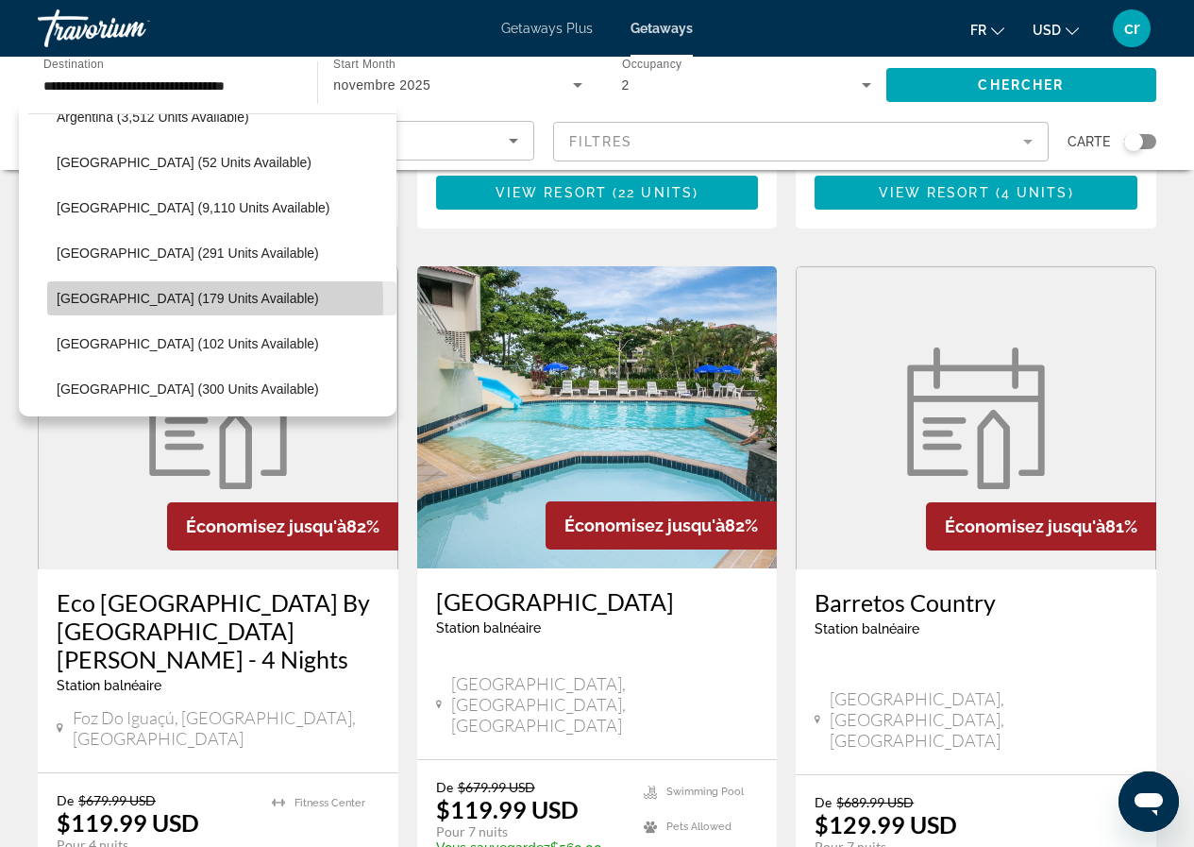
click at [129, 301] on span "[GEOGRAPHIC_DATA] (179 units available)" at bounding box center [188, 298] width 262 height 15
type input "**********"
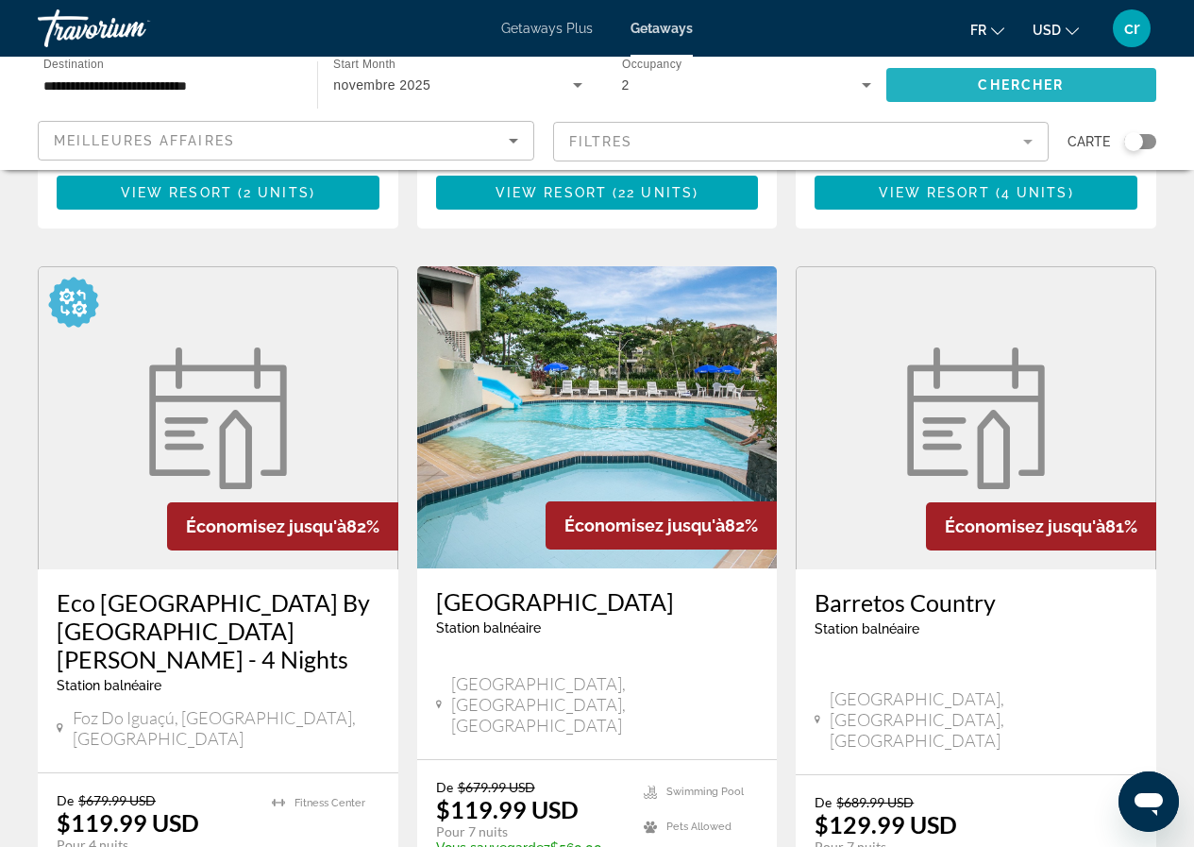
click at [1050, 86] on span "Chercher" at bounding box center [1021, 84] width 86 height 15
